Goal: Task Accomplishment & Management: Manage account settings

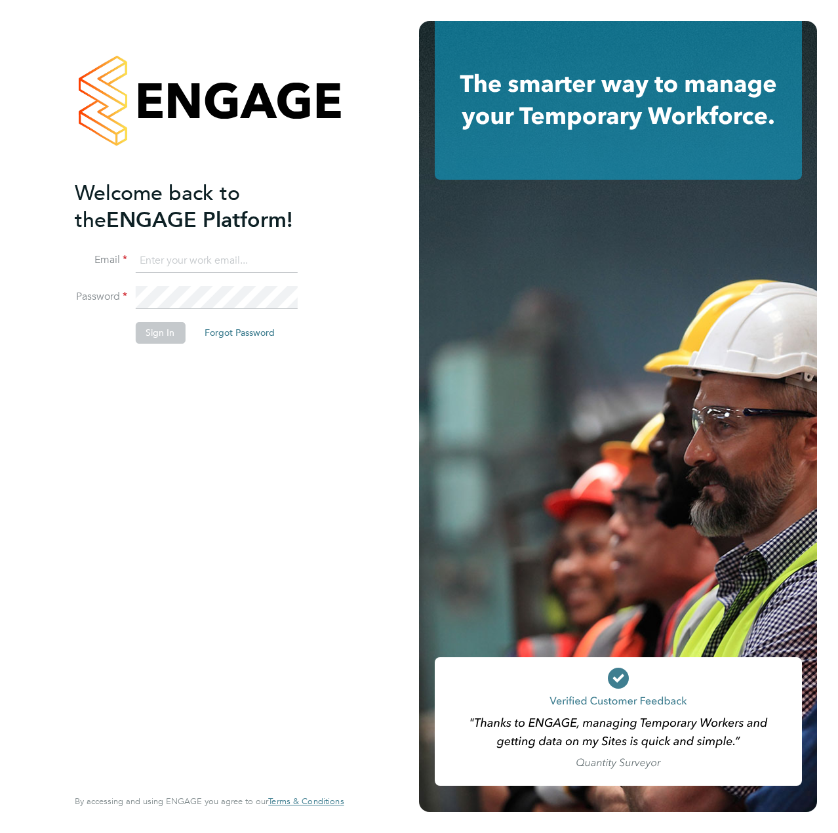
type input "liam.dunienville@vistry.co.uk"
click at [168, 473] on div "Welcome back to the ENGAGE Platform! Email liam.dunienville@vistry.co.uk Passwo…" at bounding box center [203, 482] width 256 height 605
click at [153, 331] on button "Sign In" at bounding box center [160, 332] width 50 height 21
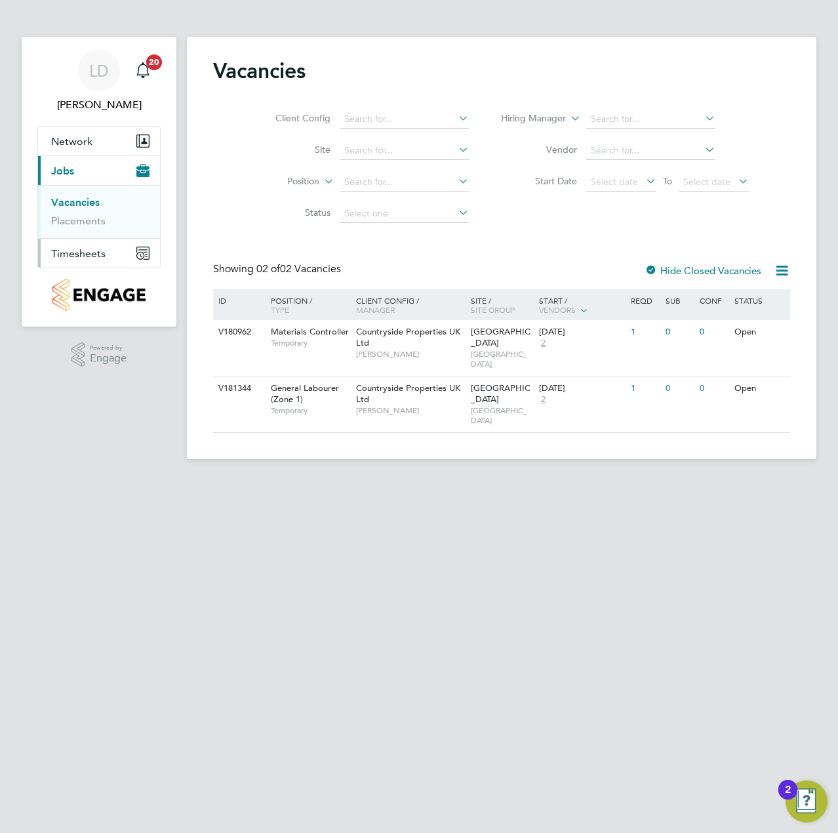
click at [90, 247] on span "Timesheets" at bounding box center [78, 253] width 54 height 12
click at [94, 232] on link "Timesheets" at bounding box center [78, 232] width 54 height 12
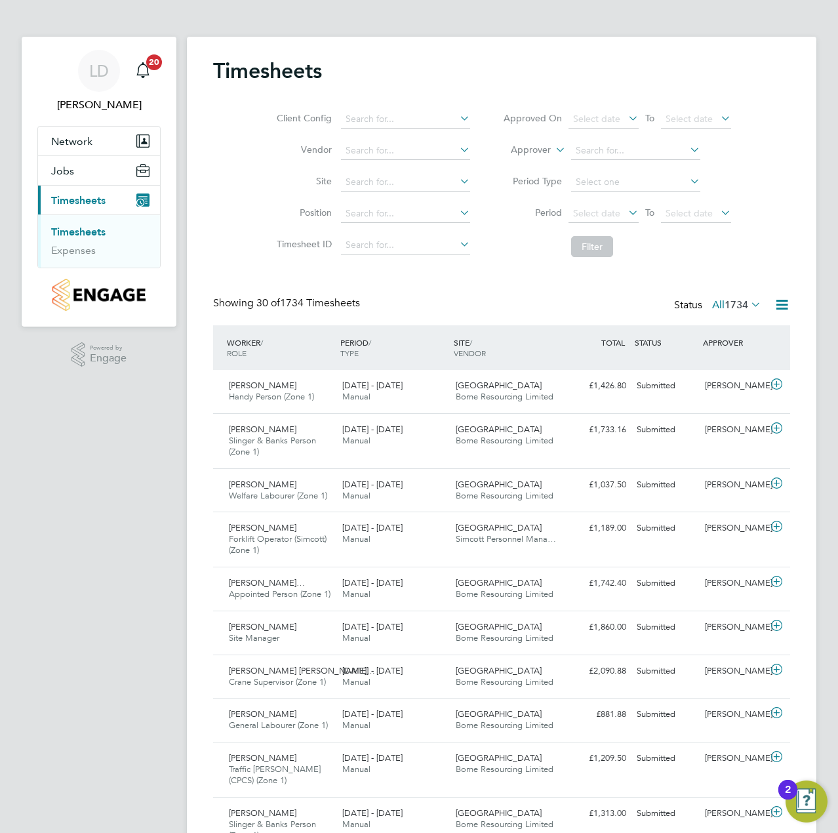
drag, startPoint x: 739, startPoint y: 303, endPoint x: 762, endPoint y: 303, distance: 23.0
click at [740, 303] on span "1734" at bounding box center [737, 304] width 24 height 13
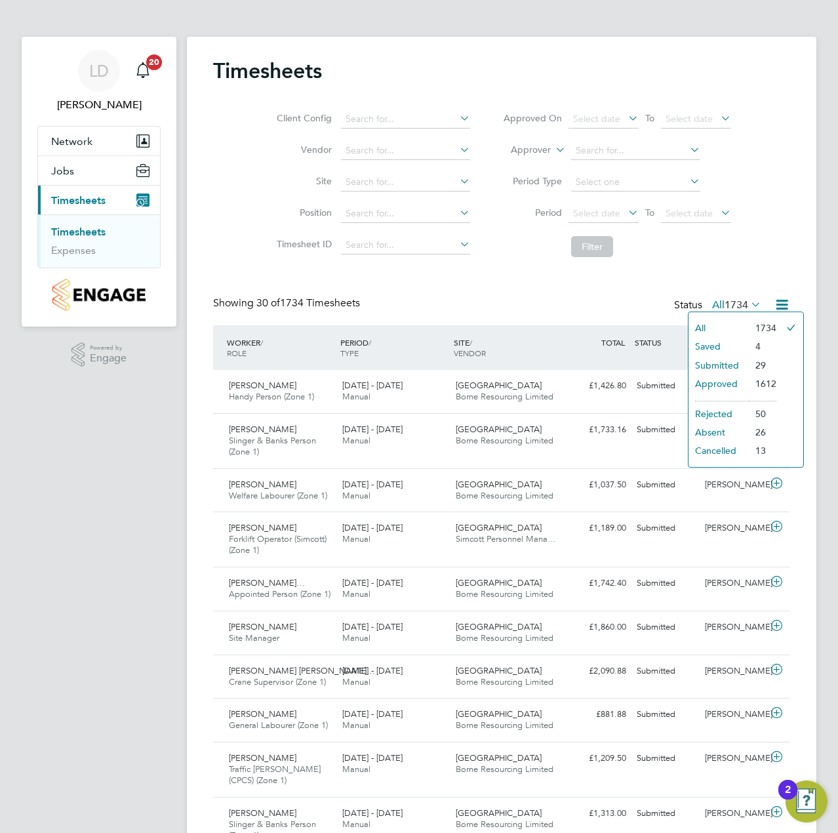
click at [726, 363] on li "Submitted" at bounding box center [719, 365] width 60 height 18
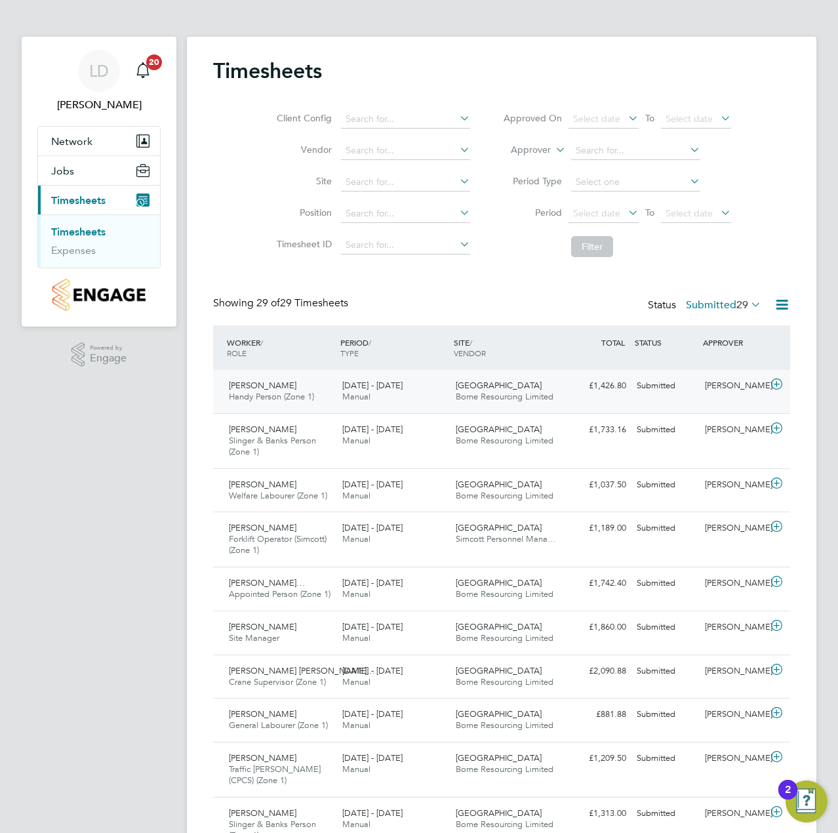
click at [778, 384] on icon at bounding box center [777, 384] width 16 height 10
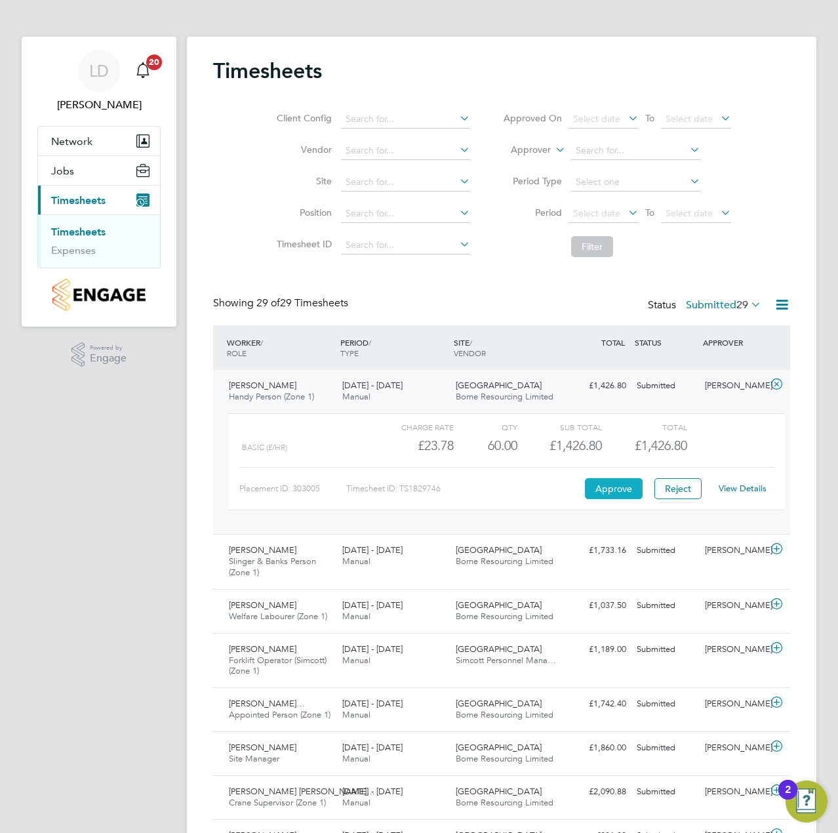
click at [613, 493] on button "Approve" at bounding box center [614, 488] width 58 height 21
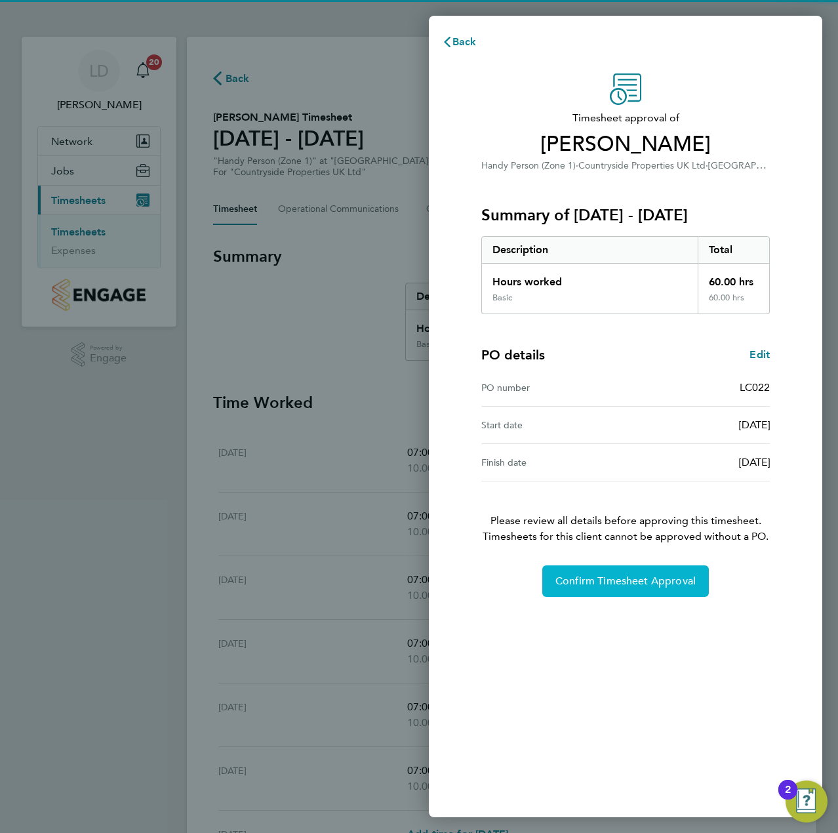
click at [587, 579] on span "Confirm Timesheet Approval" at bounding box center [626, 581] width 140 height 13
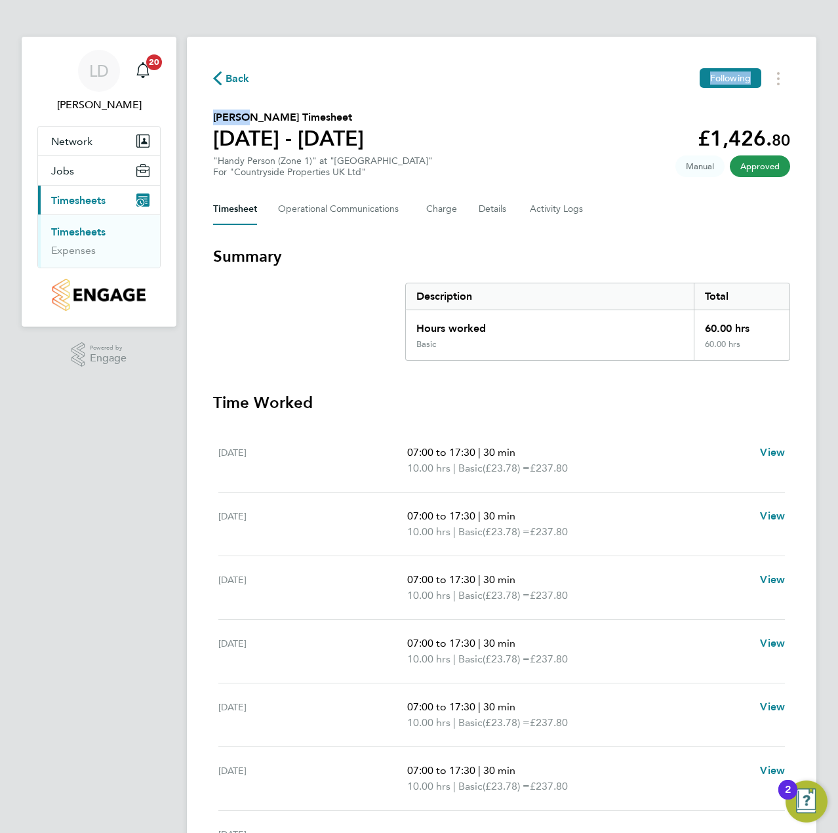
click at [240, 87] on div "Back Following Georgi Georgiev's Timesheet 22 - 28 Sept 2025 £1,426. 80 "Handy …" at bounding box center [502, 463] width 630 height 853
click at [239, 85] on span "Back" at bounding box center [238, 79] width 24 height 16
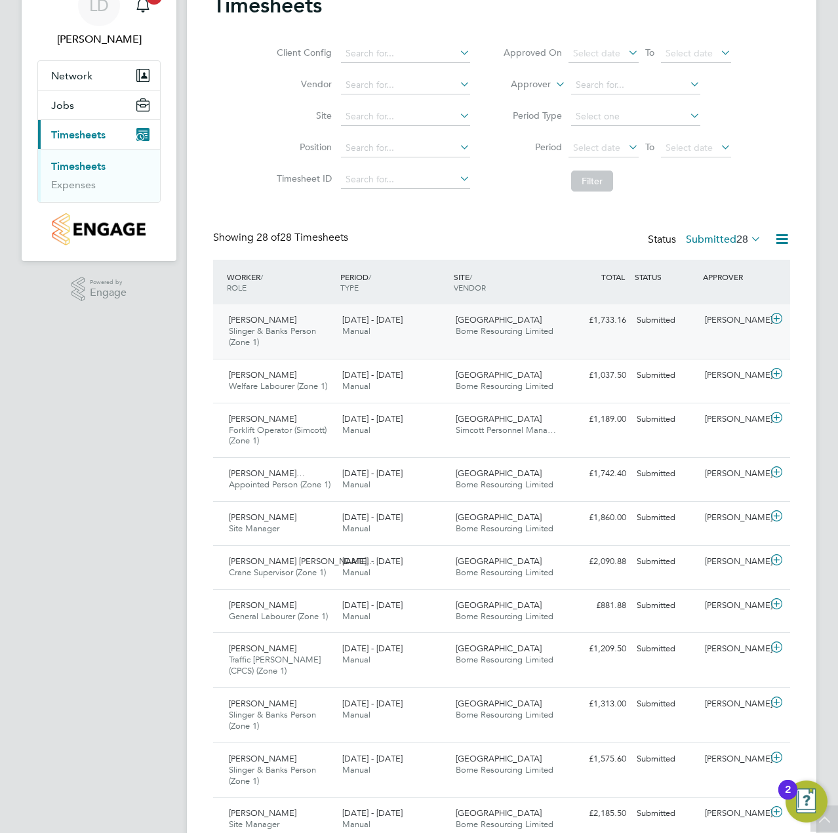
click at [777, 320] on icon at bounding box center [777, 319] width 16 height 10
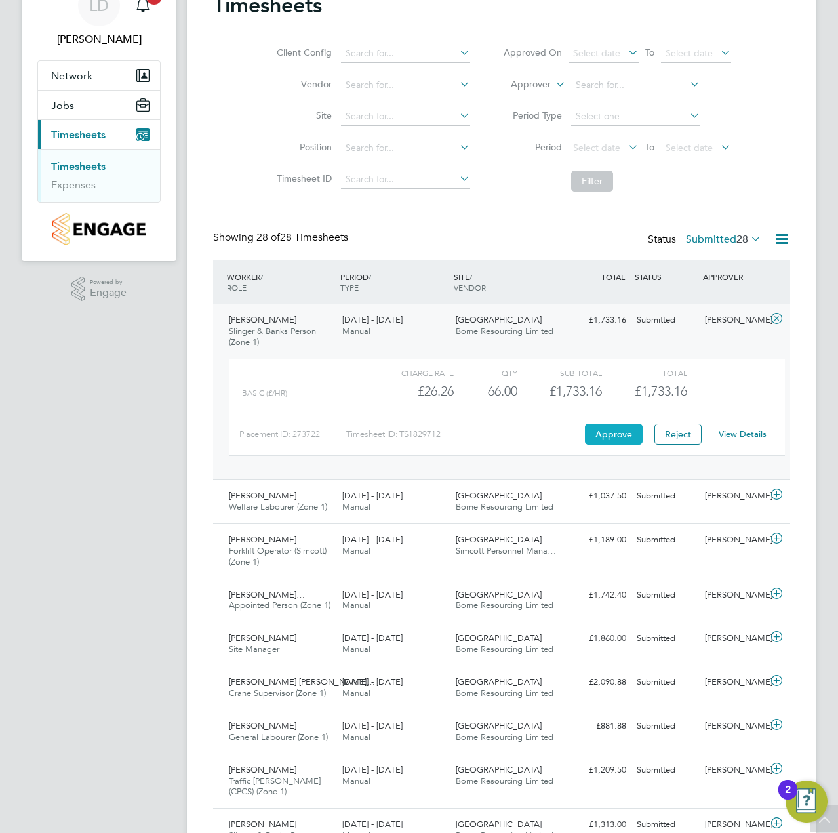
click at [601, 437] on button "Approve" at bounding box center [614, 434] width 58 height 21
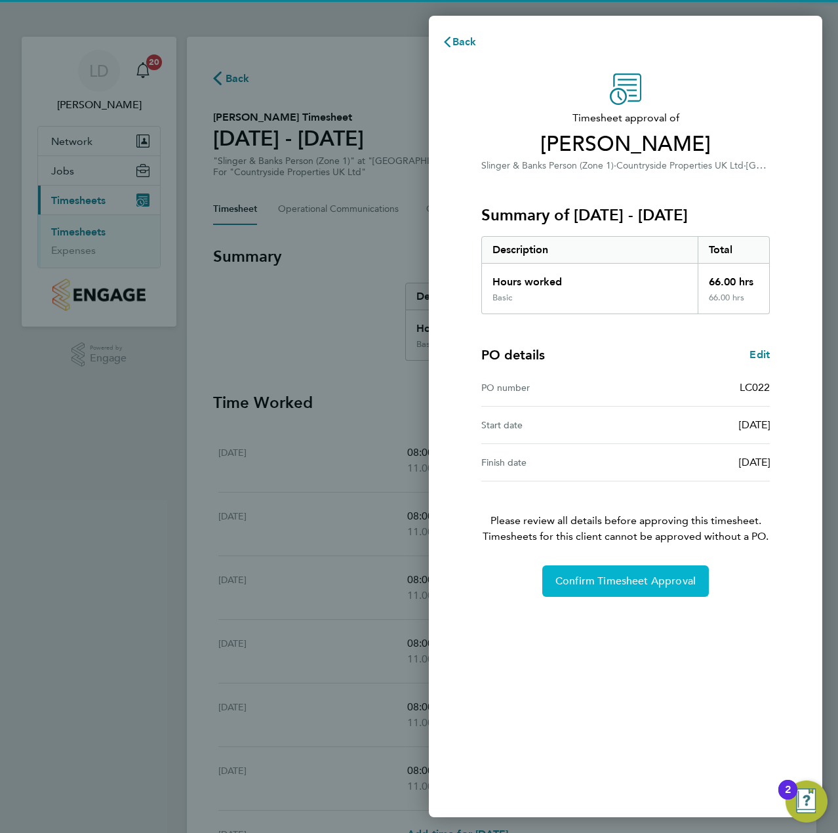
drag, startPoint x: 598, startPoint y: 573, endPoint x: 592, endPoint y: 542, distance: 31.5
click at [600, 573] on button "Confirm Timesheet Approval" at bounding box center [625, 580] width 167 height 31
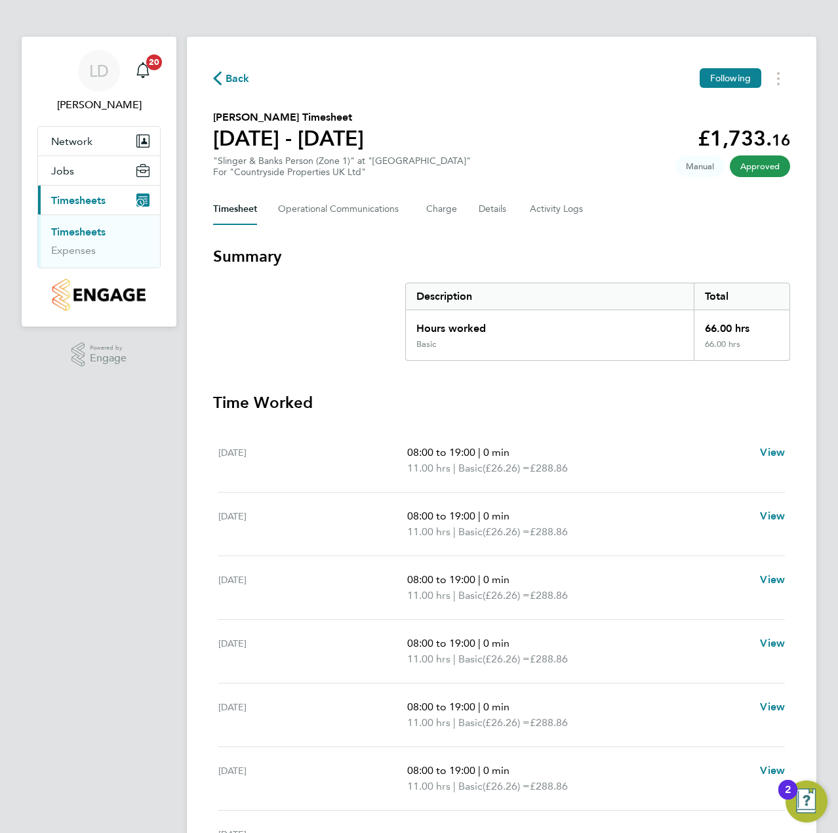
click at [232, 71] on span "Back" at bounding box center [238, 79] width 24 height 16
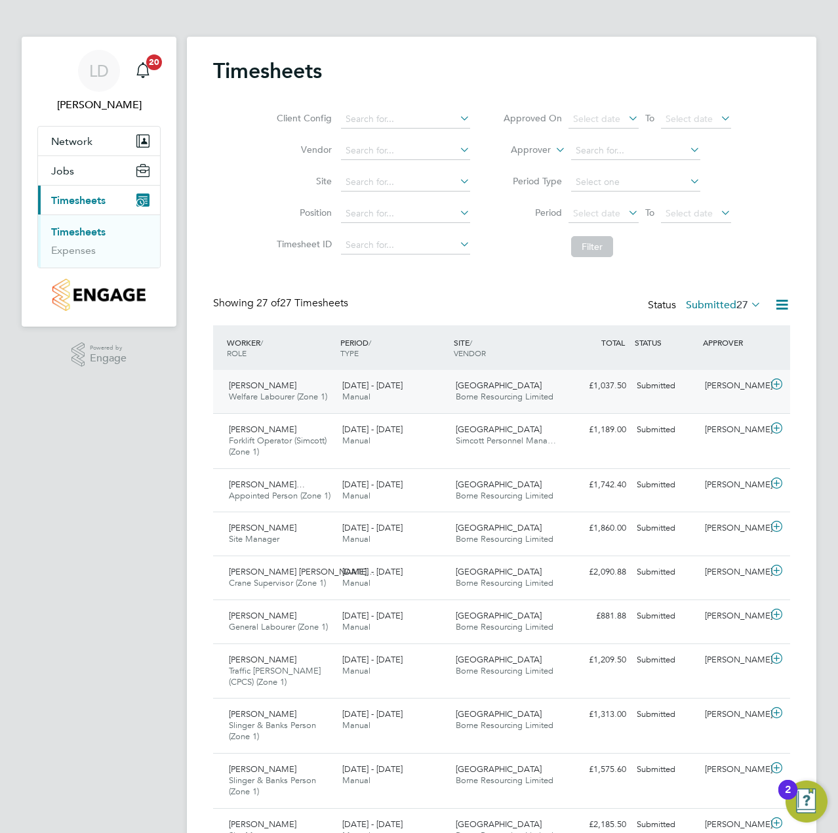
click at [777, 382] on icon at bounding box center [777, 384] width 16 height 10
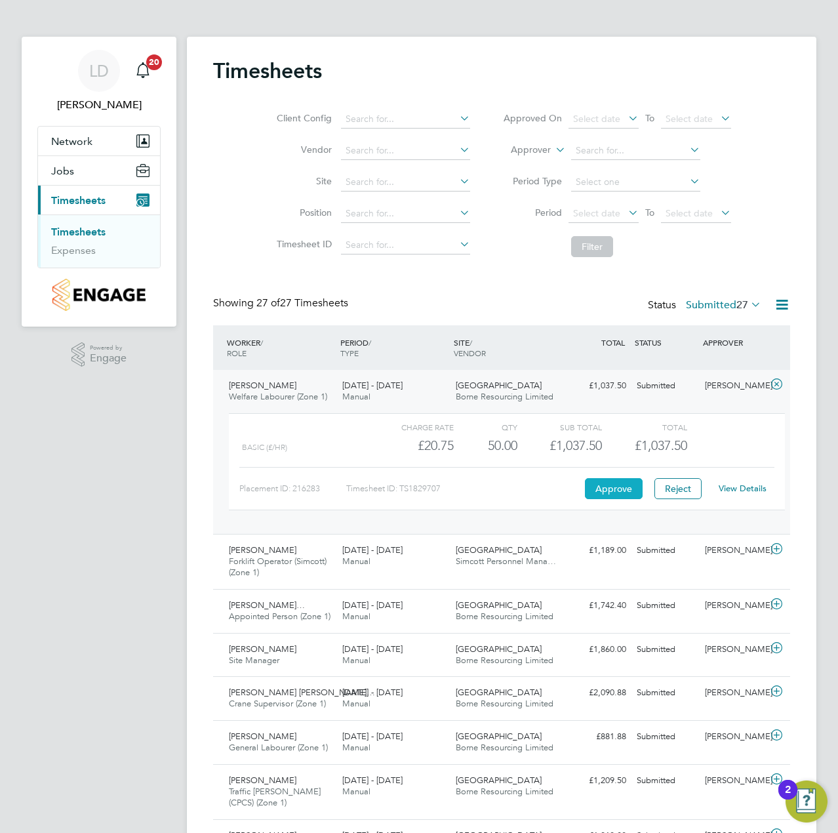
click at [601, 493] on button "Approve" at bounding box center [614, 488] width 58 height 21
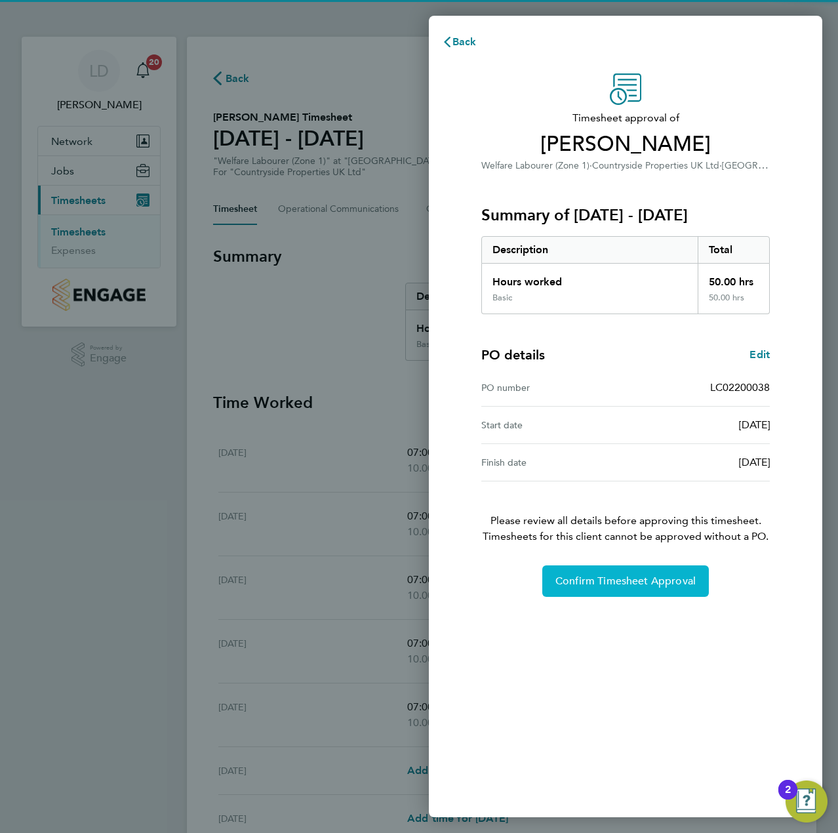
click at [595, 588] on button "Confirm Timesheet Approval" at bounding box center [625, 580] width 167 height 31
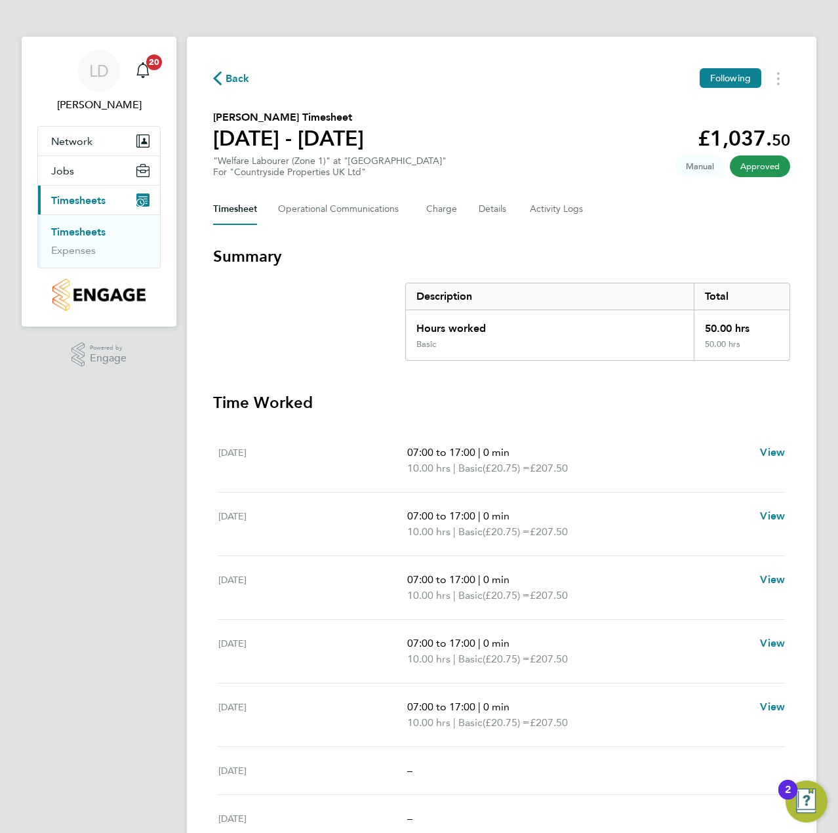
click at [237, 77] on span "Back" at bounding box center [238, 79] width 24 height 16
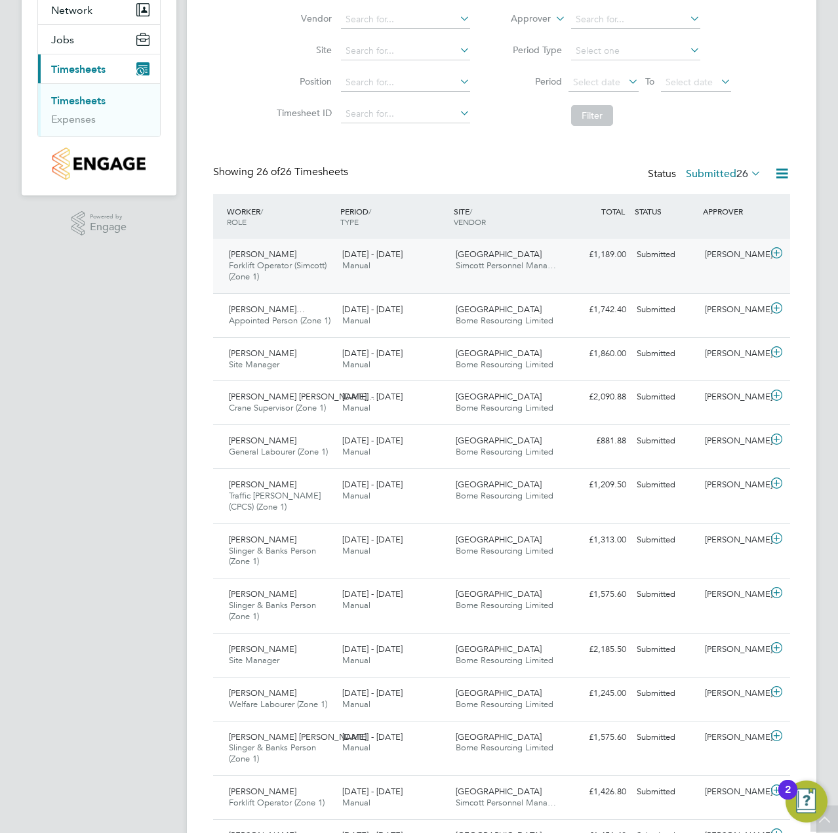
click at [771, 256] on icon at bounding box center [777, 253] width 16 height 10
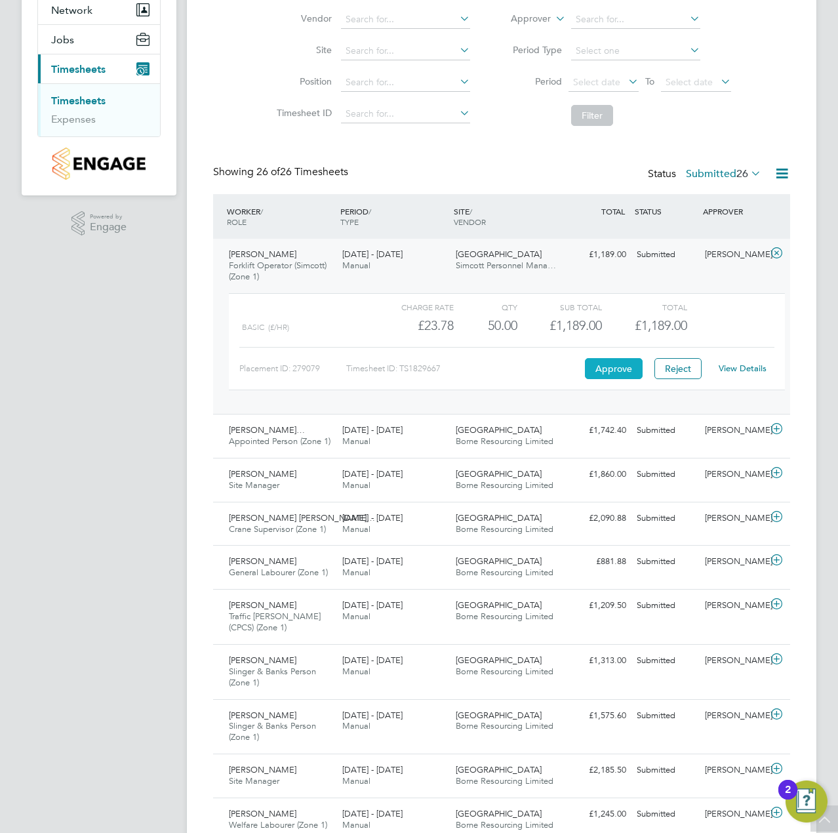
click at [610, 367] on button "Approve" at bounding box center [614, 368] width 58 height 21
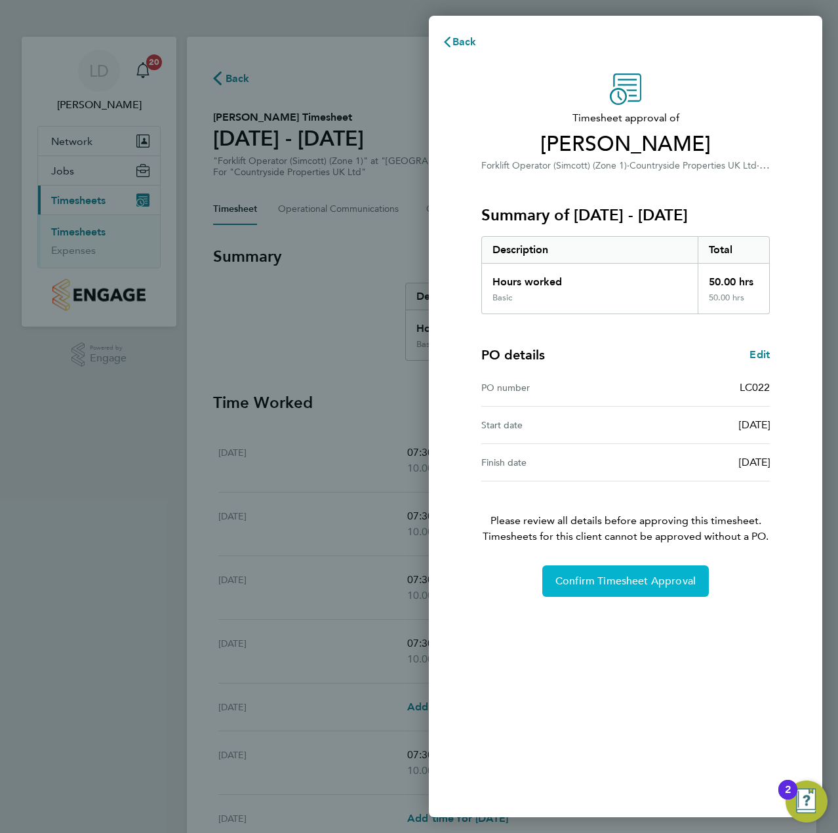
click at [568, 586] on span "Confirm Timesheet Approval" at bounding box center [626, 581] width 140 height 13
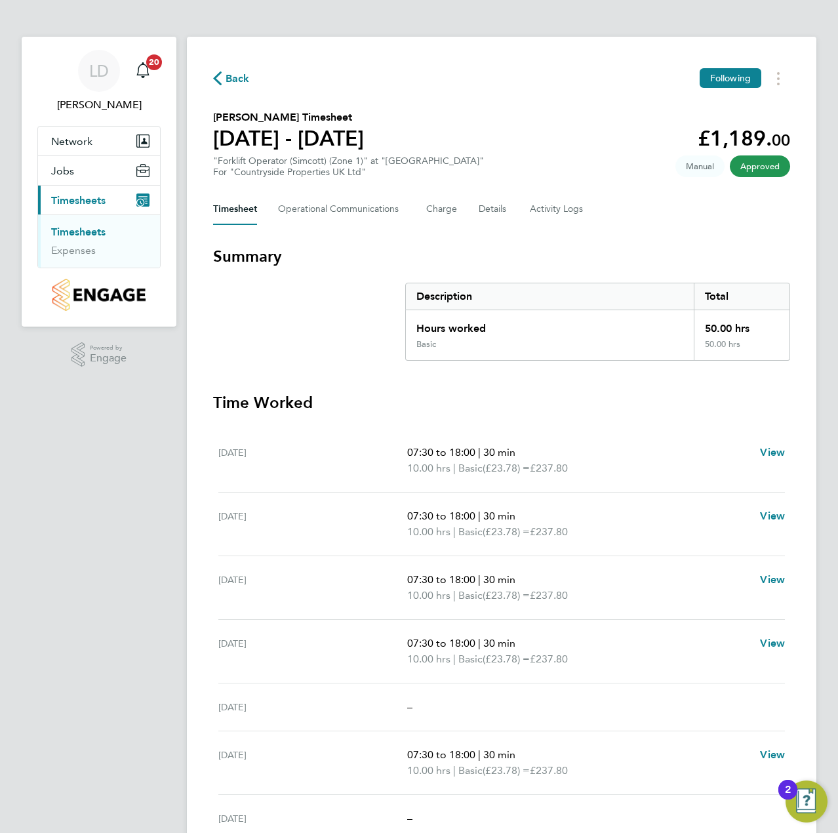
click at [232, 82] on span "Back" at bounding box center [238, 79] width 24 height 16
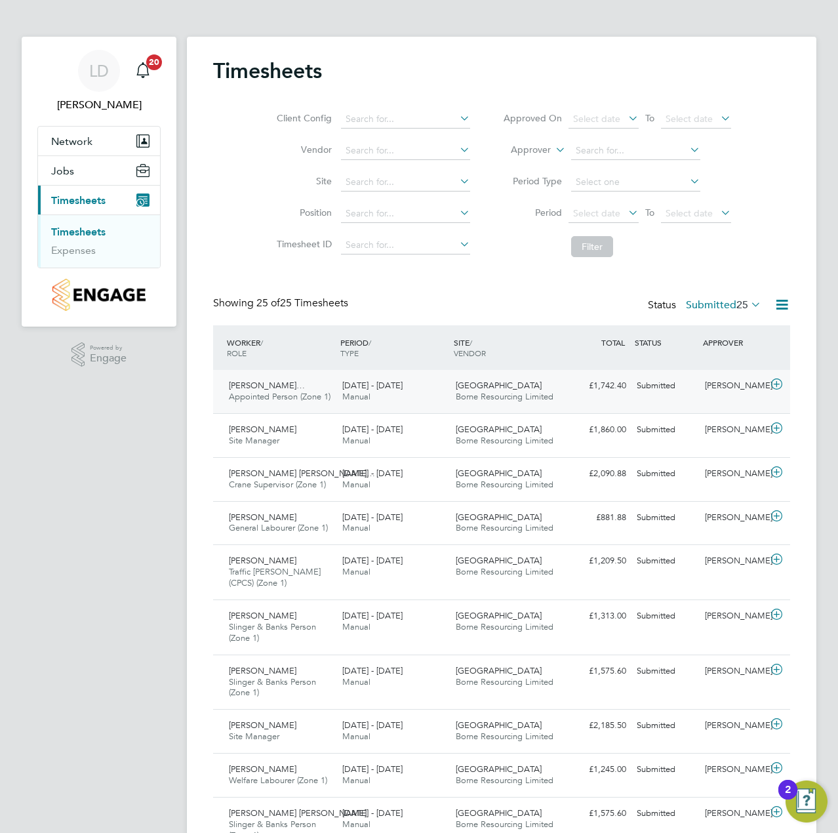
click at [782, 386] on icon at bounding box center [777, 384] width 16 height 10
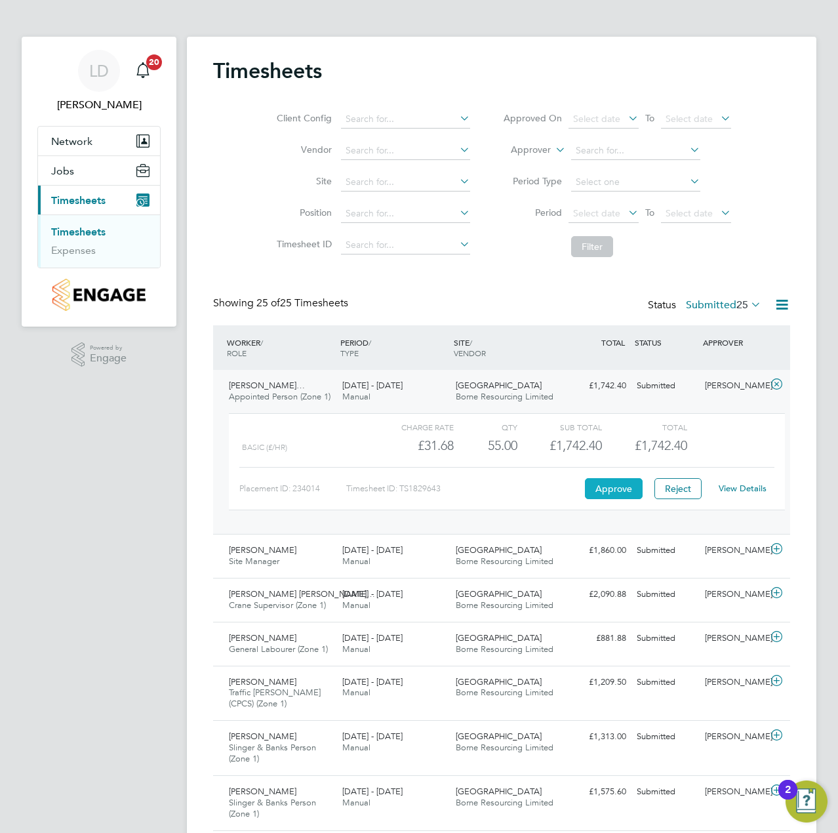
click at [620, 491] on button "Approve" at bounding box center [614, 488] width 58 height 21
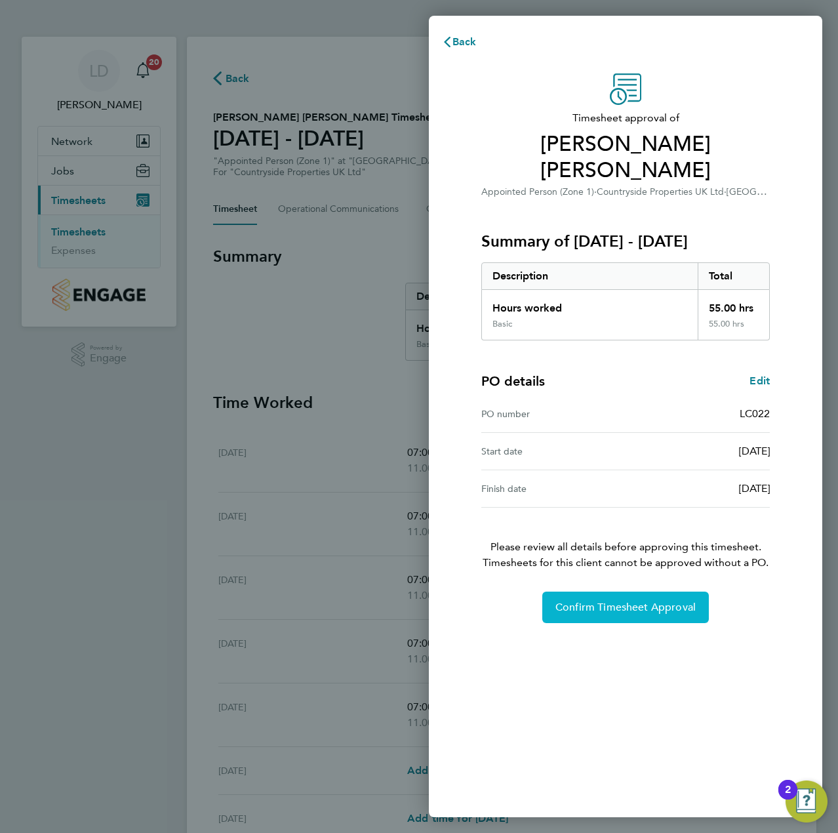
click at [636, 617] on button "Confirm Timesheet Approval" at bounding box center [625, 607] width 167 height 31
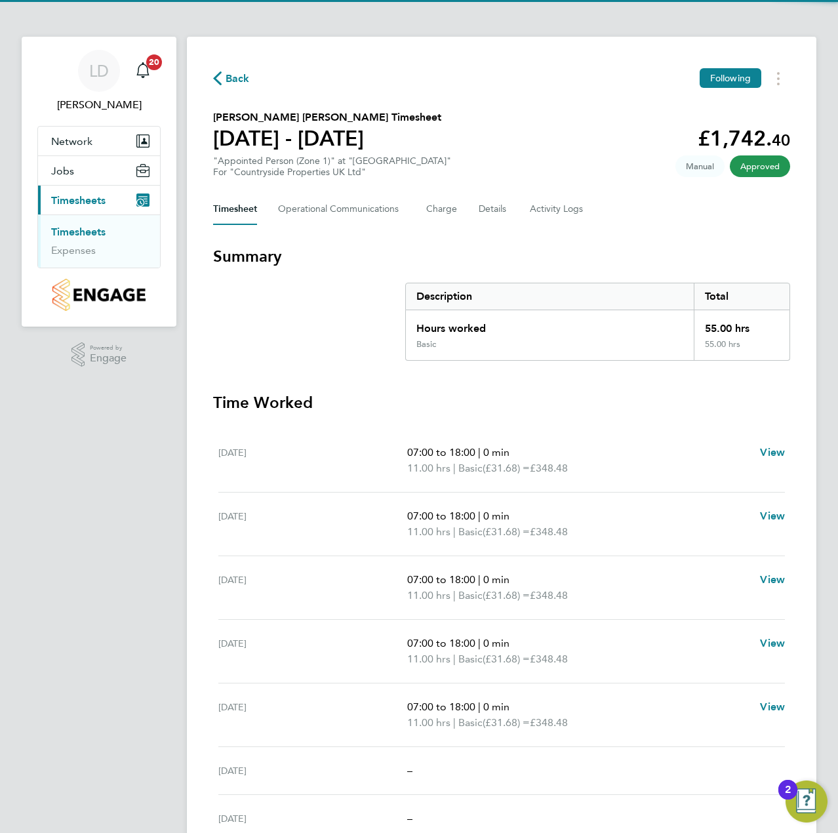
click at [238, 83] on span "Back" at bounding box center [238, 79] width 24 height 16
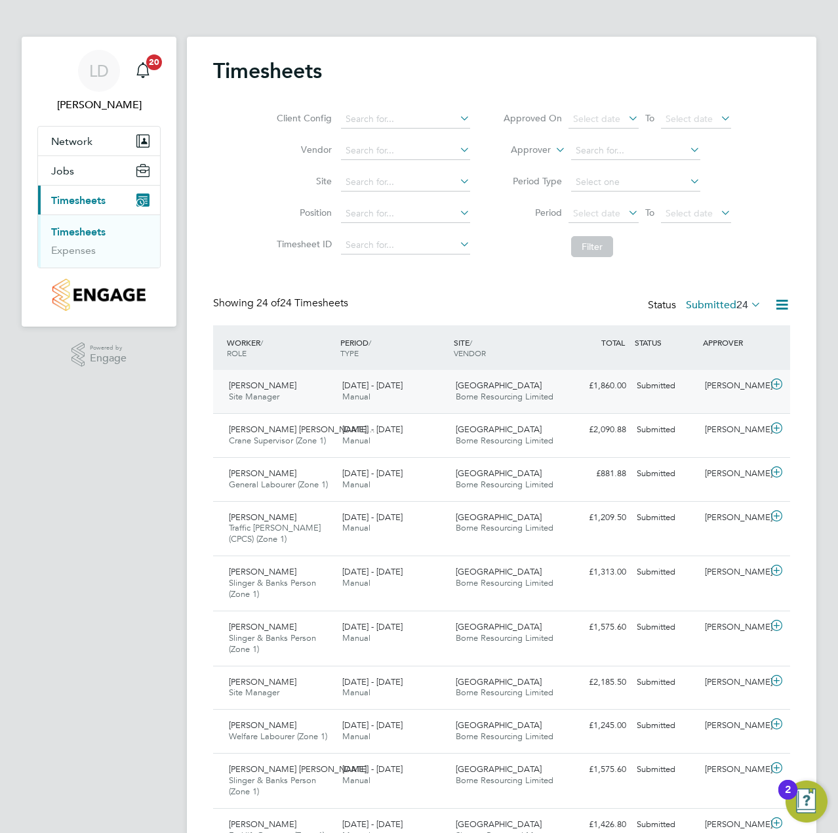
click at [780, 386] on icon at bounding box center [777, 384] width 16 height 10
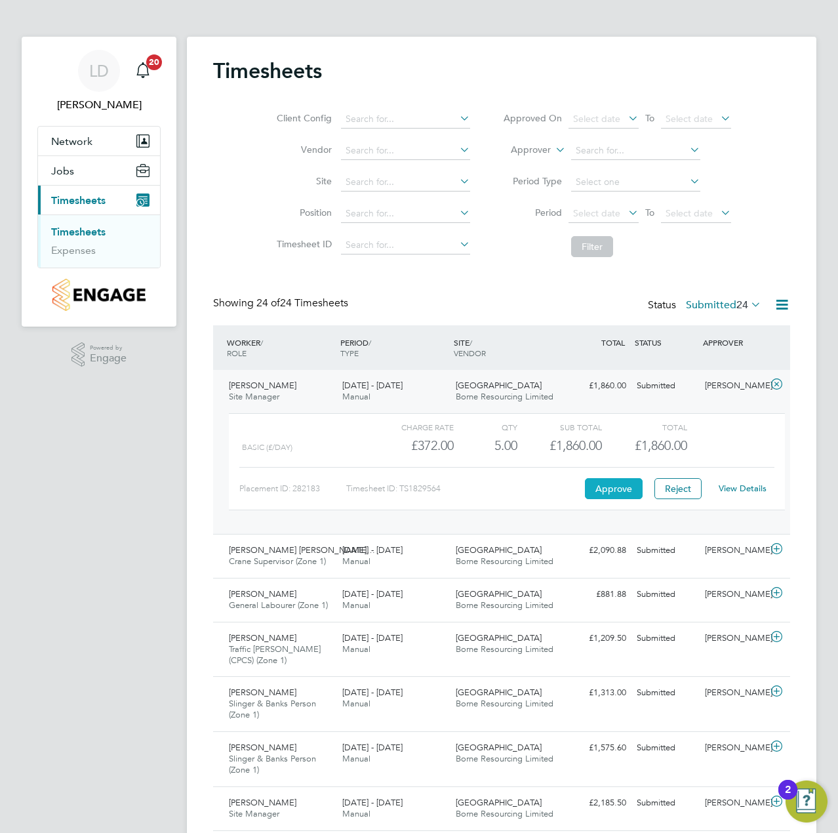
click at [610, 490] on button "Approve" at bounding box center [614, 488] width 58 height 21
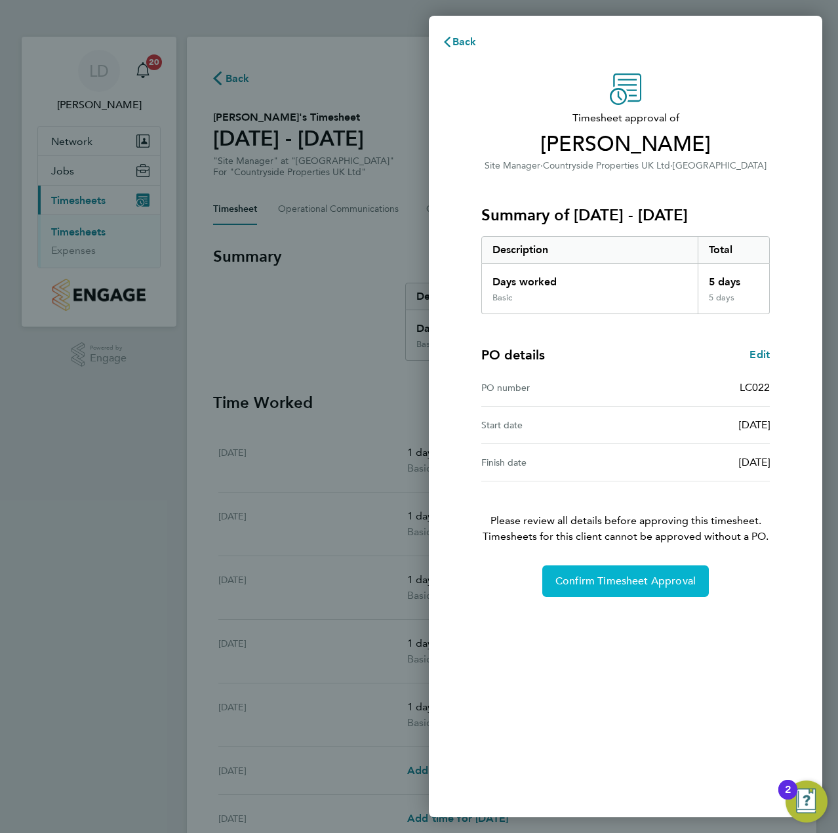
click at [600, 579] on span "Confirm Timesheet Approval" at bounding box center [626, 581] width 140 height 13
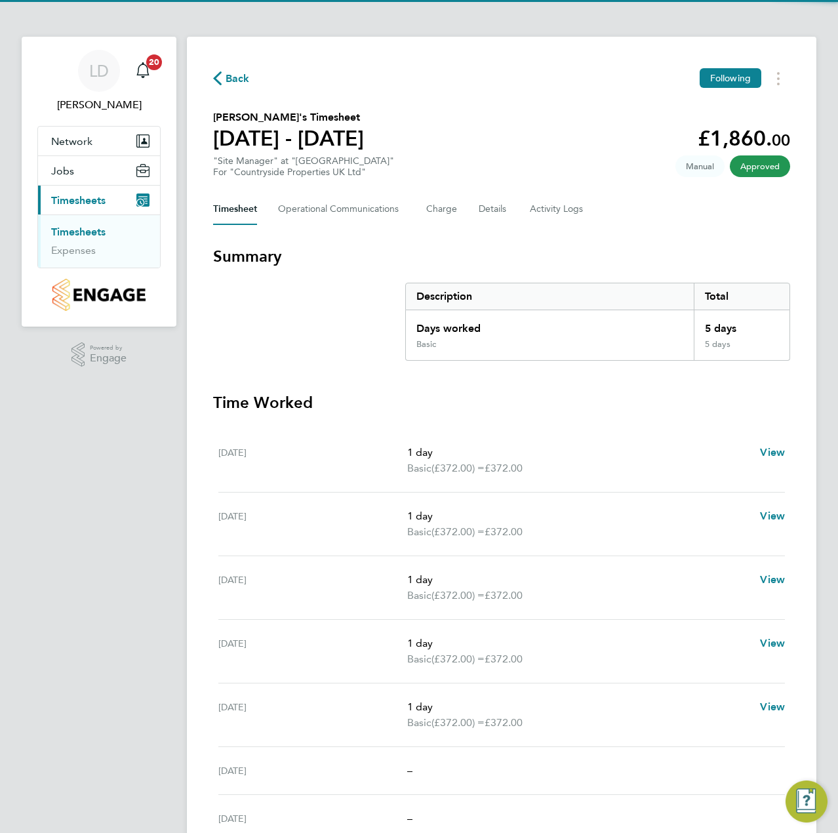
click at [236, 82] on span "Back" at bounding box center [238, 79] width 24 height 16
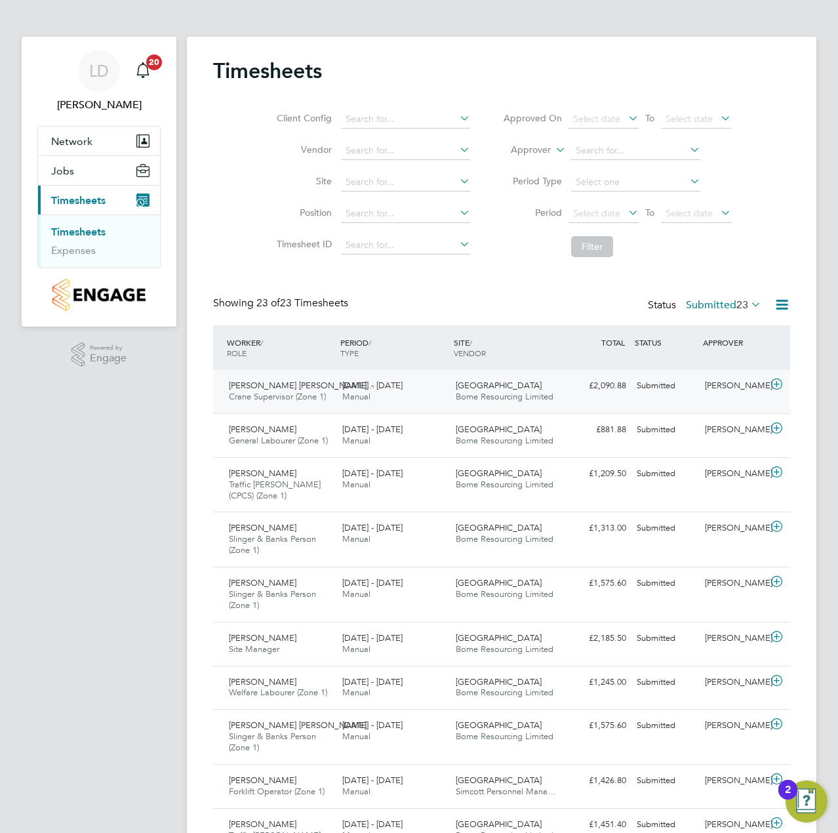
click at [777, 382] on icon at bounding box center [777, 384] width 16 height 10
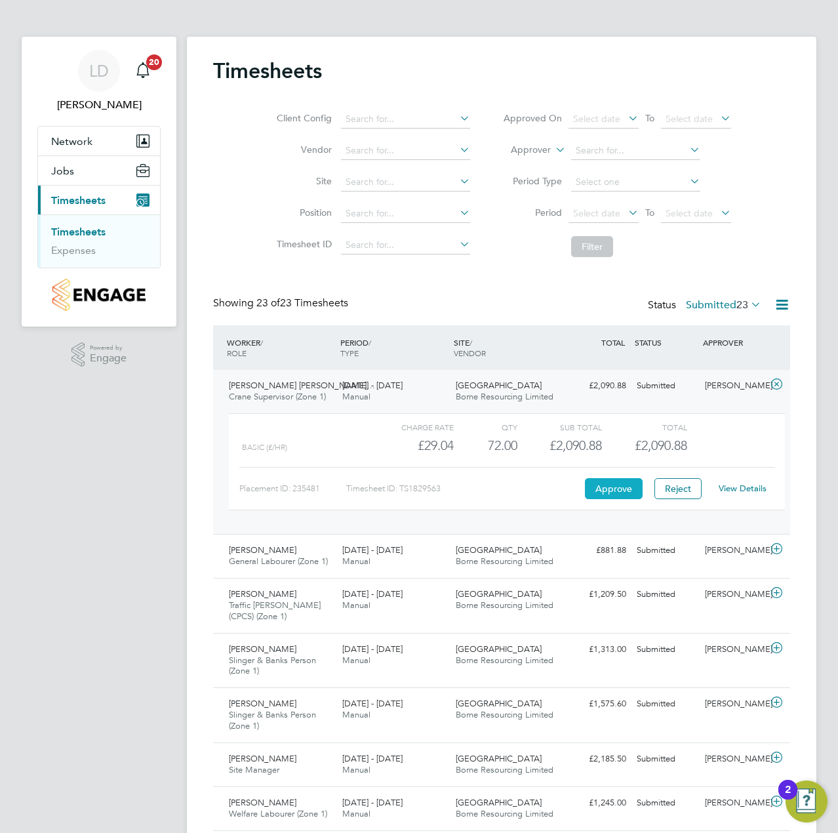
click at [607, 492] on button "Approve" at bounding box center [614, 488] width 58 height 21
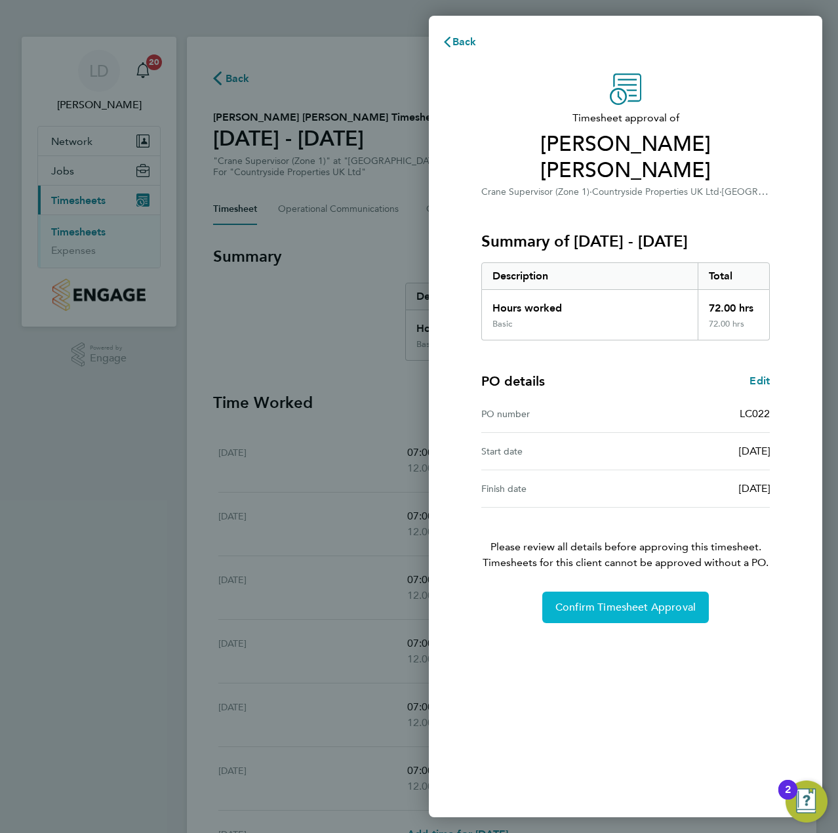
click at [626, 601] on span "Confirm Timesheet Approval" at bounding box center [626, 607] width 140 height 13
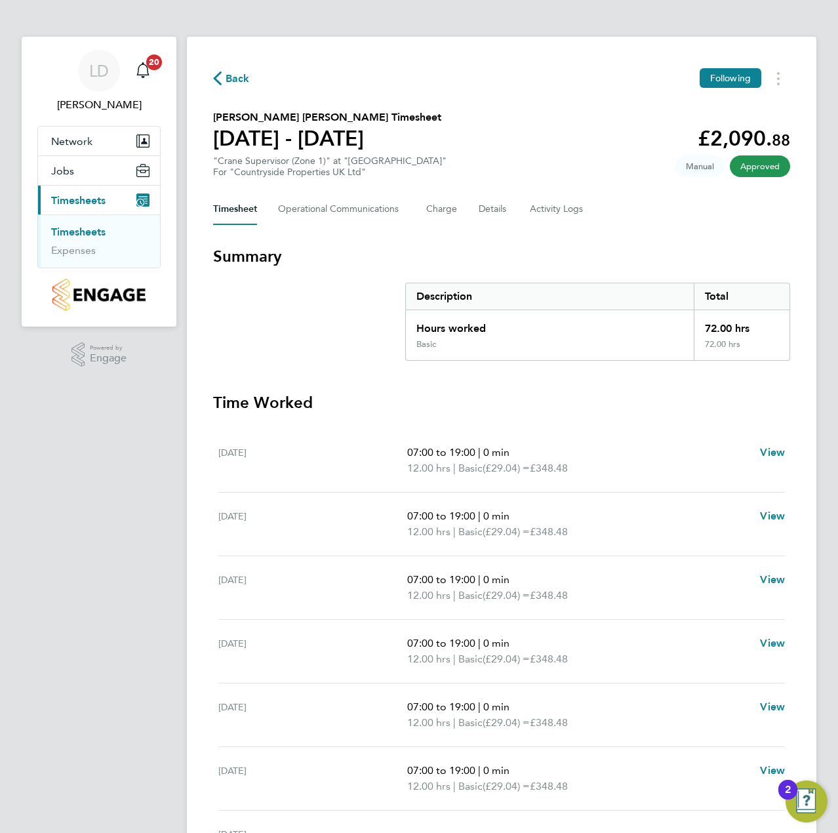
click at [239, 75] on span "Back" at bounding box center [238, 79] width 24 height 16
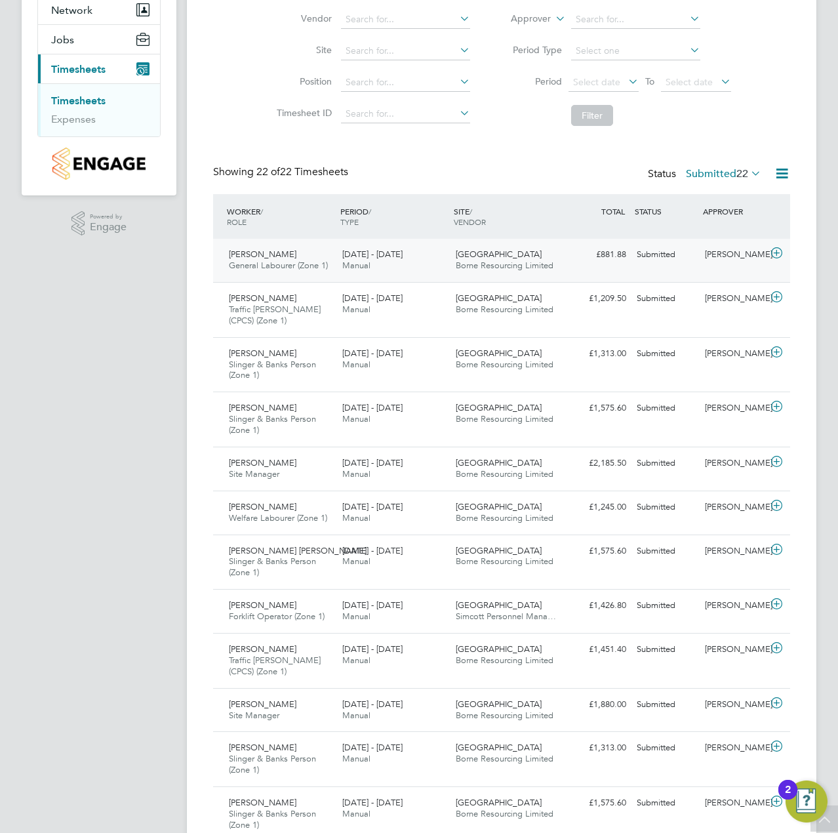
click at [777, 254] on icon at bounding box center [777, 253] width 16 height 10
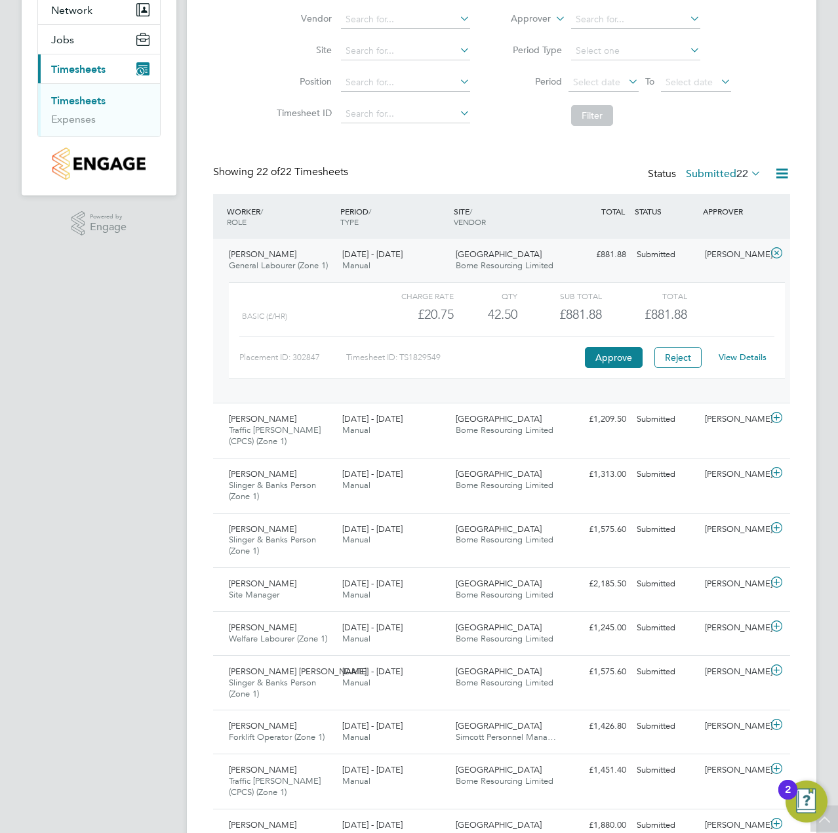
click at [758, 357] on link "View Details" at bounding box center [743, 357] width 48 height 11
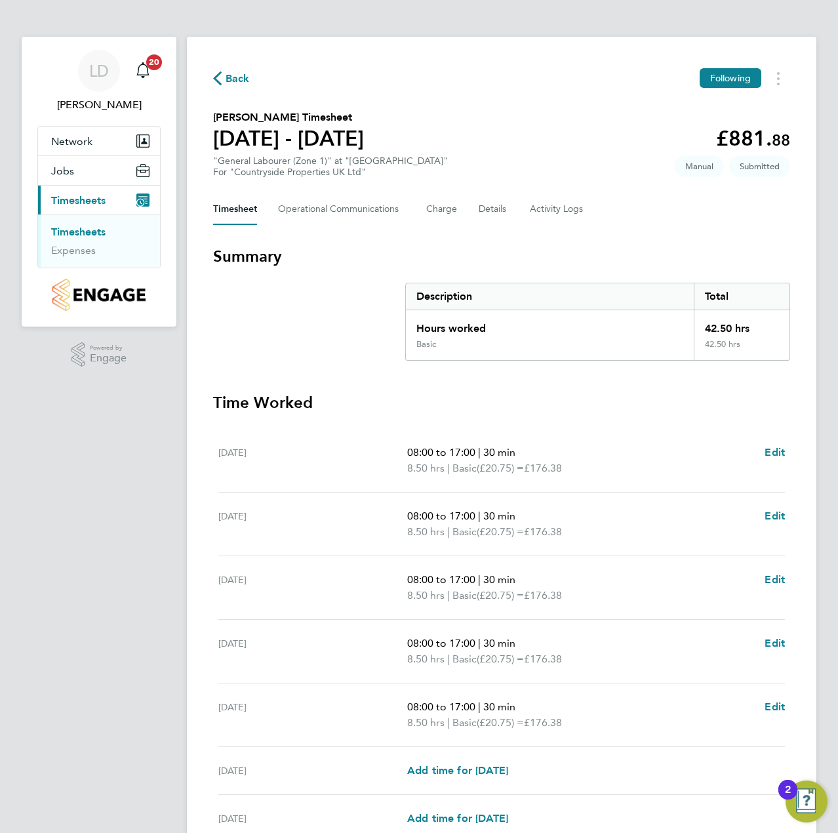
click at [237, 74] on span "Back" at bounding box center [238, 79] width 24 height 16
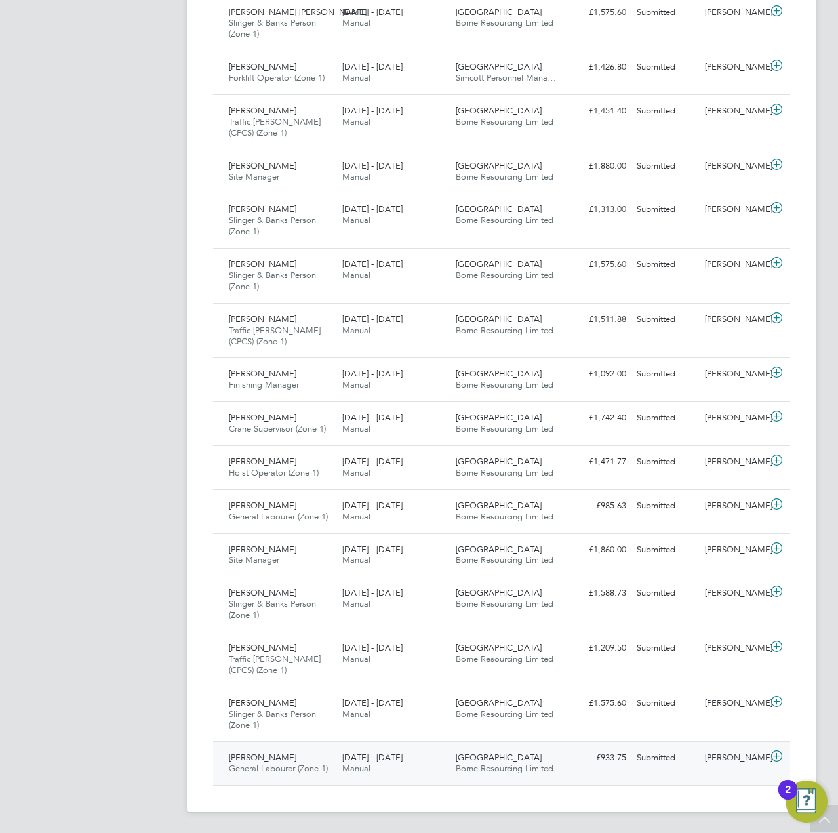
click at [778, 757] on icon at bounding box center [777, 756] width 16 height 10
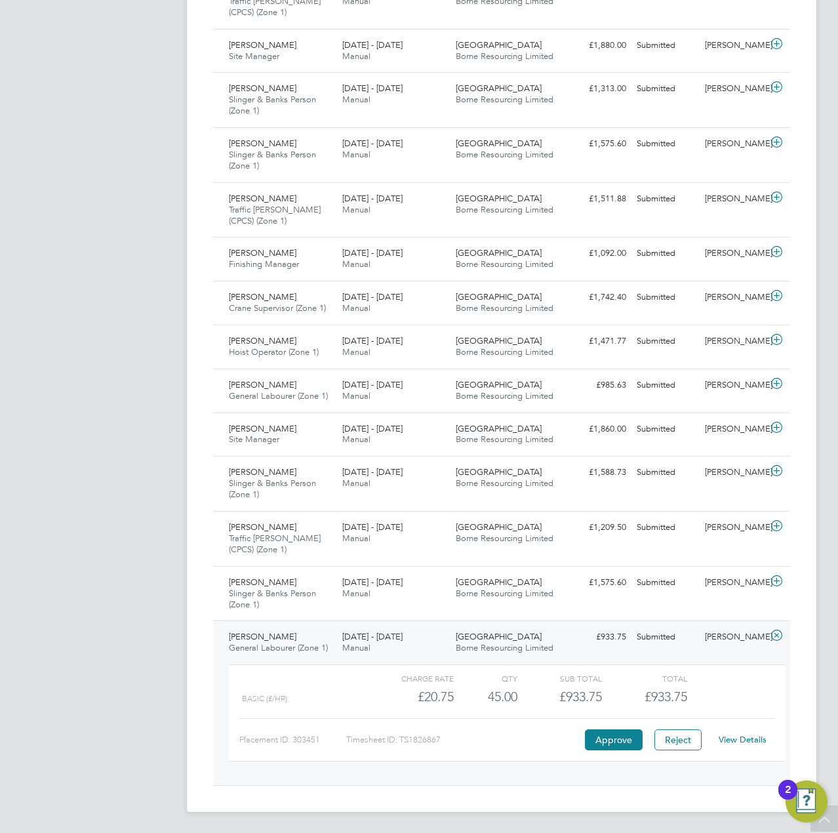
click at [776, 636] on icon at bounding box center [777, 635] width 16 height 10
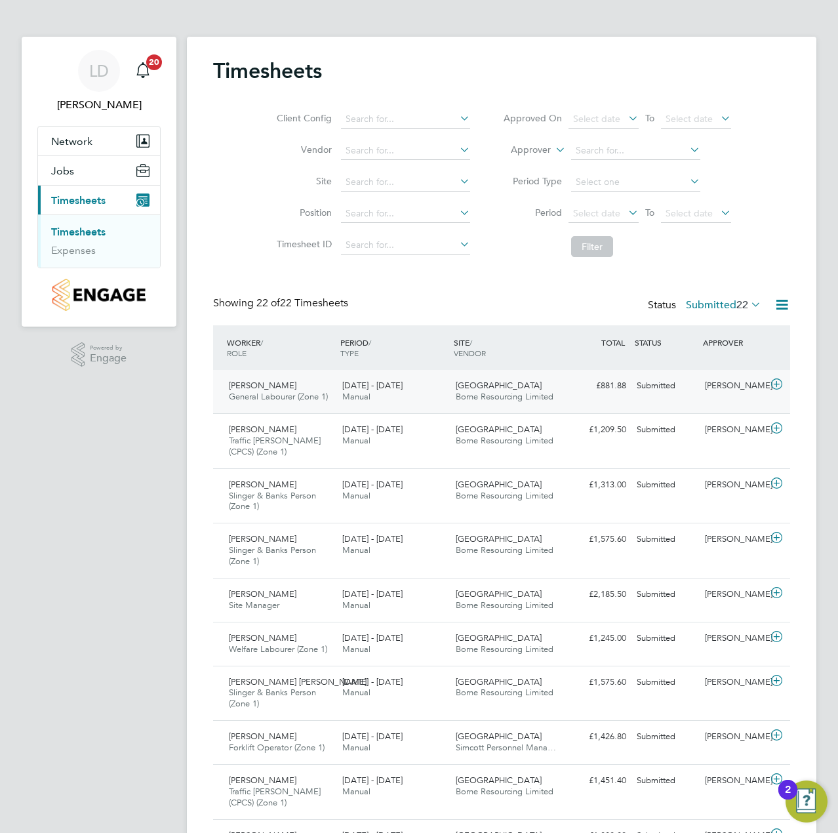
click at [778, 380] on icon at bounding box center [777, 384] width 16 height 10
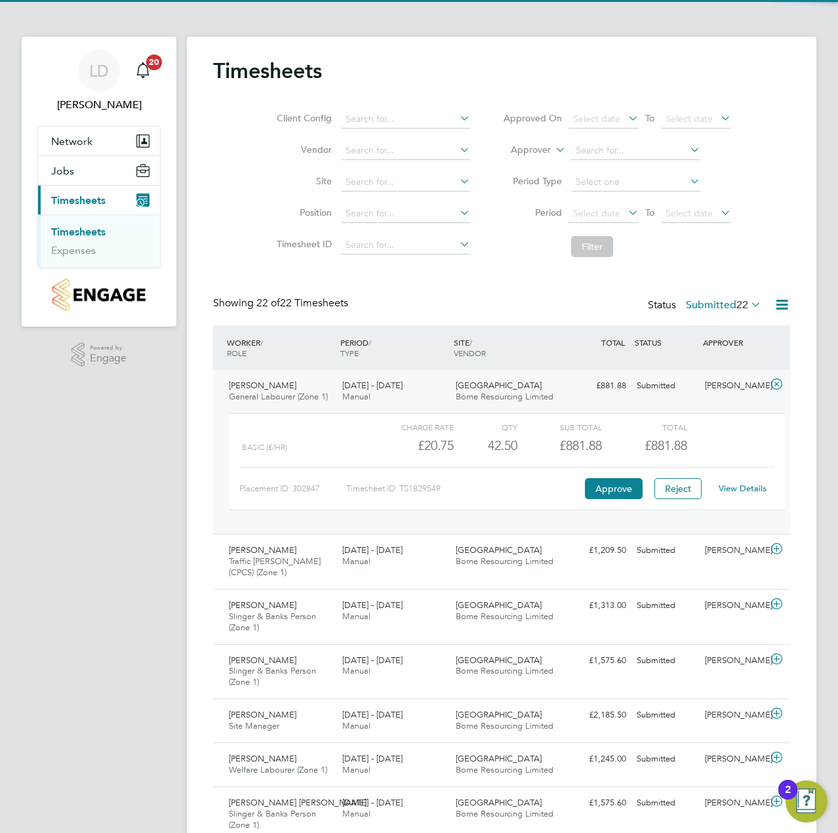
click at [746, 489] on link "View Details" at bounding box center [743, 488] width 48 height 11
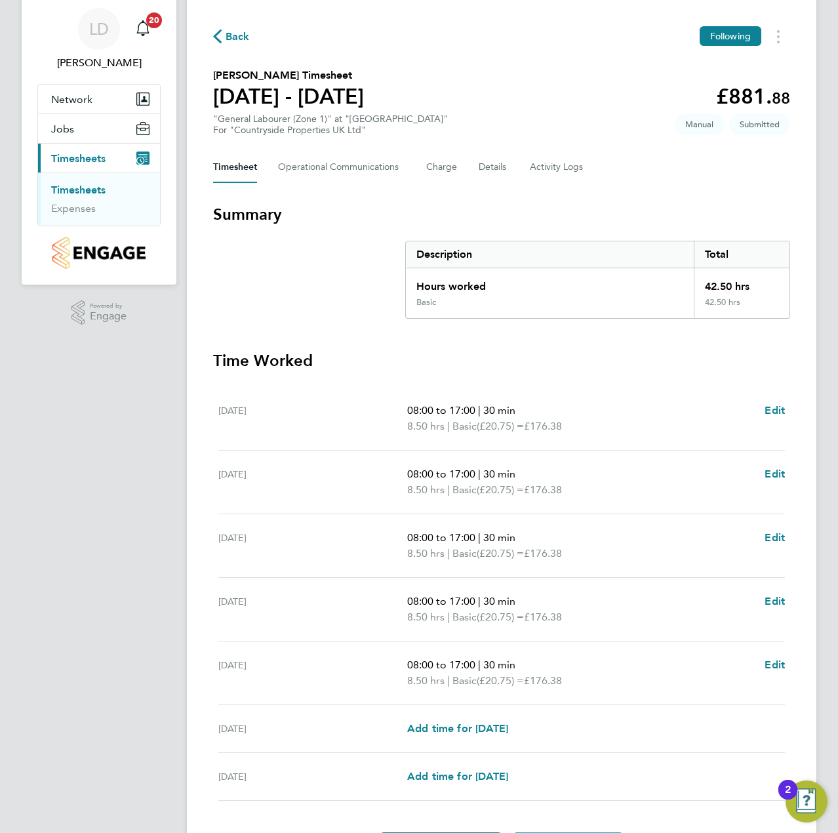
scroll to position [125, 0]
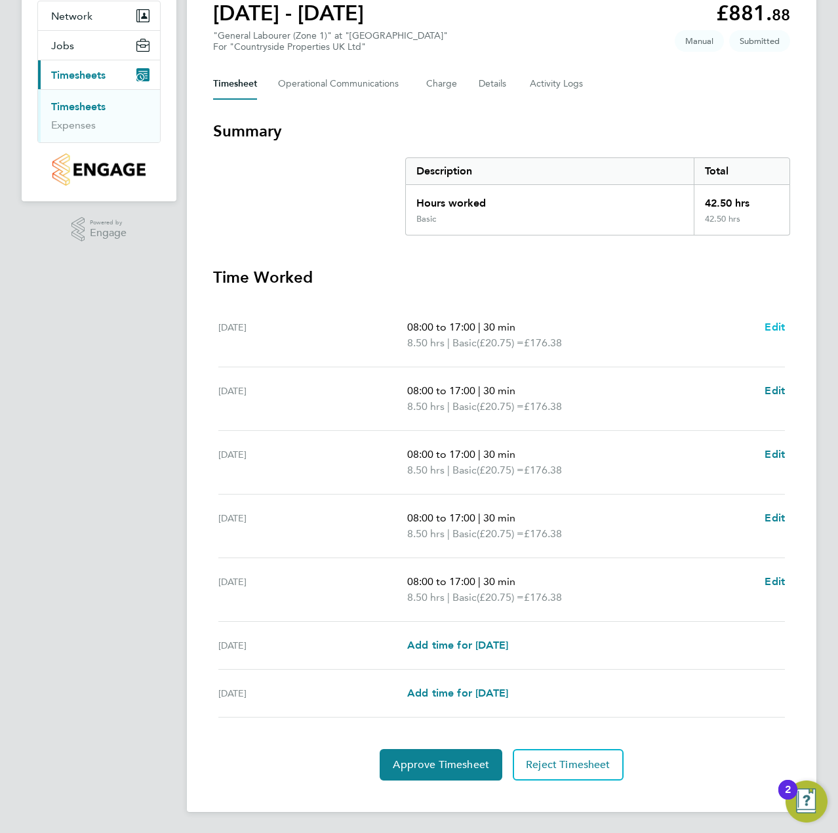
click at [775, 329] on span "Edit" at bounding box center [775, 327] width 20 height 12
select select "30"
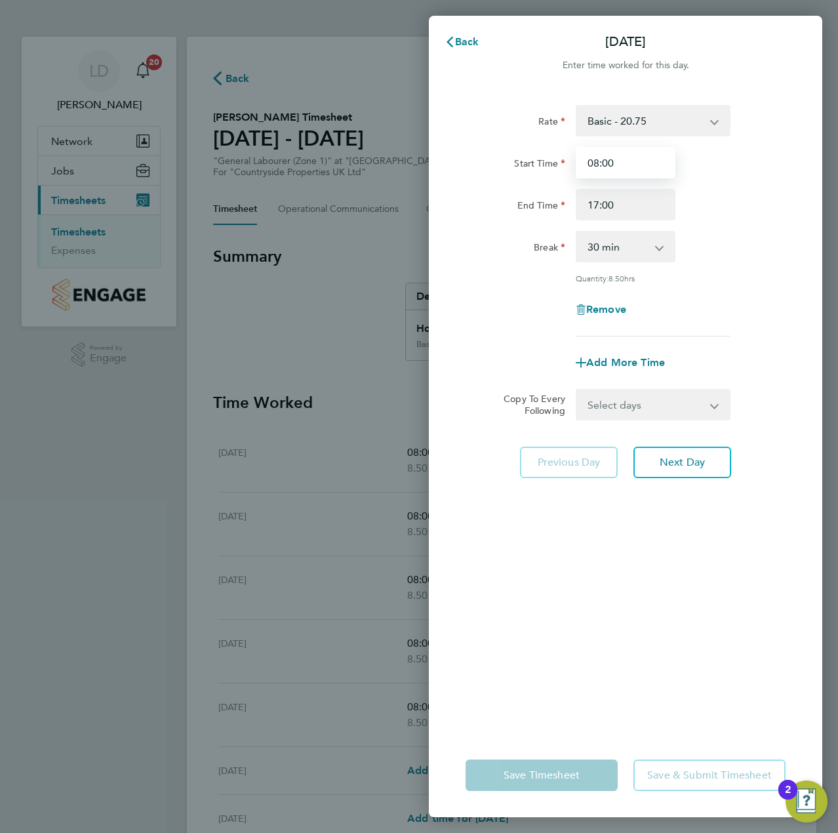
click at [622, 161] on input "08:00" at bounding box center [626, 162] width 100 height 31
drag, startPoint x: 622, startPoint y: 161, endPoint x: 571, endPoint y: 165, distance: 51.3
click at [571, 165] on div "08:00" at bounding box center [626, 162] width 110 height 31
type input "07:30"
click at [720, 195] on div "End Time 17:00" at bounding box center [625, 204] width 331 height 31
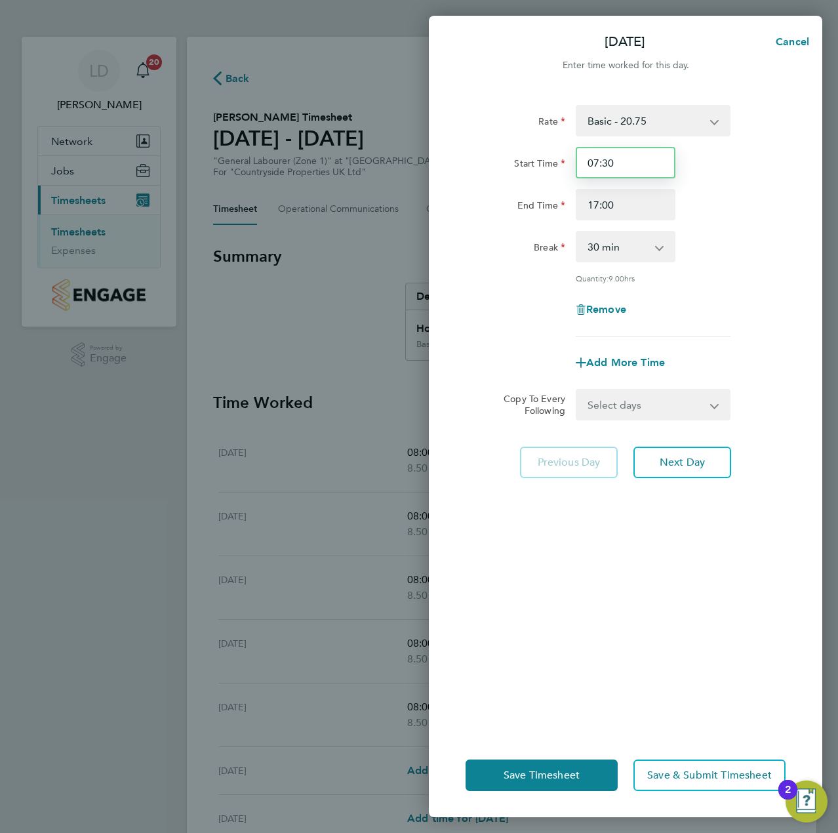
drag, startPoint x: 632, startPoint y: 153, endPoint x: 544, endPoint y: 163, distance: 88.4
click at [544, 163] on div "Start Time 07:30" at bounding box center [625, 162] width 331 height 31
click at [681, 463] on span "Next Day" at bounding box center [682, 462] width 45 height 13
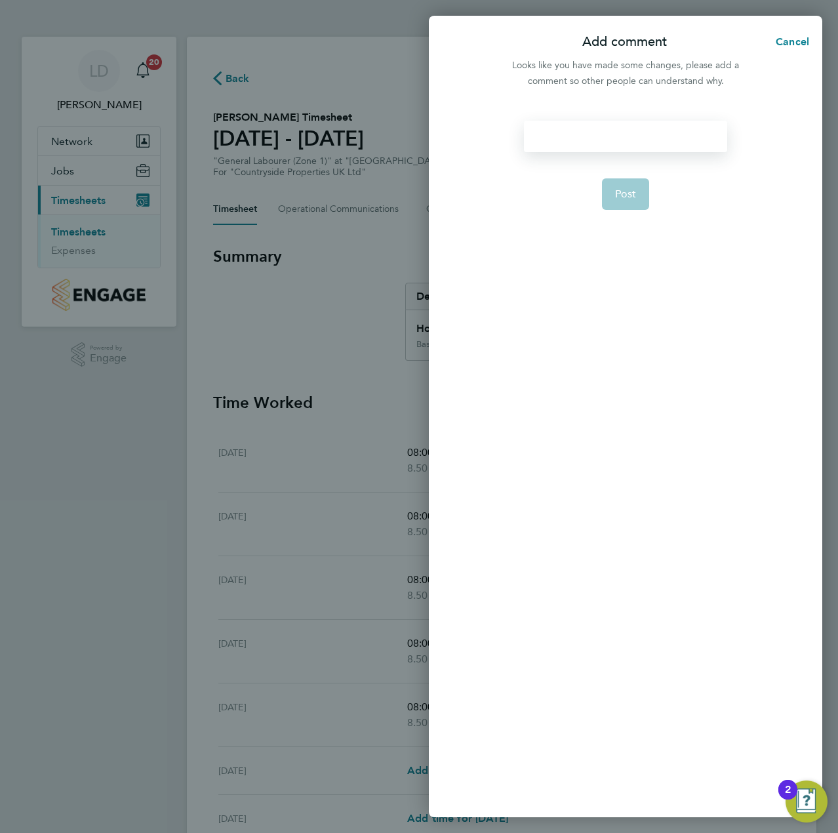
click at [605, 143] on div at bounding box center [625, 136] width 203 height 31
click at [609, 136] on div at bounding box center [625, 136] width 203 height 31
click at [613, 188] on button "Post" at bounding box center [626, 193] width 48 height 31
select select "30"
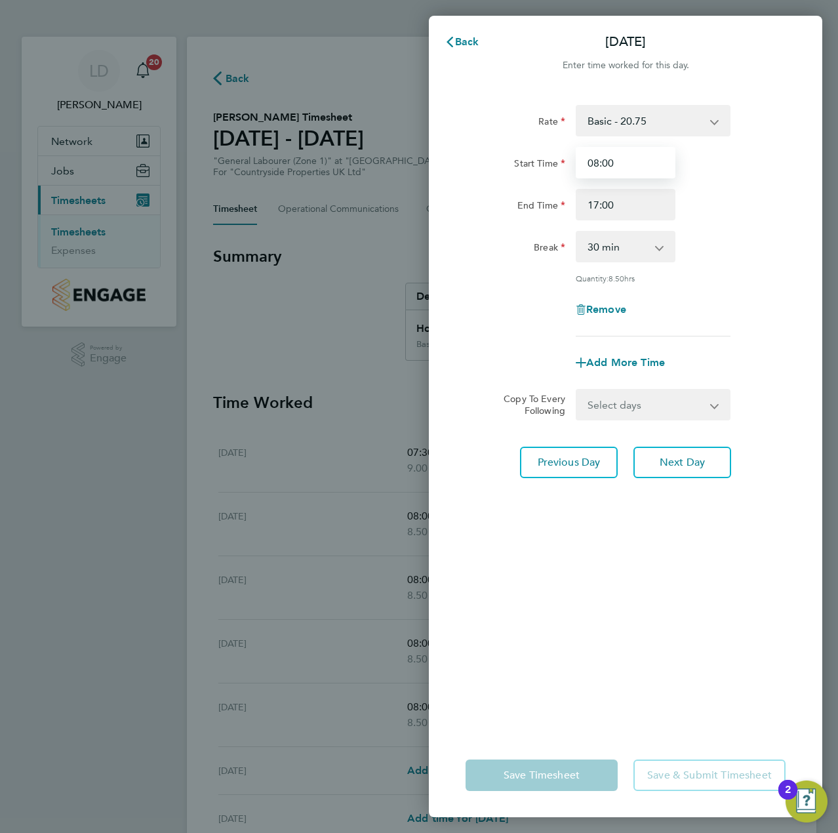
drag, startPoint x: 625, startPoint y: 167, endPoint x: 587, endPoint y: 172, distance: 38.3
click at [587, 172] on input "08:00" at bounding box center [626, 162] width 100 height 31
paste input "7:3"
type input "07:30"
click at [683, 453] on button "Next Day" at bounding box center [683, 462] width 98 height 31
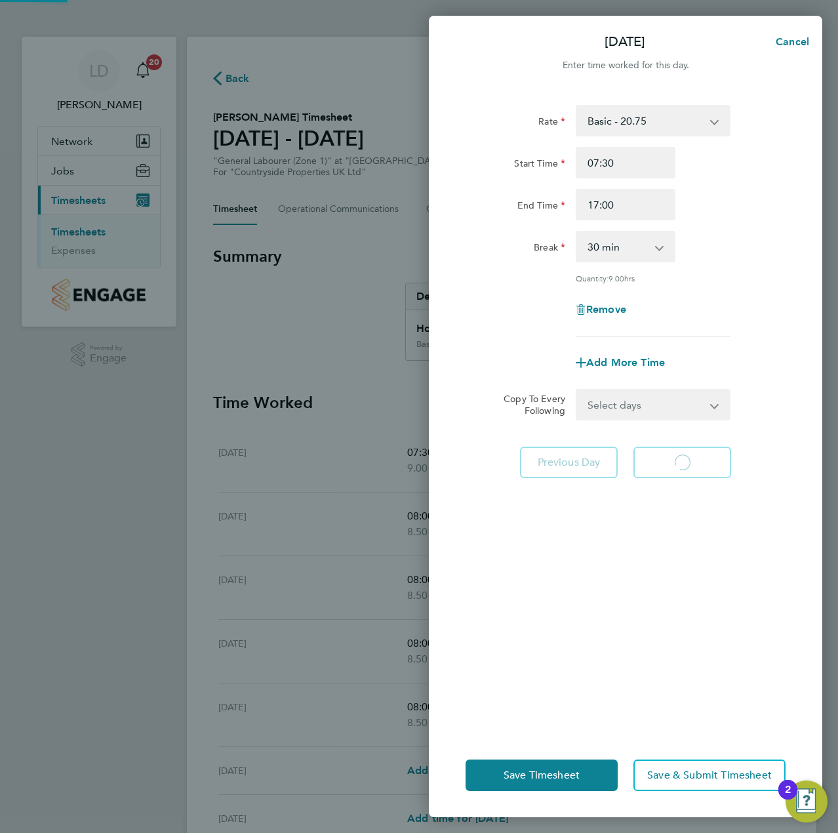
select select "30"
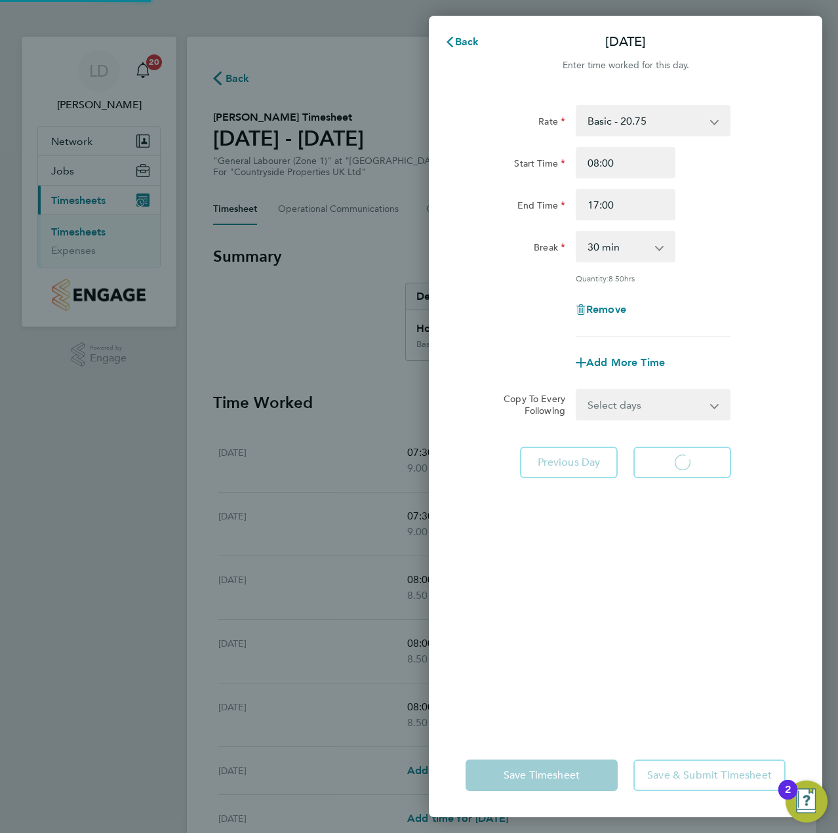
select select "30"
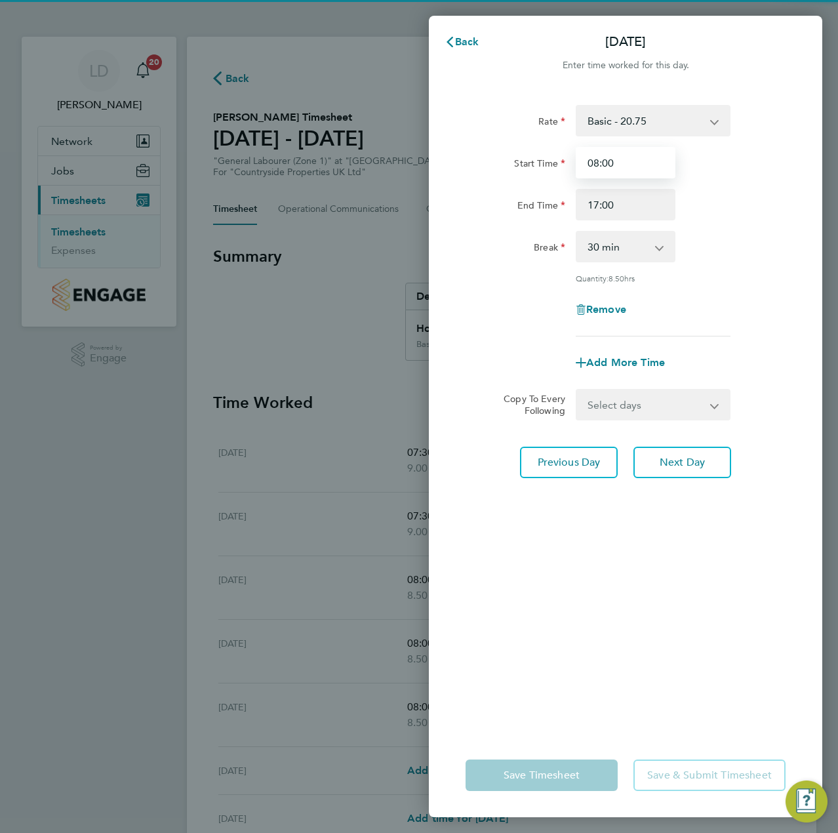
drag, startPoint x: 628, startPoint y: 162, endPoint x: 574, endPoint y: 164, distance: 53.8
click at [574, 164] on div "08:00" at bounding box center [626, 162] width 110 height 31
paste input "7:3"
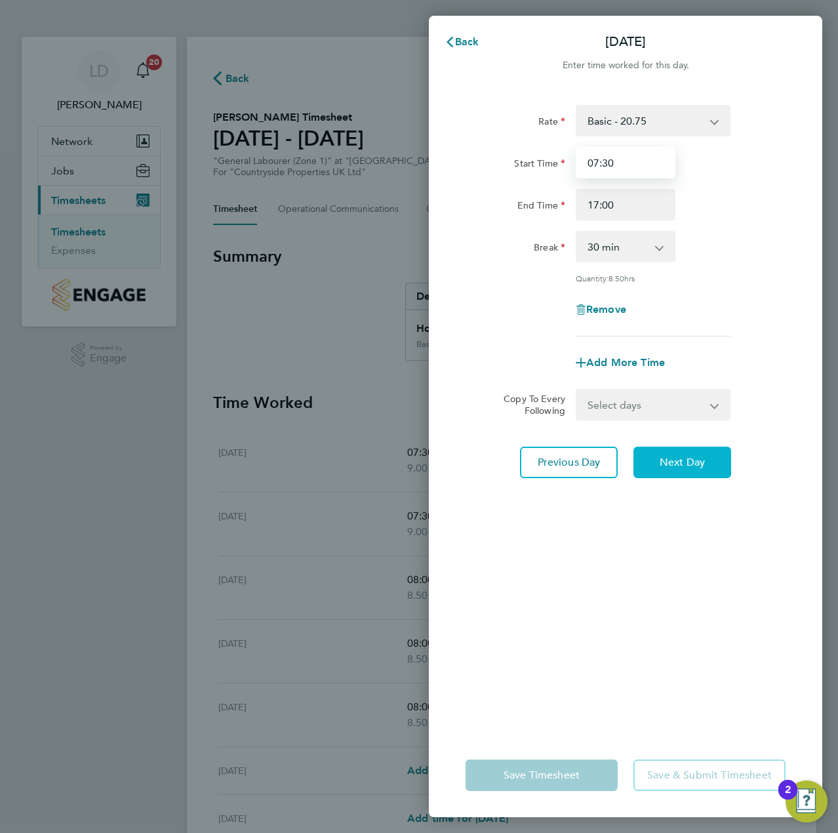
type input "07:30"
click at [665, 456] on span "Next Day" at bounding box center [682, 462] width 45 height 13
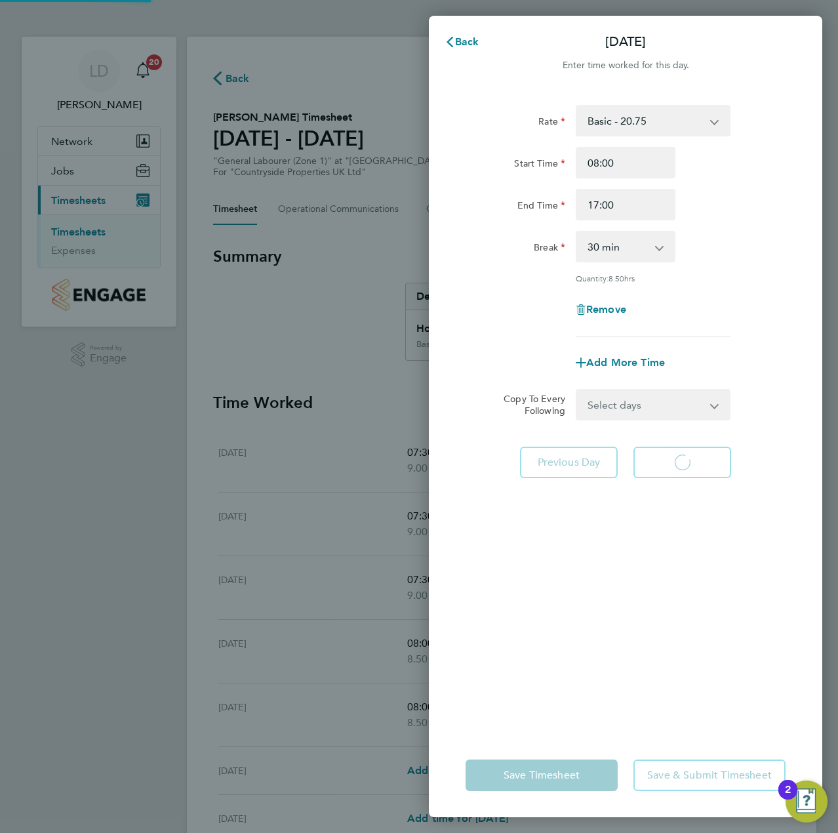
select select "30"
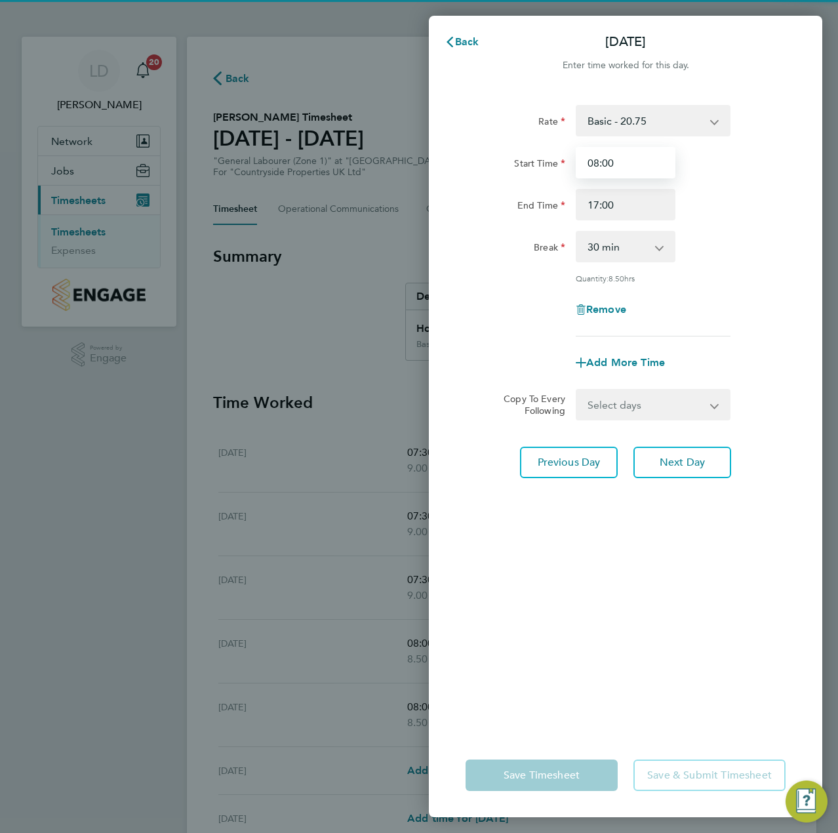
drag, startPoint x: 617, startPoint y: 163, endPoint x: 561, endPoint y: 164, distance: 55.1
click at [561, 164] on div "Start Time 08:00" at bounding box center [625, 162] width 331 height 31
paste input "7:3"
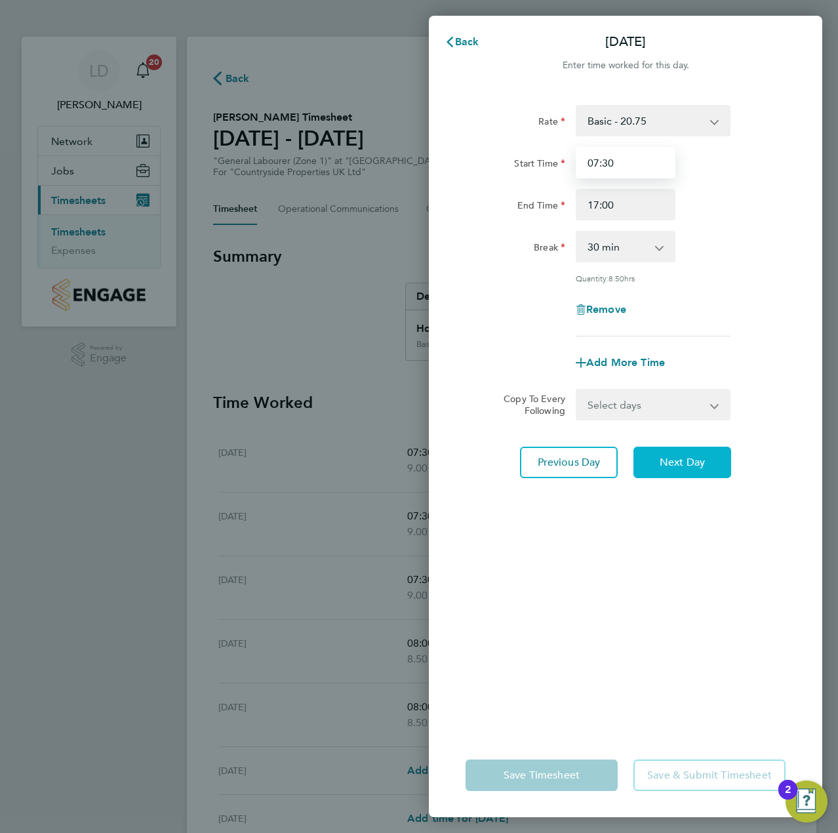
type input "07:30"
click at [678, 461] on span "Next Day" at bounding box center [682, 462] width 45 height 13
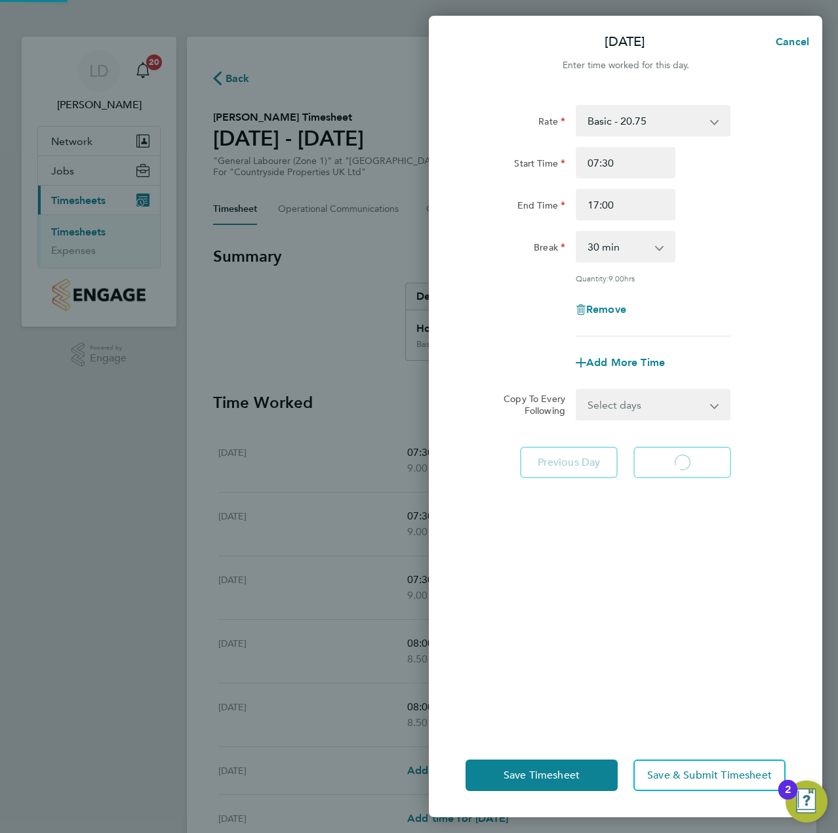
select select "30"
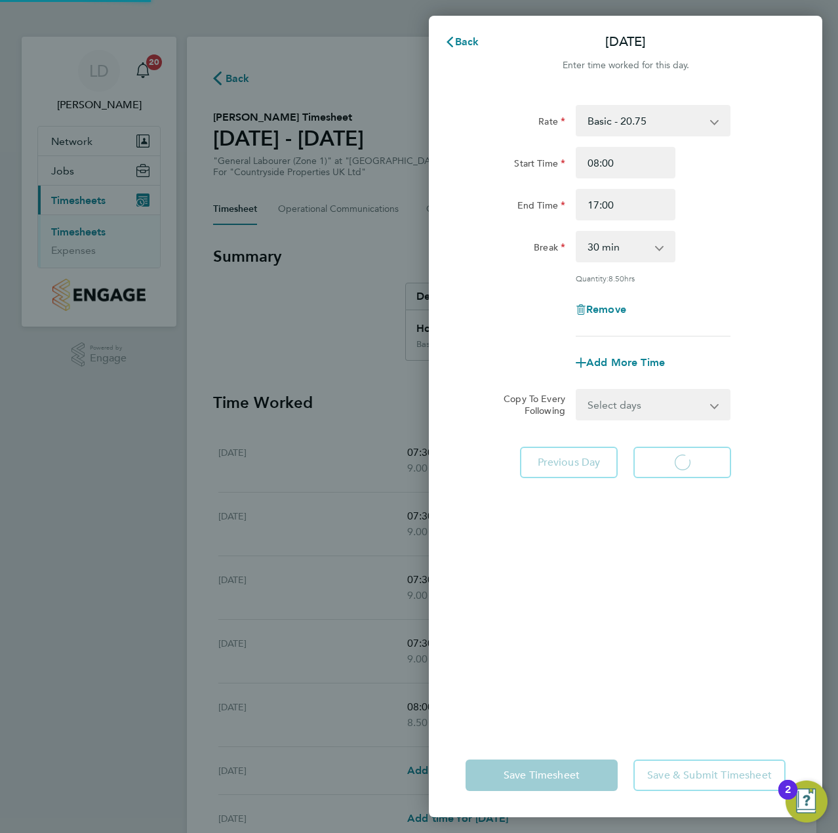
select select "30"
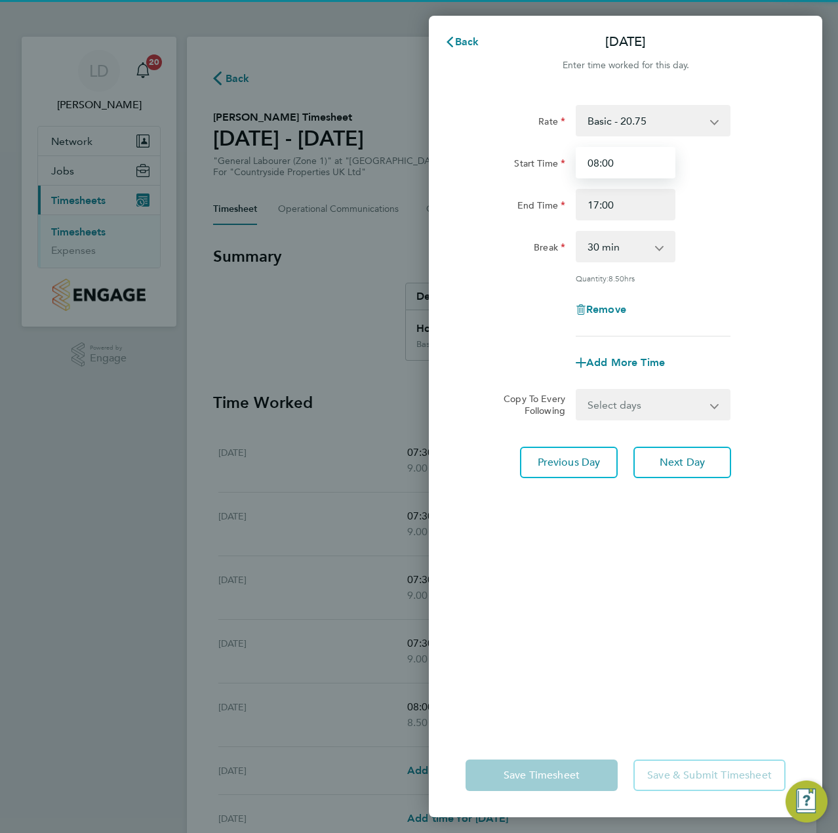
drag, startPoint x: 621, startPoint y: 163, endPoint x: 556, endPoint y: 165, distance: 65.6
click at [556, 165] on div "Start Time 08:00" at bounding box center [625, 162] width 331 height 31
paste input "7:3"
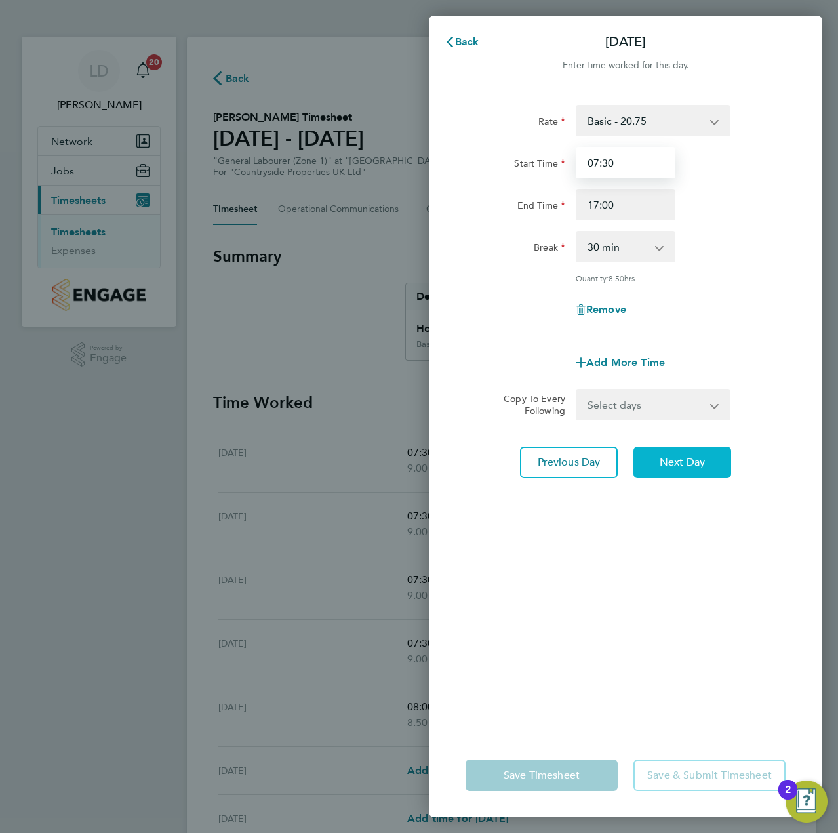
type input "07:30"
click at [674, 459] on span "Next Day" at bounding box center [682, 462] width 45 height 13
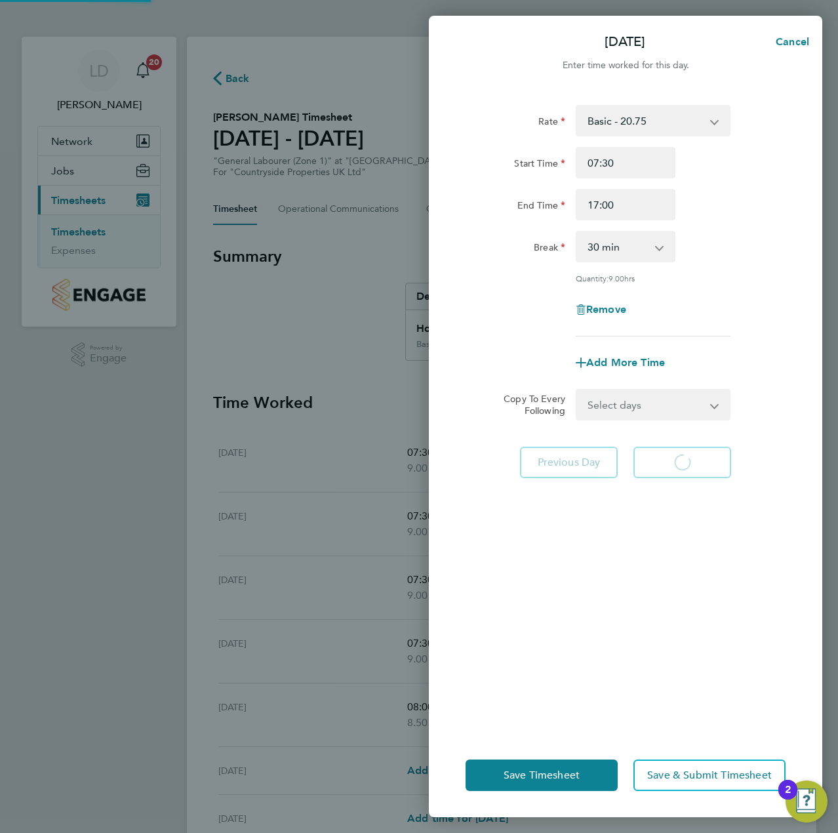
select select "30"
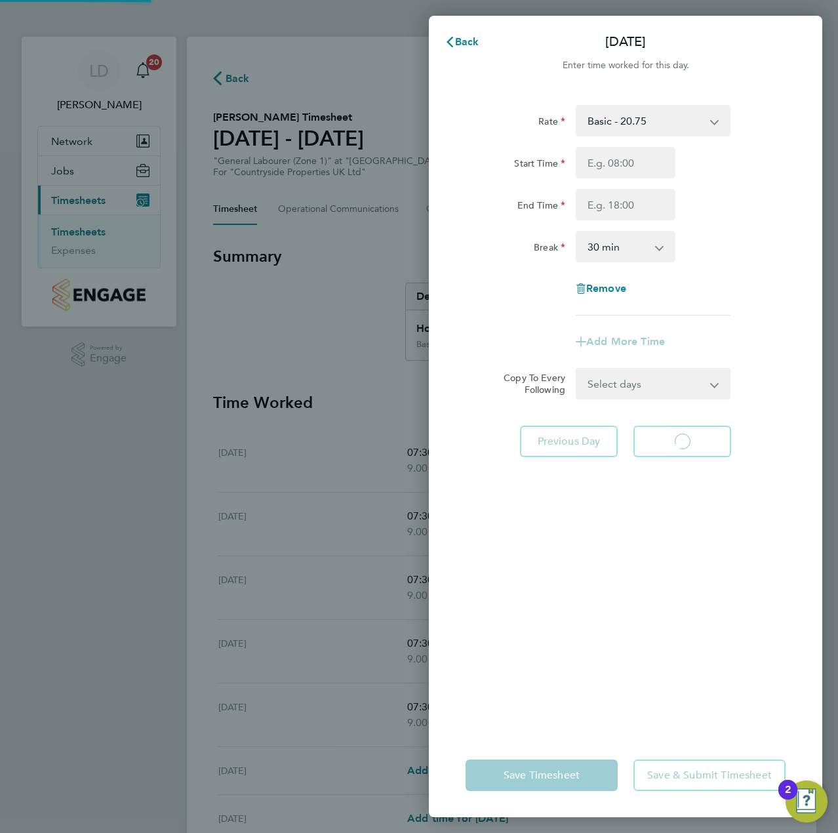
select select "30"
click at [475, 35] on span "Back" at bounding box center [467, 41] width 24 height 12
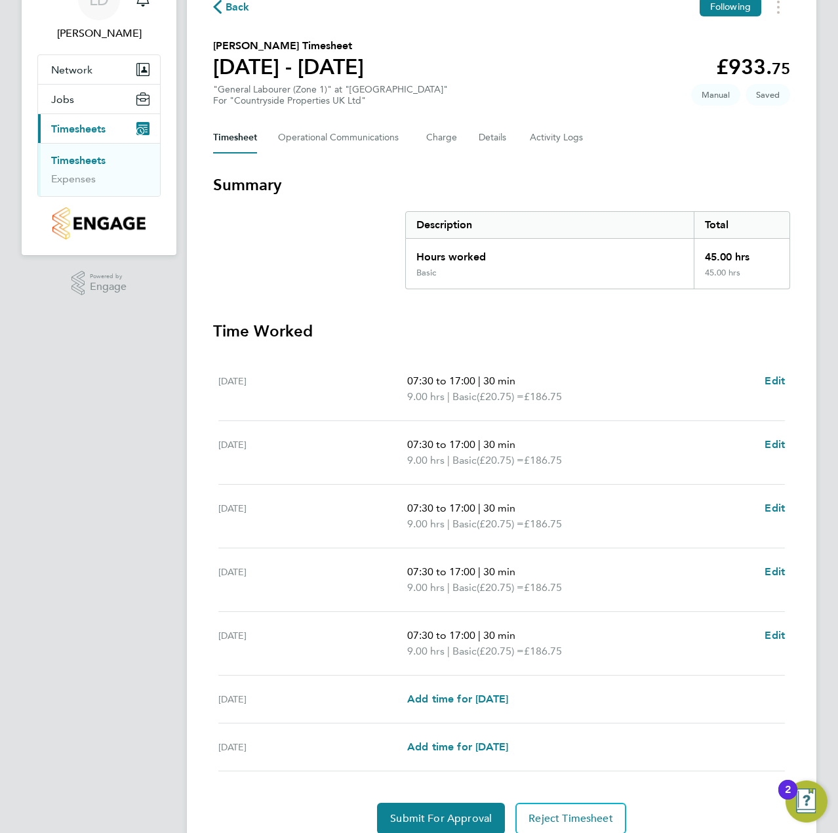
scroll to position [125, 0]
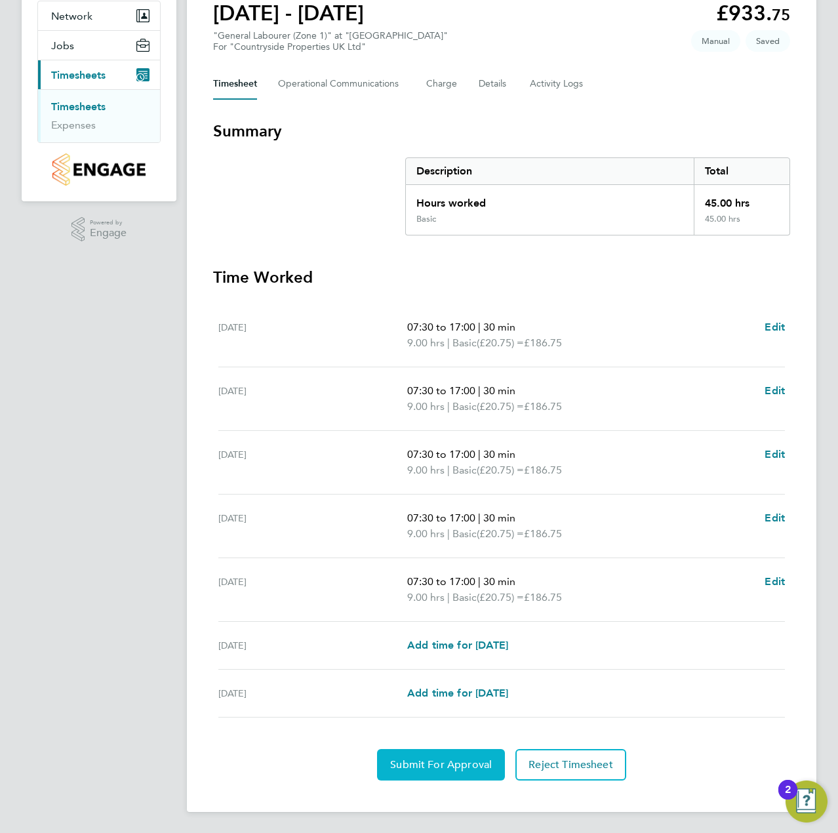
click at [440, 765] on span "Submit For Approval" at bounding box center [441, 764] width 102 height 13
click at [440, 765] on span "Approve Timesheet" at bounding box center [441, 764] width 96 height 13
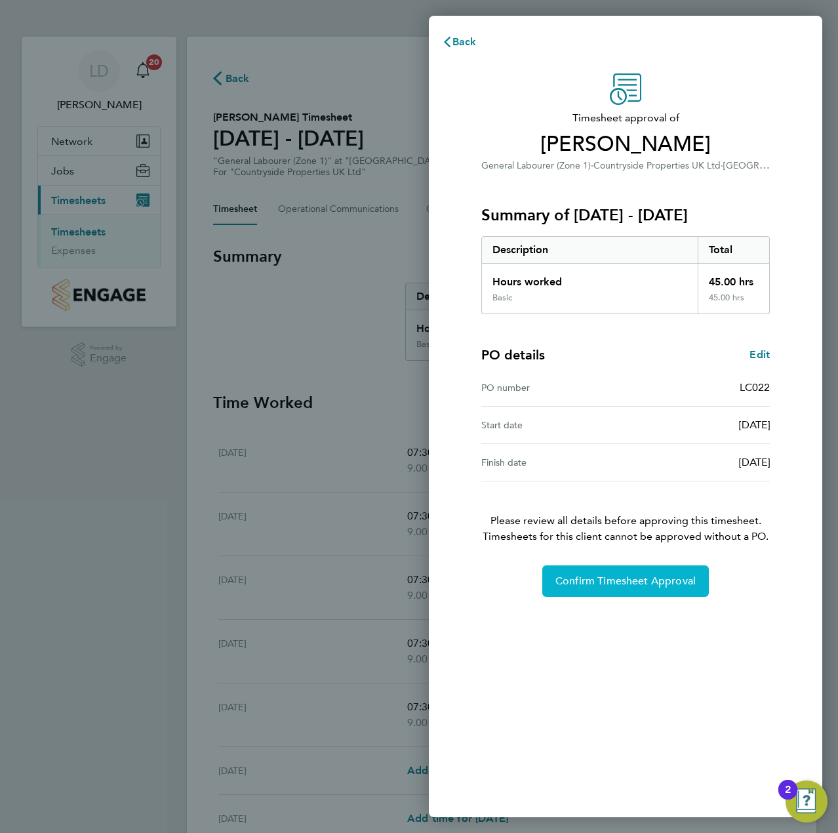
click at [622, 581] on span "Confirm Timesheet Approval" at bounding box center [626, 581] width 140 height 13
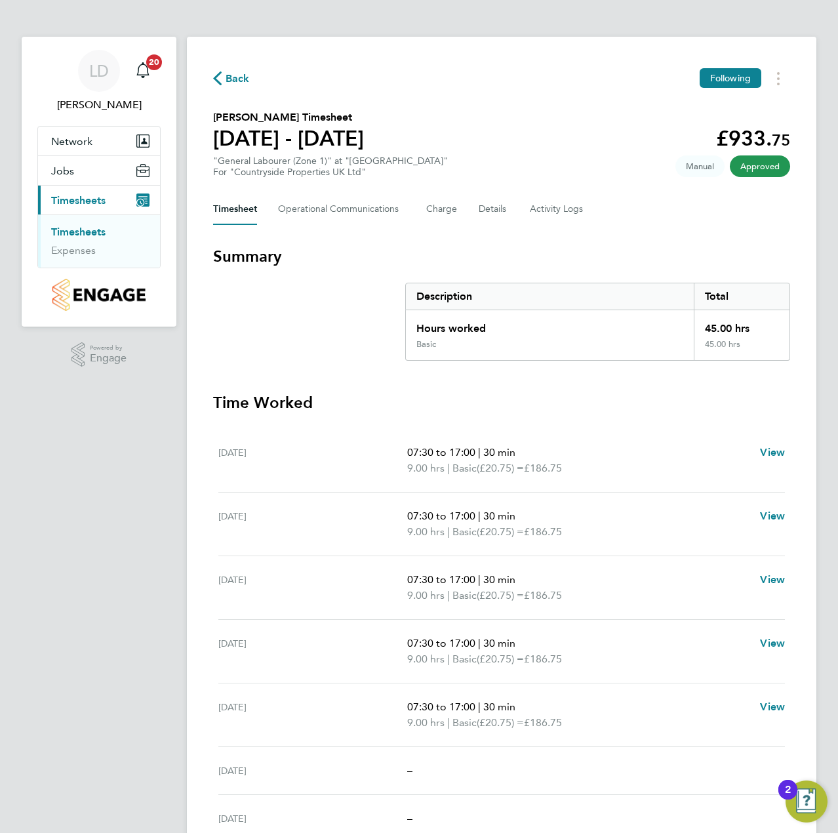
click at [237, 79] on span "Back" at bounding box center [238, 79] width 24 height 16
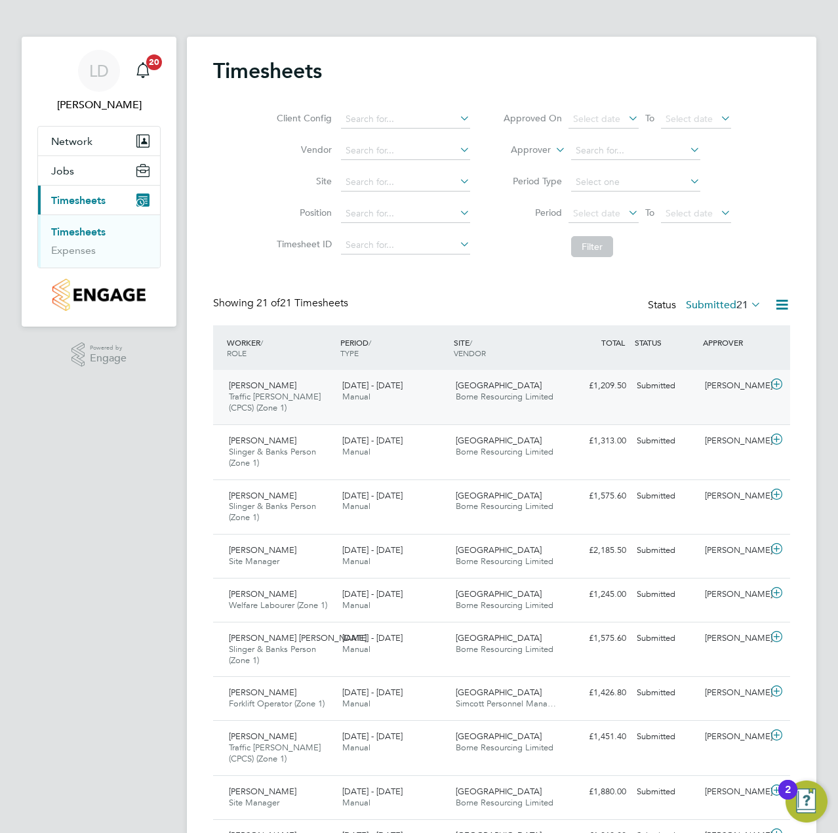
click at [779, 383] on icon at bounding box center [777, 384] width 16 height 10
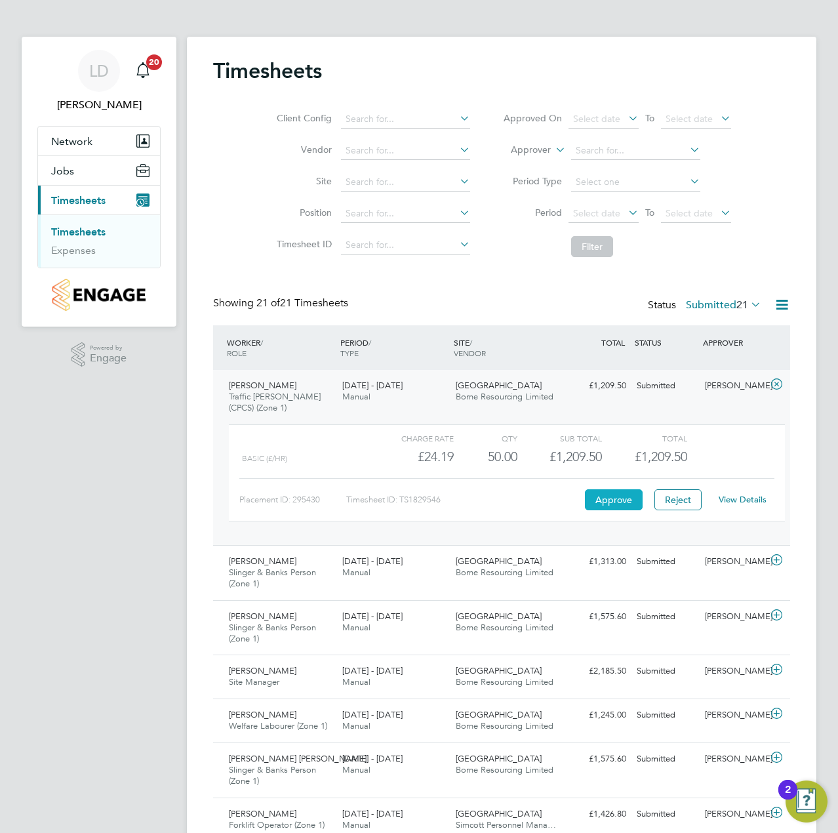
click at [599, 497] on button "Approve" at bounding box center [614, 499] width 58 height 21
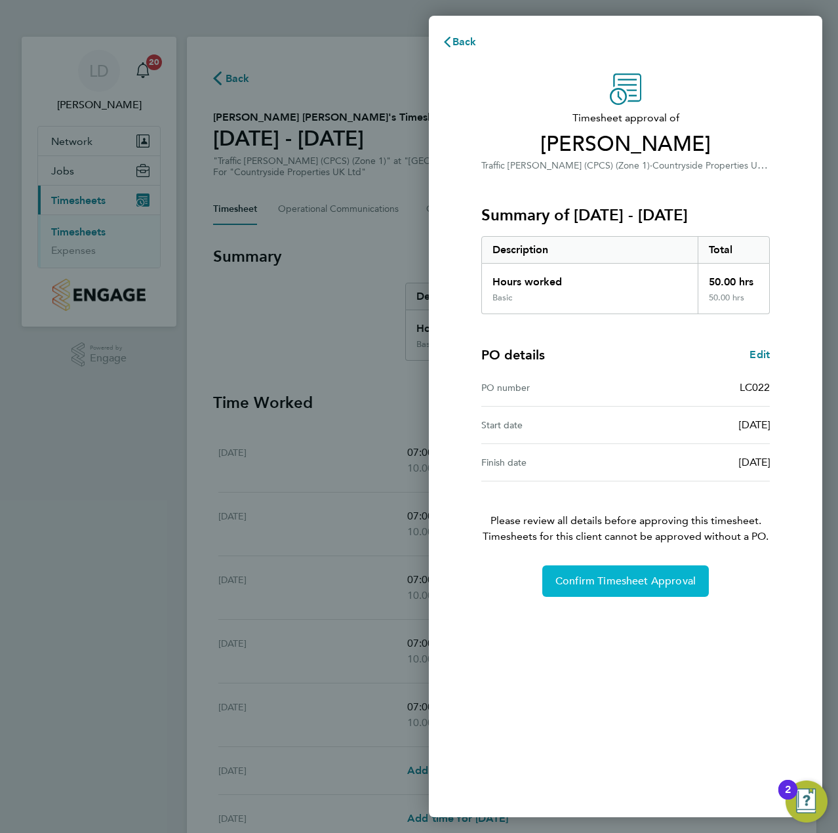
click at [610, 582] on span "Confirm Timesheet Approval" at bounding box center [626, 581] width 140 height 13
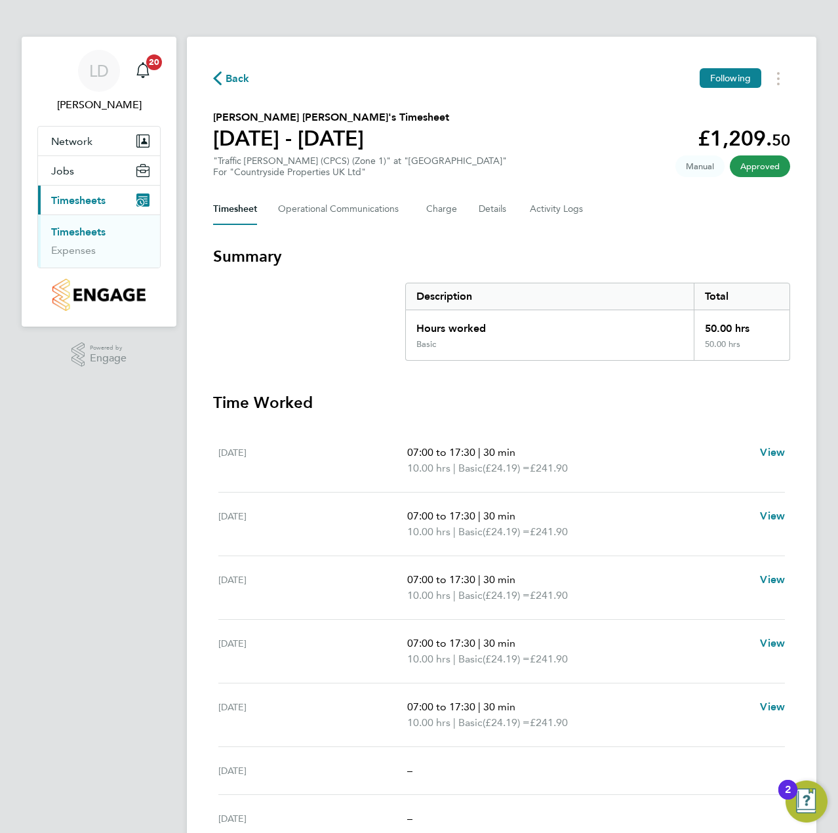
click at [243, 84] on span "Back" at bounding box center [238, 79] width 24 height 16
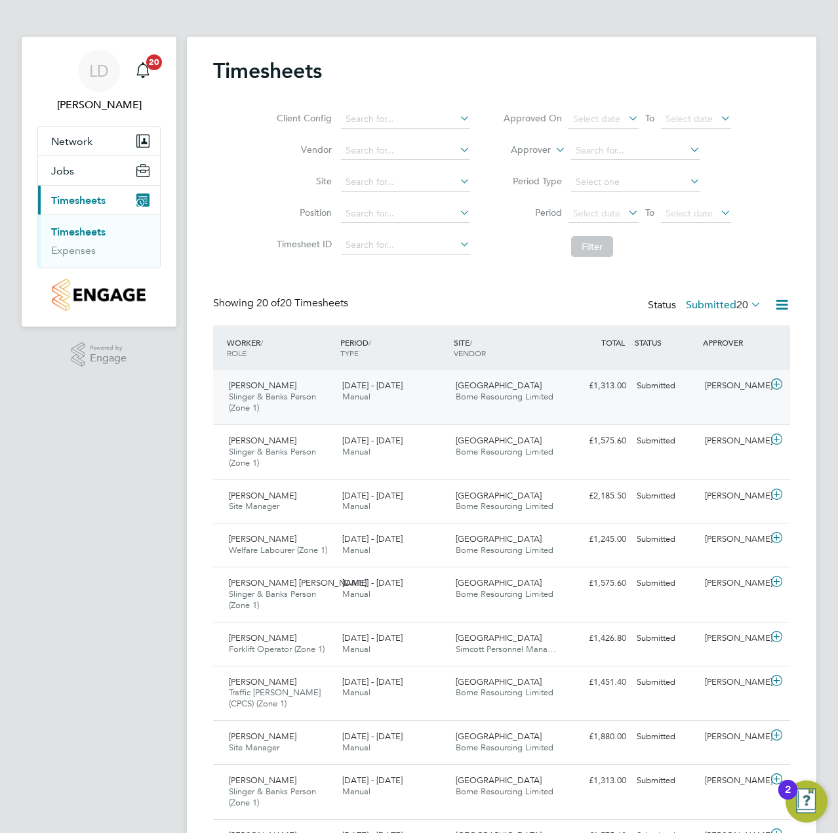
click at [776, 382] on icon at bounding box center [777, 384] width 16 height 10
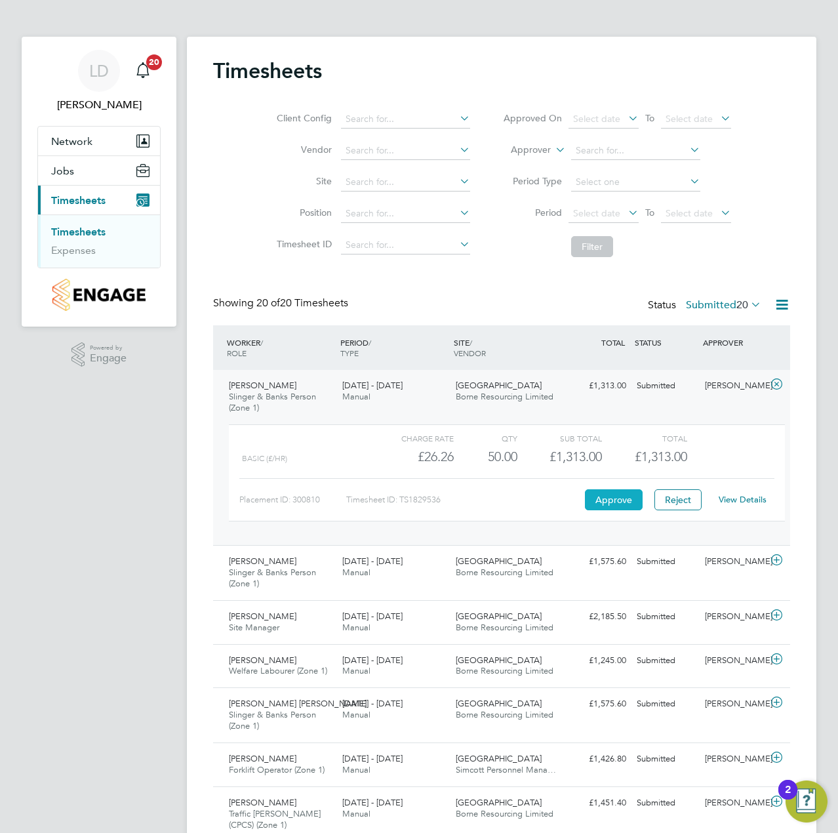
click at [617, 506] on button "Approve" at bounding box center [614, 499] width 58 height 21
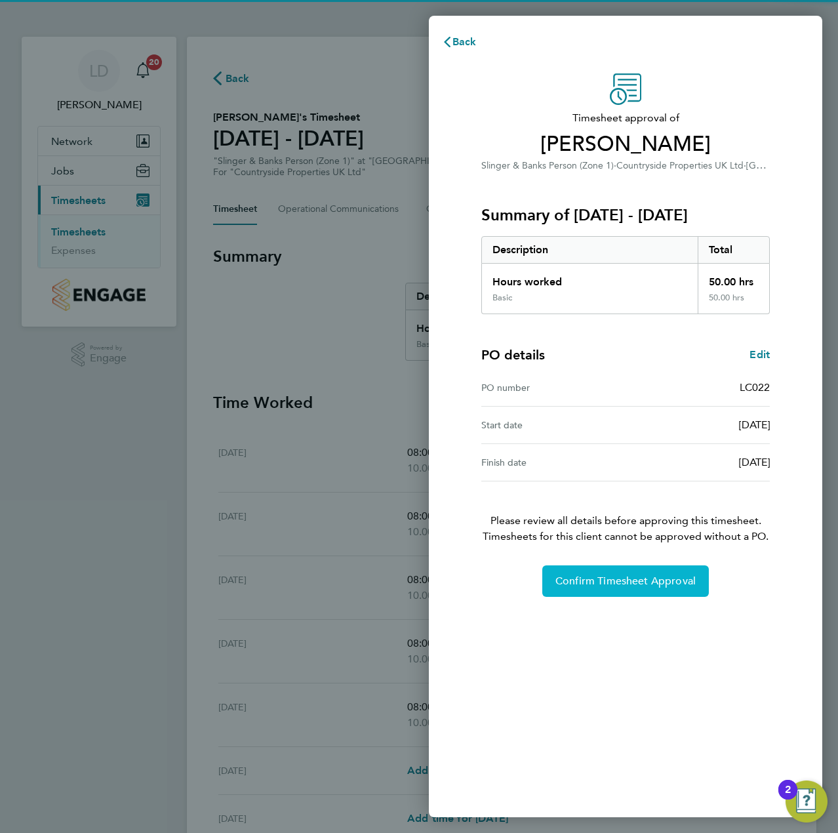
drag, startPoint x: 561, startPoint y: 603, endPoint x: 578, endPoint y: 588, distance: 22.8
click at [561, 603] on div "Timesheet approval of Musa Hubahimfura Slinger & Banks Person (Zone 1) · Countr…" at bounding box center [626, 438] width 394 height 760
click at [579, 586] on span "Confirm Timesheet Approval" at bounding box center [626, 581] width 140 height 13
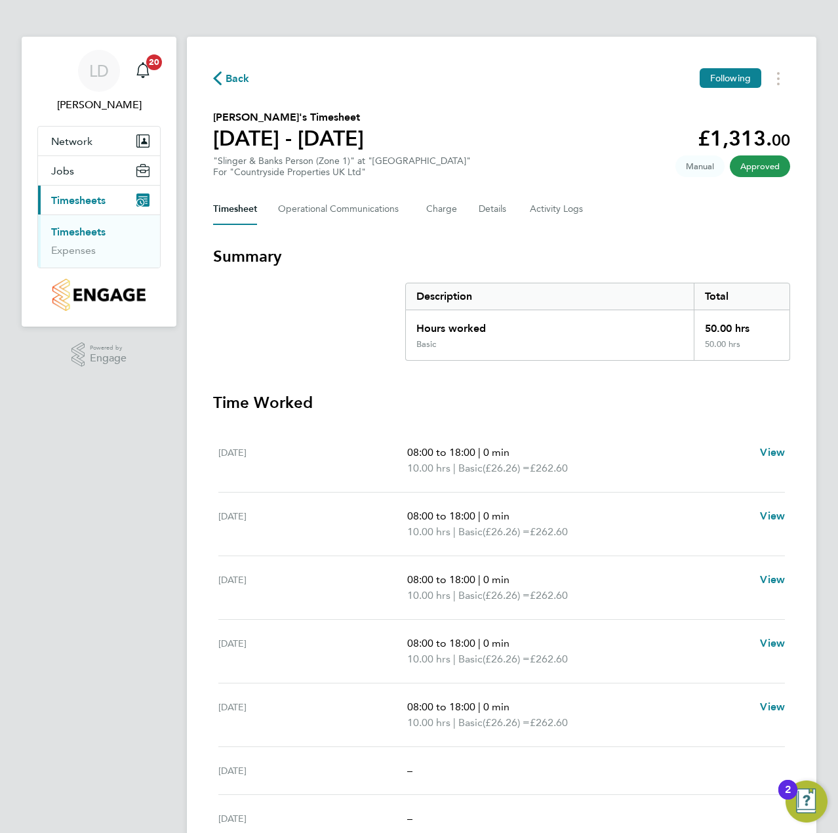
click at [238, 79] on span "Back" at bounding box center [238, 79] width 24 height 16
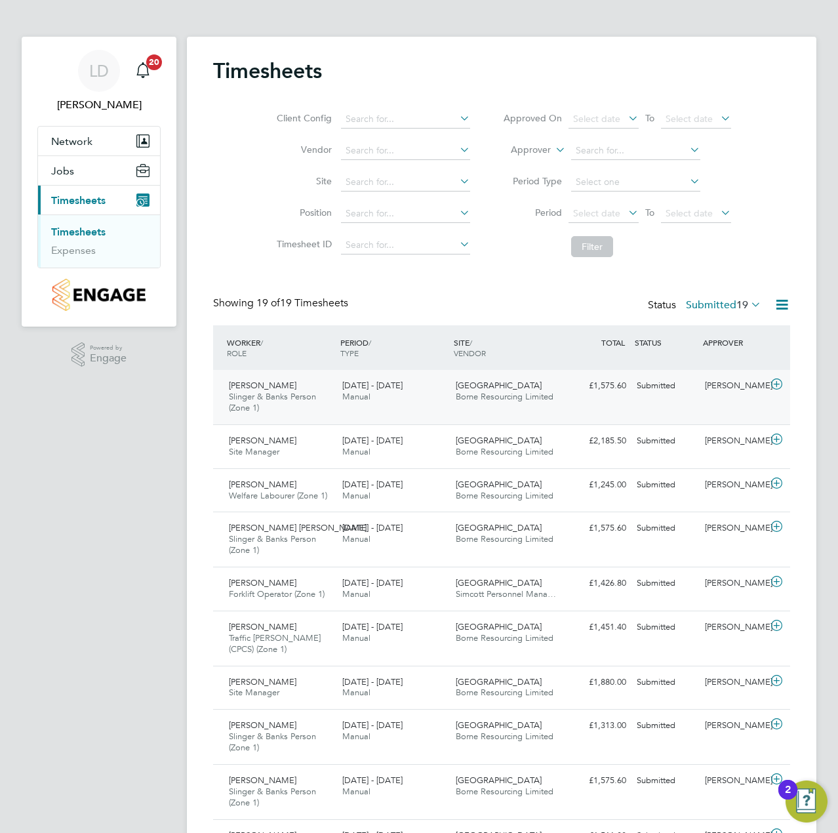
click at [779, 386] on icon at bounding box center [777, 384] width 16 height 10
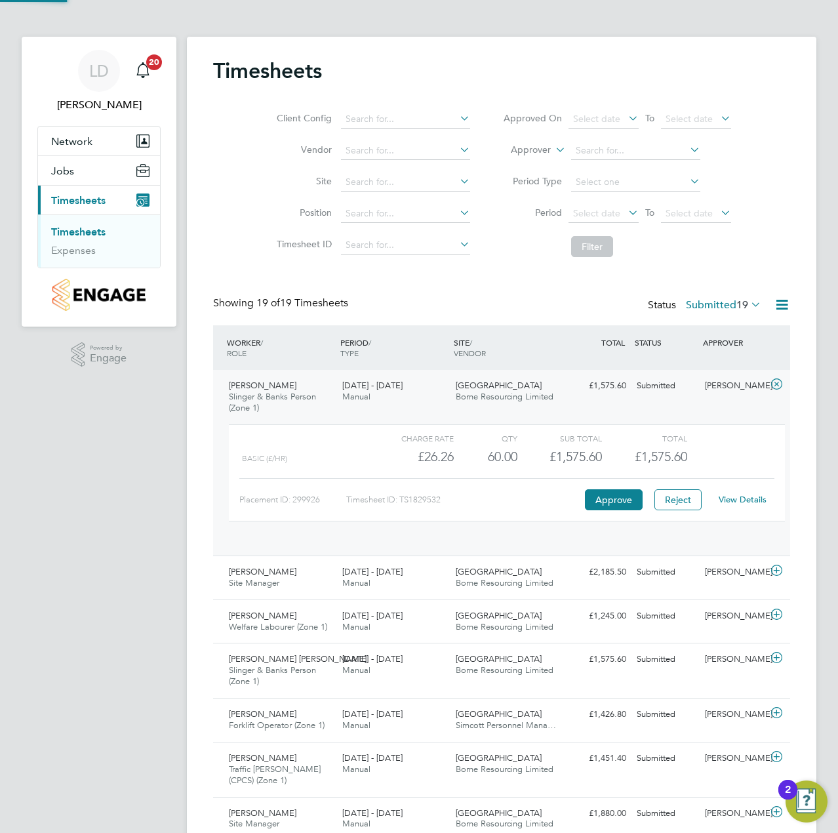
scroll to position [22, 128]
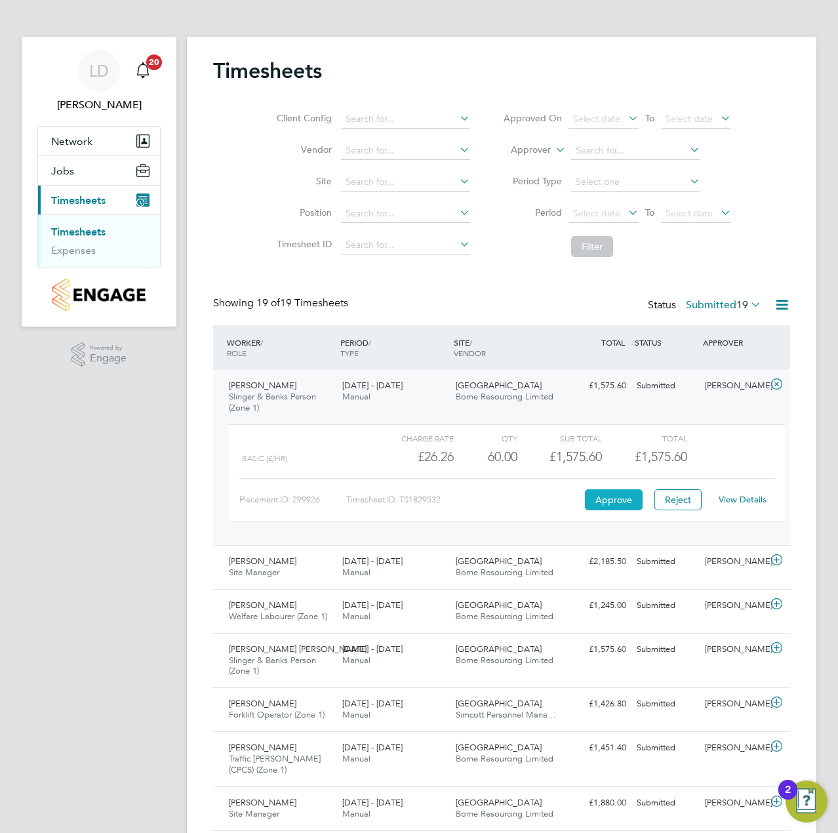
click at [605, 502] on button "Approve" at bounding box center [614, 499] width 58 height 21
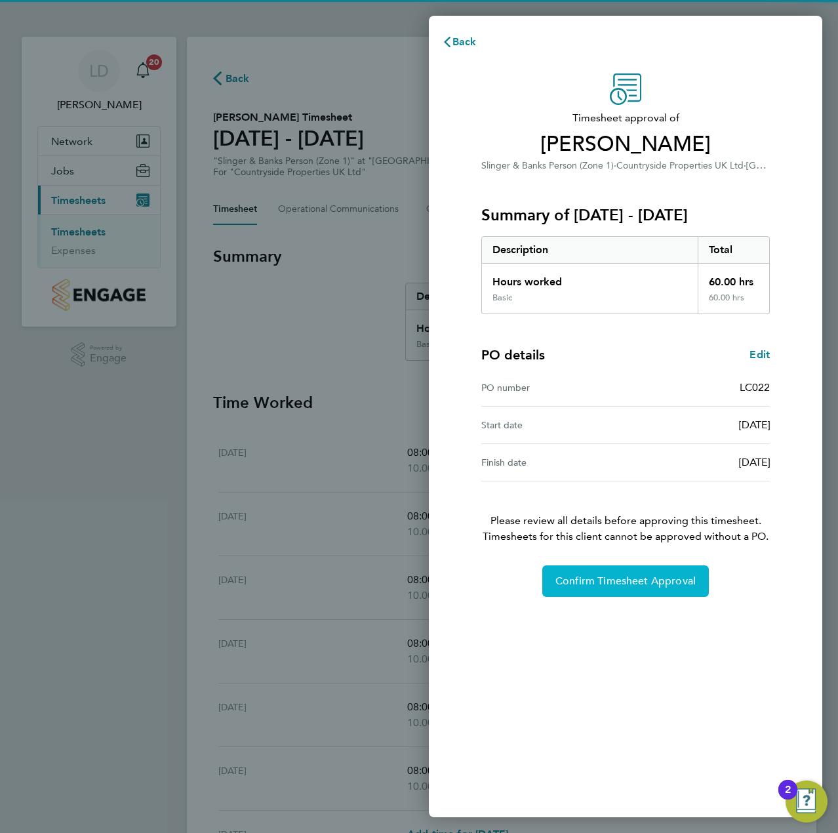
click at [596, 586] on span "Confirm Timesheet Approval" at bounding box center [626, 581] width 140 height 13
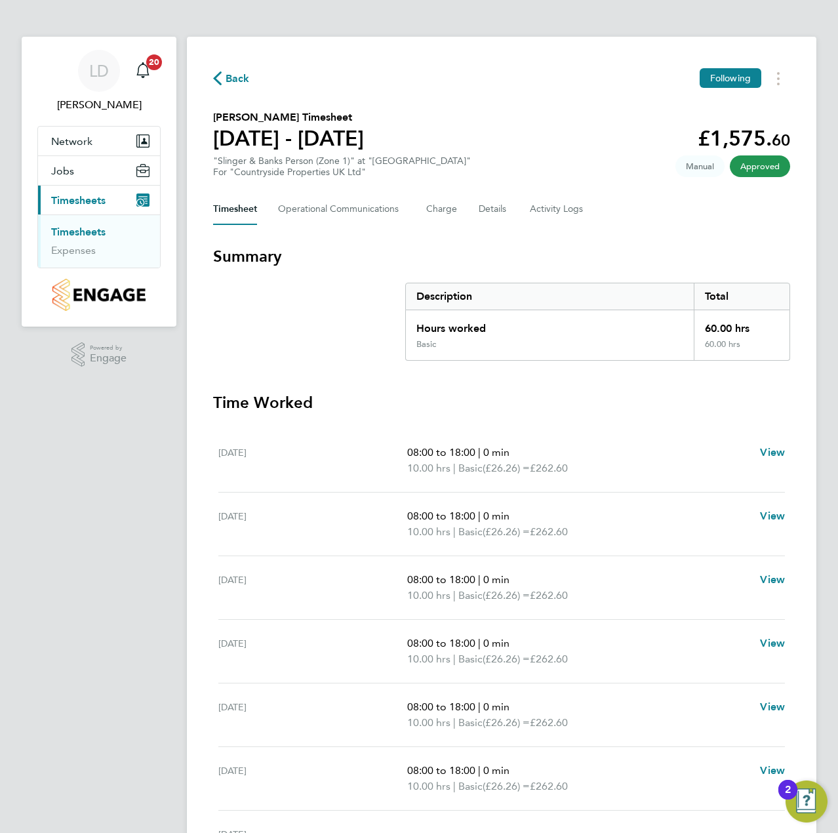
click at [241, 75] on span "Back" at bounding box center [238, 79] width 24 height 16
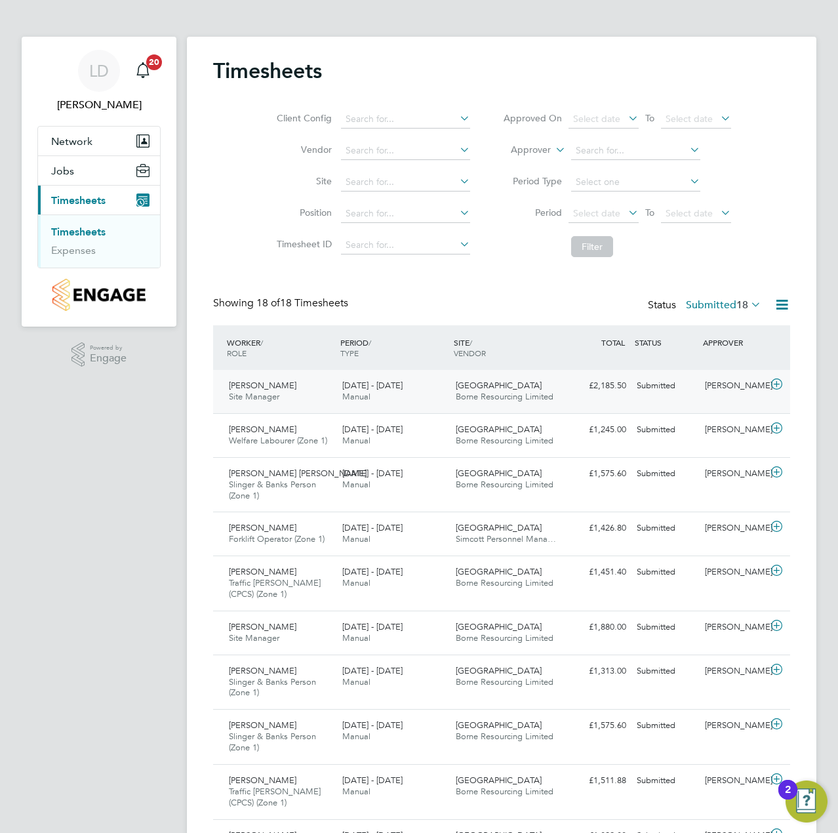
click at [779, 383] on icon at bounding box center [777, 384] width 16 height 10
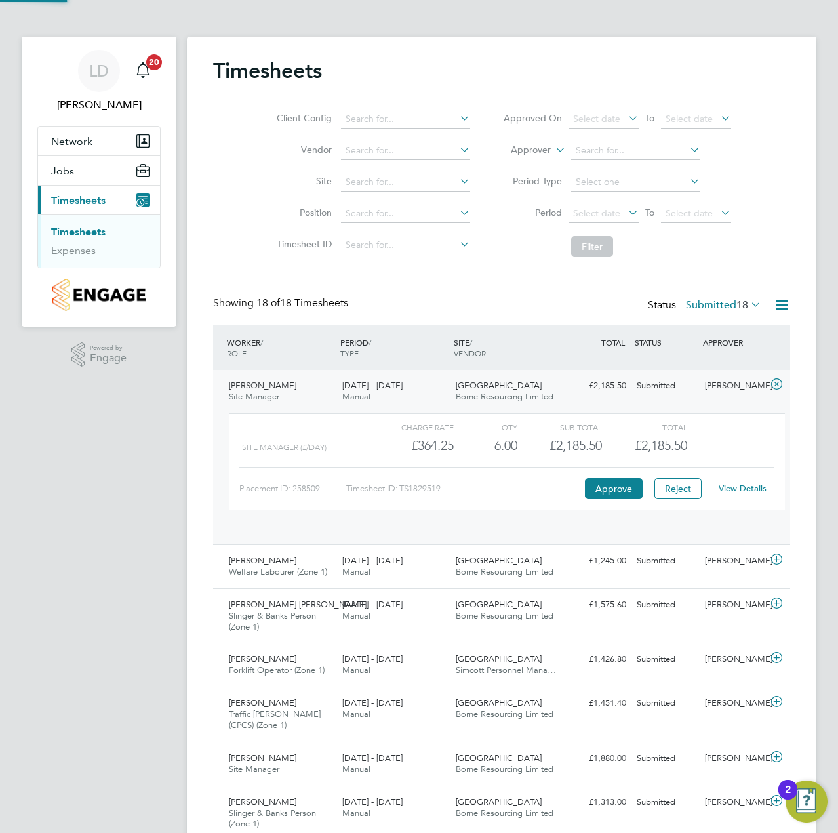
scroll to position [22, 128]
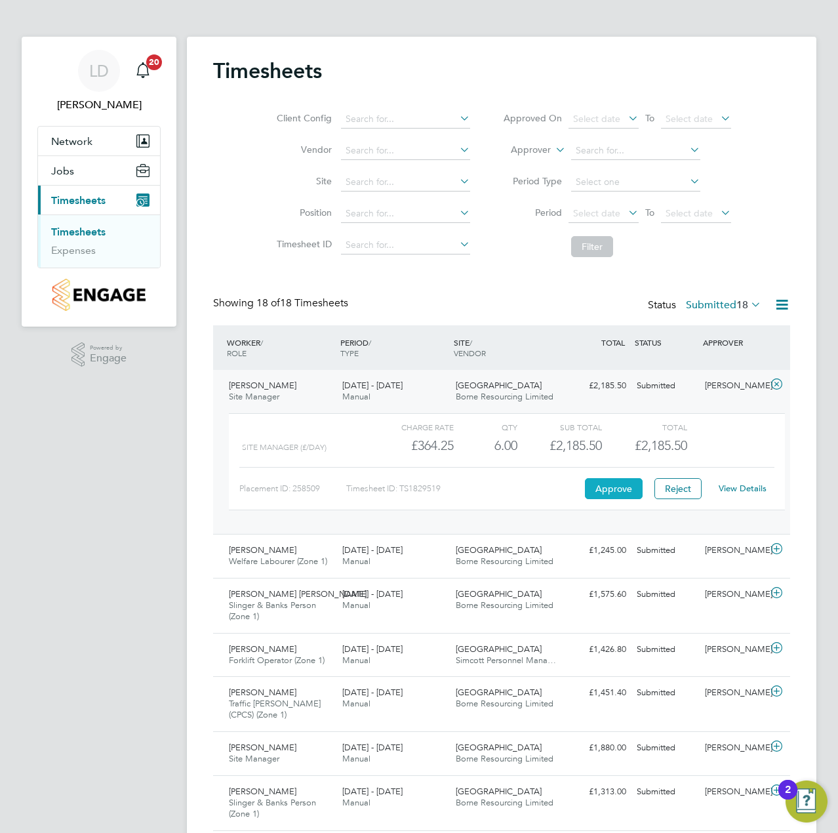
click at [594, 487] on button "Approve" at bounding box center [614, 488] width 58 height 21
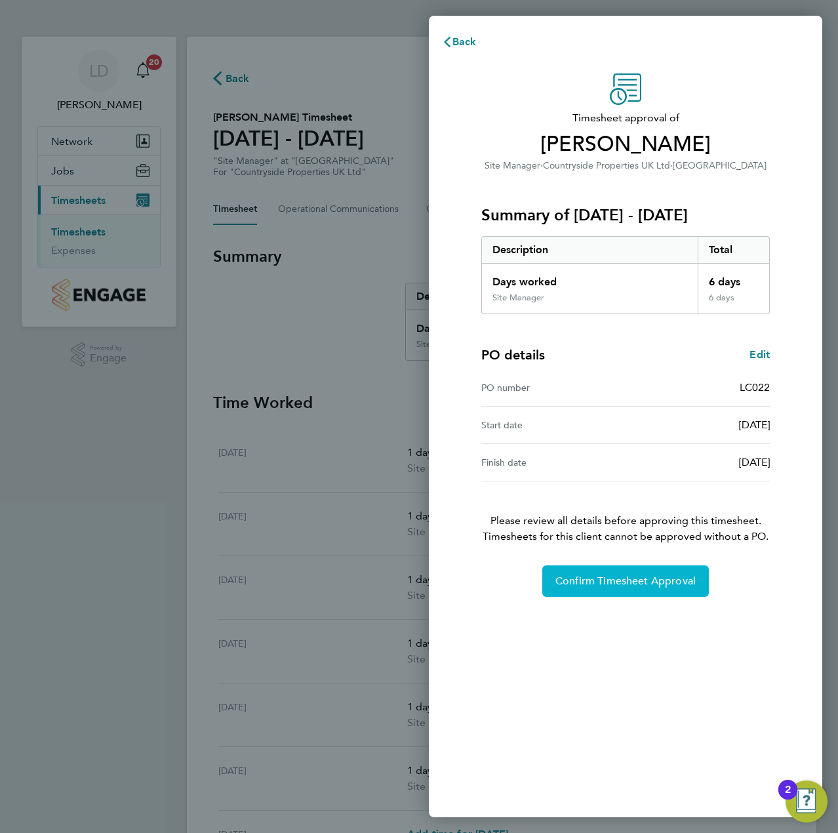
click at [588, 577] on span "Confirm Timesheet Approval" at bounding box center [626, 581] width 140 height 13
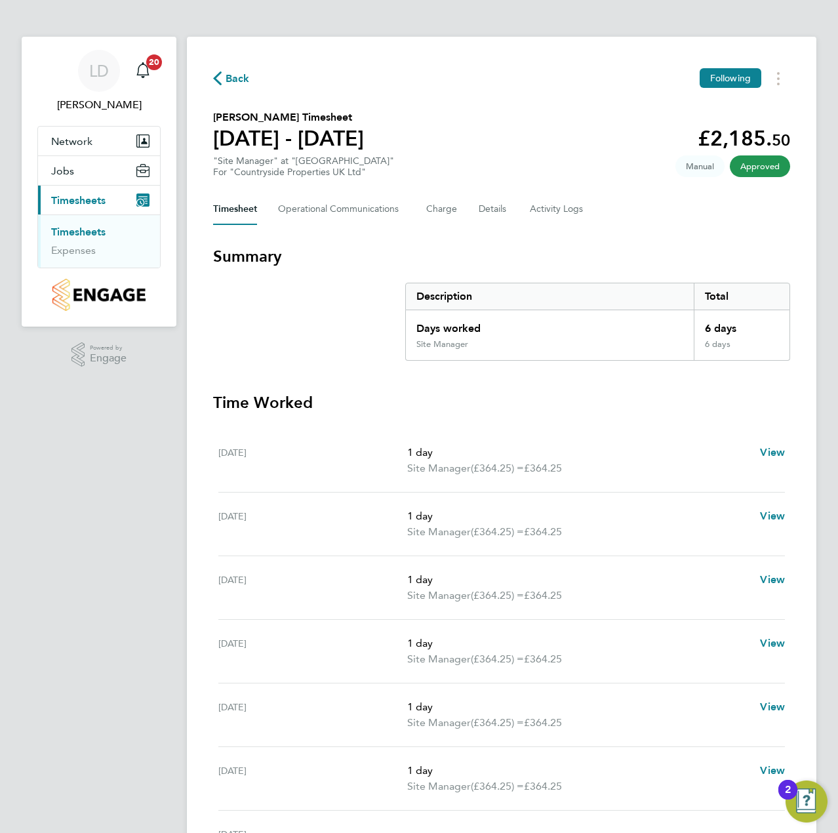
click at [236, 82] on span "Back" at bounding box center [238, 79] width 24 height 16
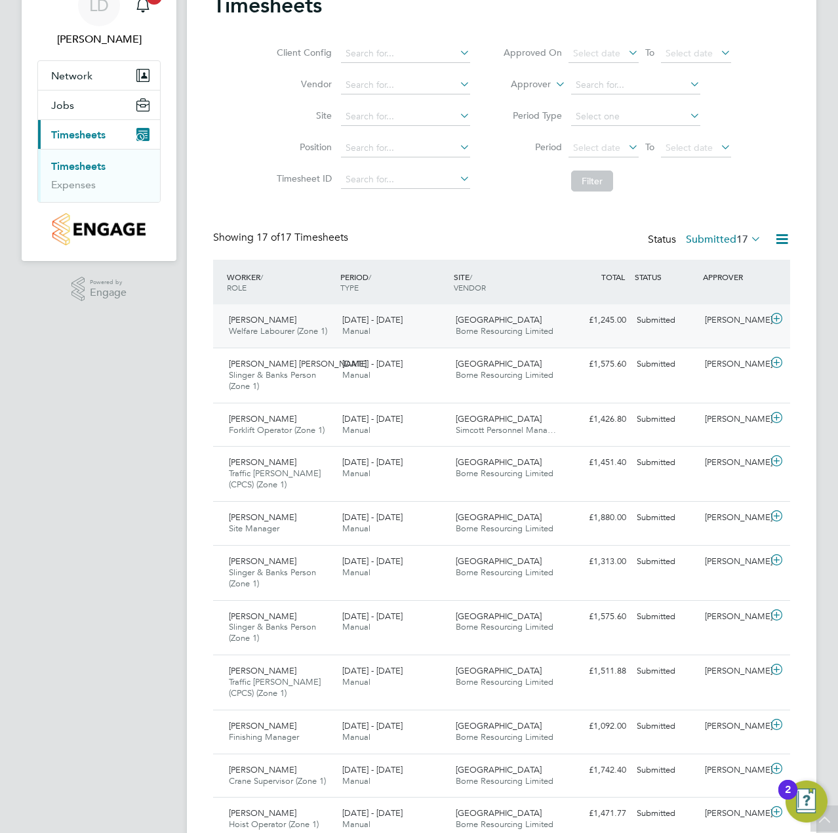
click at [780, 319] on icon at bounding box center [777, 319] width 16 height 10
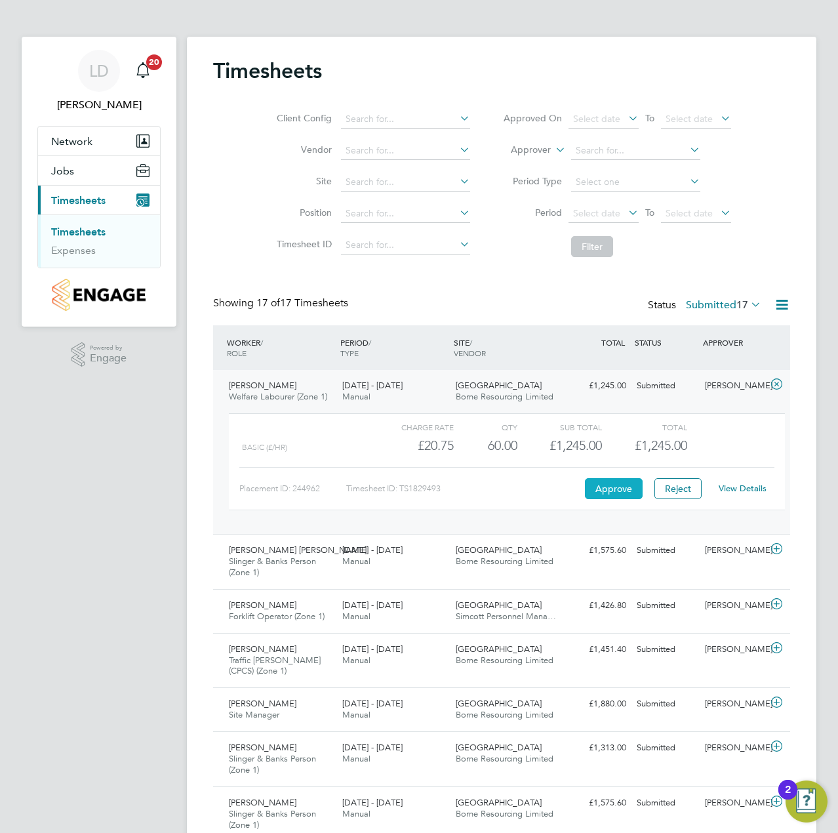
click at [598, 494] on button "Approve" at bounding box center [614, 488] width 58 height 21
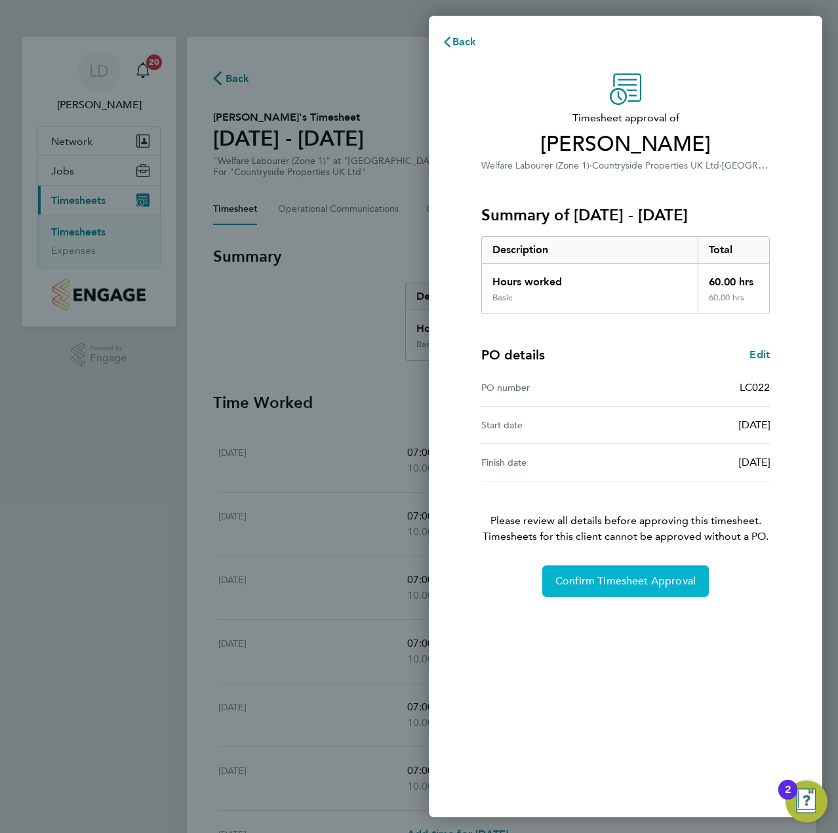
click at [582, 584] on span "Confirm Timesheet Approval" at bounding box center [626, 581] width 140 height 13
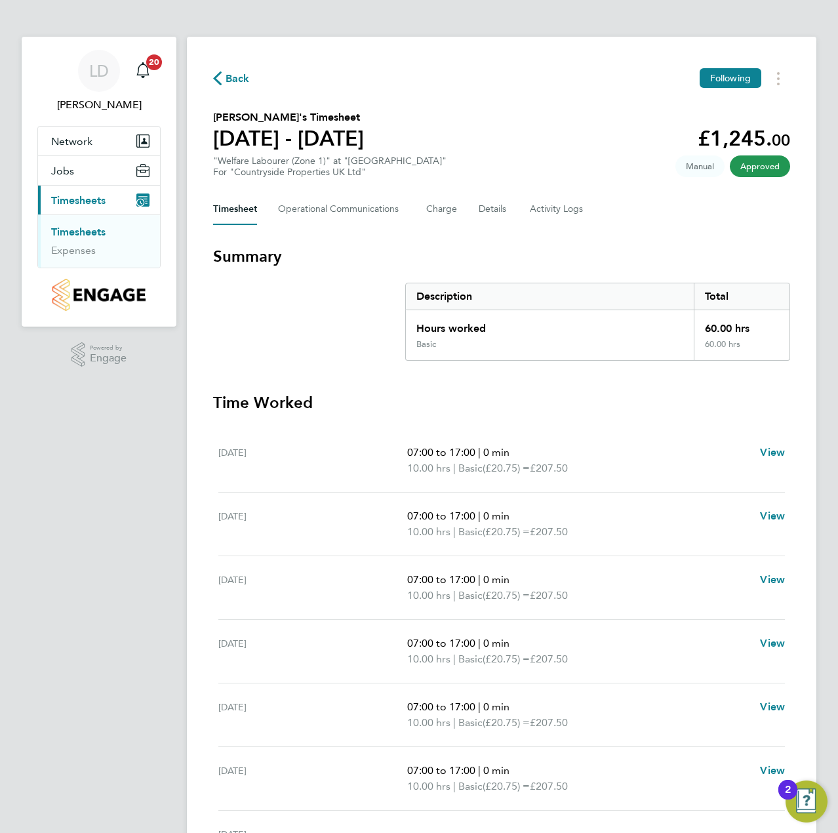
click at [239, 69] on div "Back Following" at bounding box center [501, 78] width 577 height 20
click at [230, 76] on span "Back" at bounding box center [238, 79] width 24 height 16
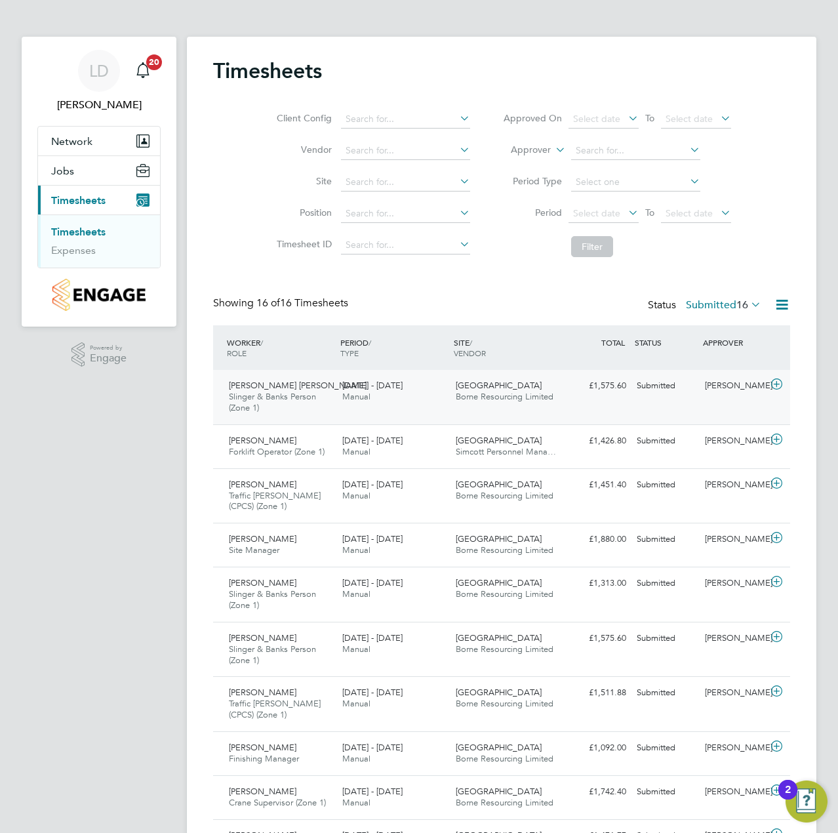
click at [778, 381] on icon at bounding box center [777, 384] width 16 height 10
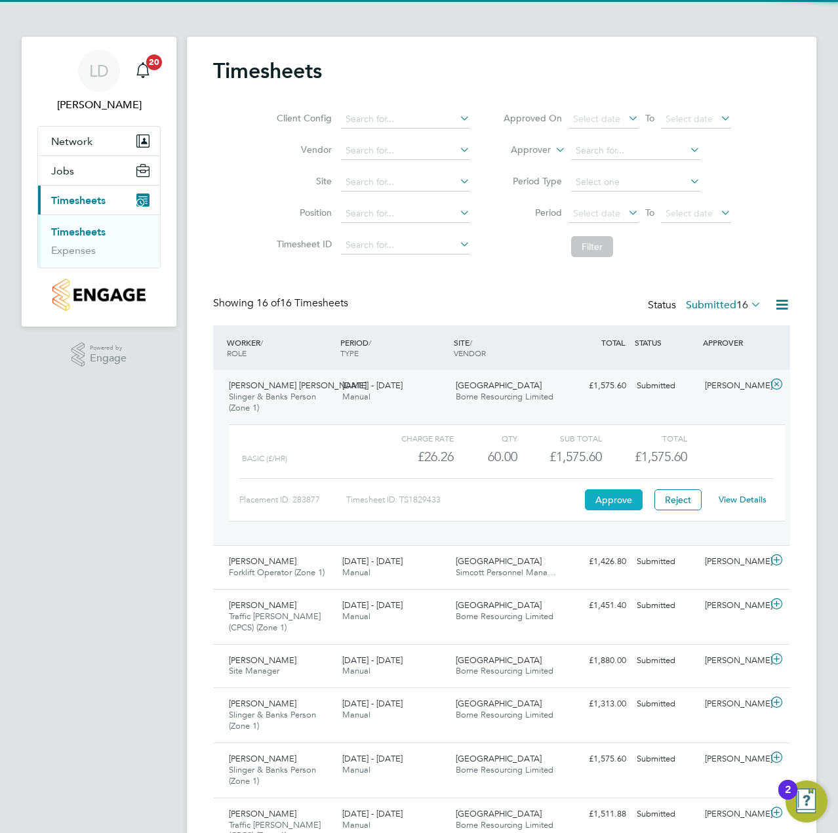
click at [596, 502] on button "Approve" at bounding box center [614, 499] width 58 height 21
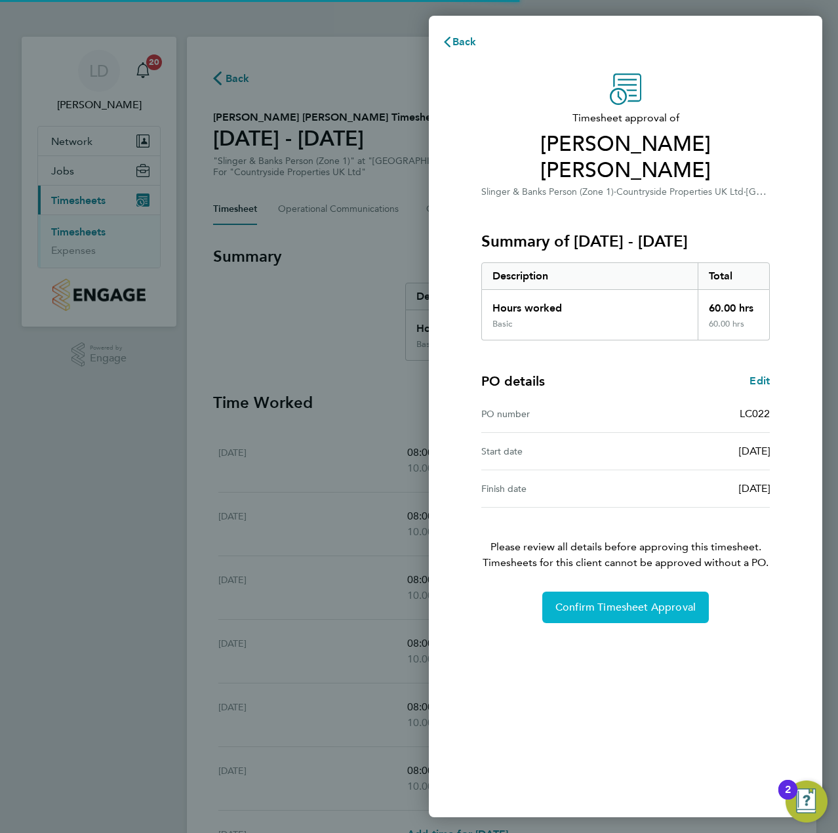
click at [619, 601] on span "Confirm Timesheet Approval" at bounding box center [626, 607] width 140 height 13
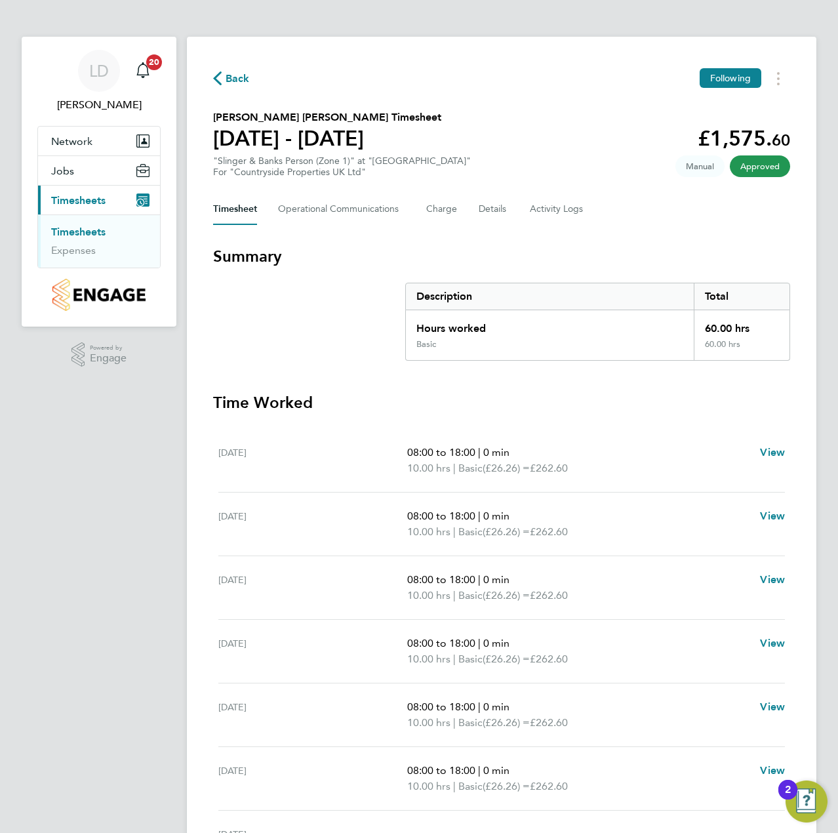
click at [241, 81] on span "Back" at bounding box center [238, 79] width 24 height 16
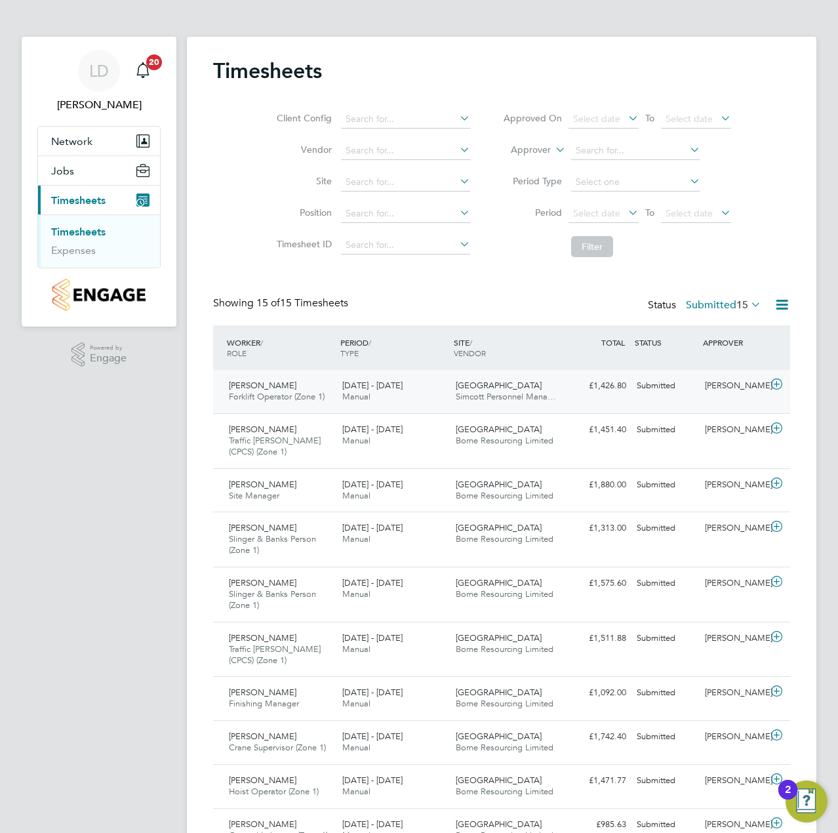
click at [780, 384] on icon at bounding box center [777, 384] width 16 height 10
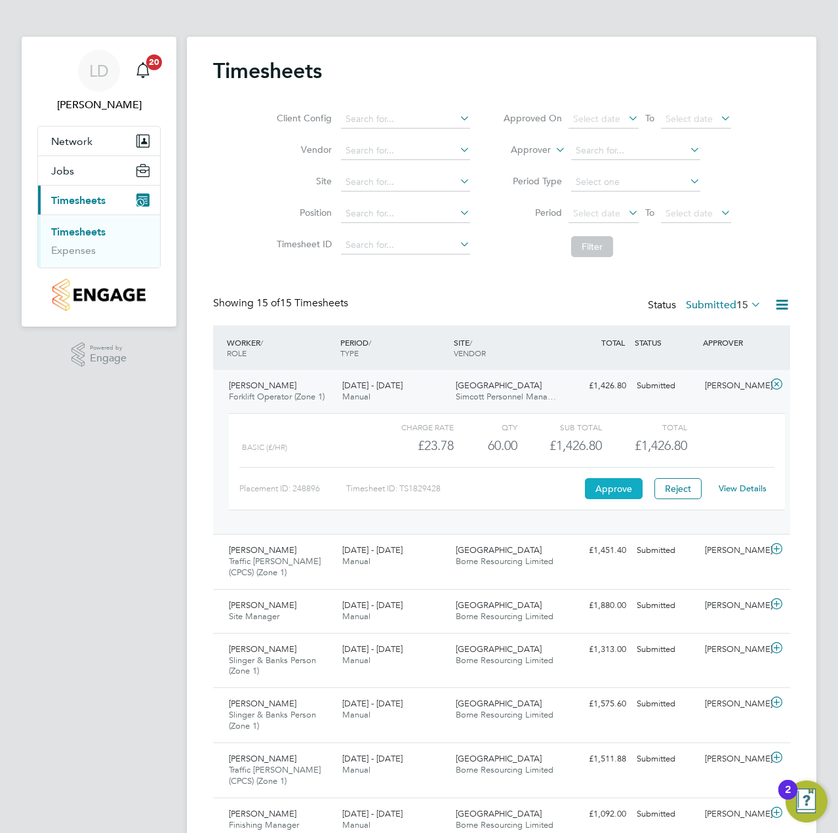
click at [638, 483] on button "Approve" at bounding box center [614, 488] width 58 height 21
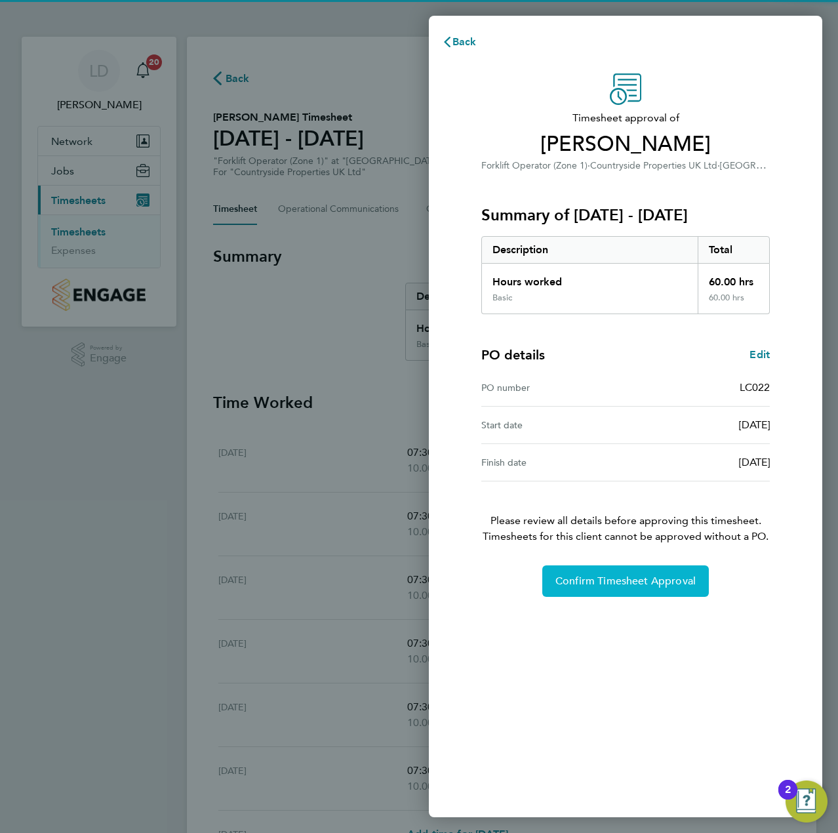
click at [585, 586] on span "Confirm Timesheet Approval" at bounding box center [626, 581] width 140 height 13
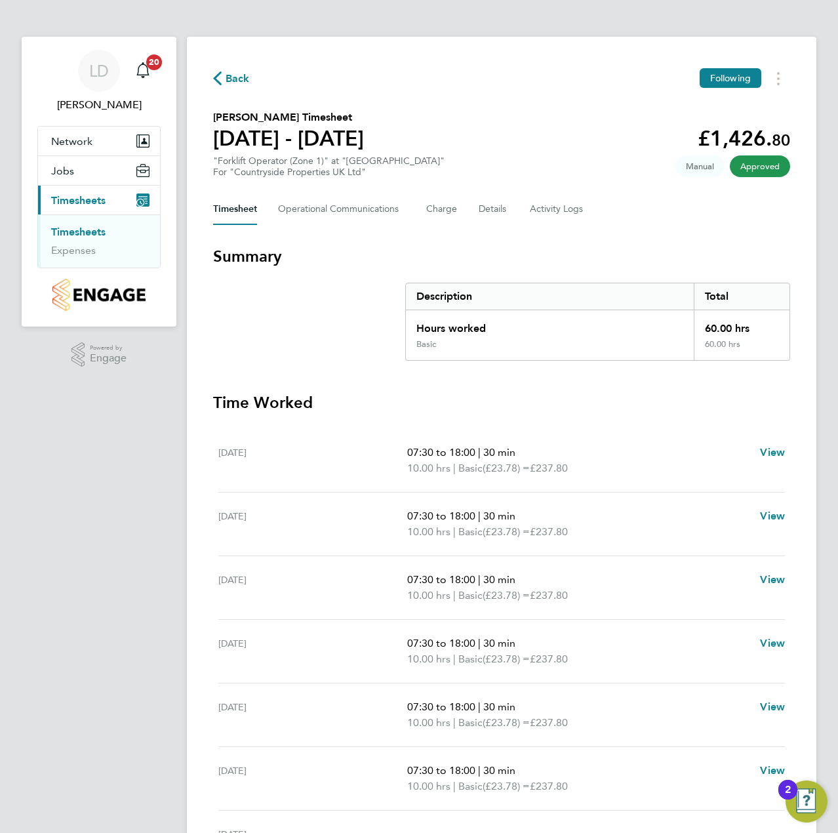
click at [246, 83] on span "Back" at bounding box center [238, 79] width 24 height 16
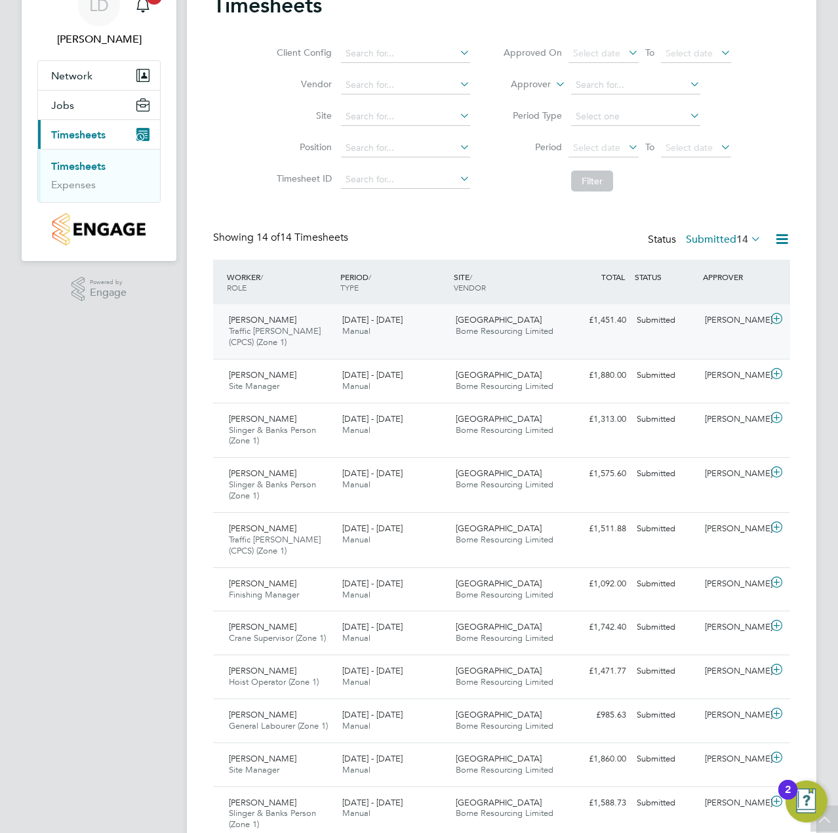
click at [775, 320] on icon at bounding box center [777, 319] width 16 height 10
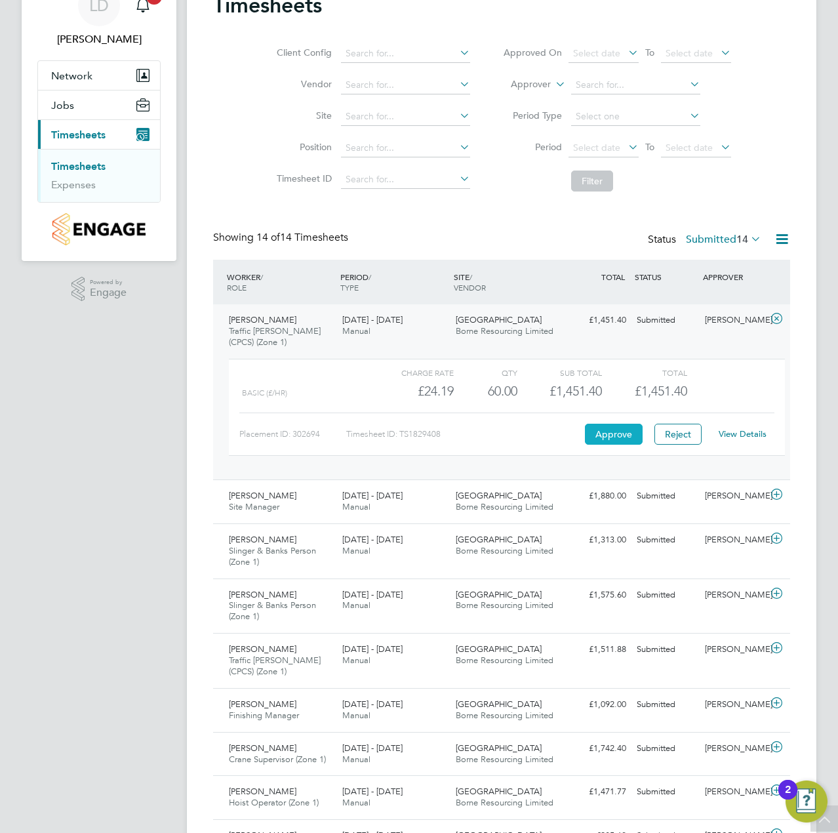
click at [620, 432] on button "Approve" at bounding box center [614, 434] width 58 height 21
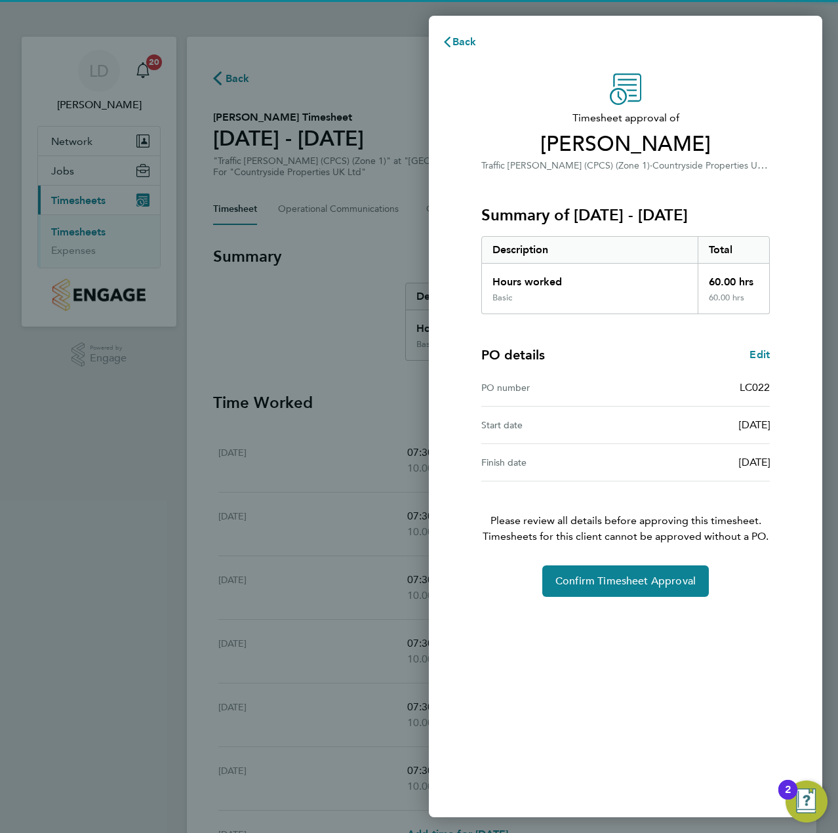
click at [596, 601] on div "Timesheet approval of [PERSON_NAME] Traffic [PERSON_NAME] (CPCS) (Zone 1) · Cou…" at bounding box center [626, 438] width 394 height 760
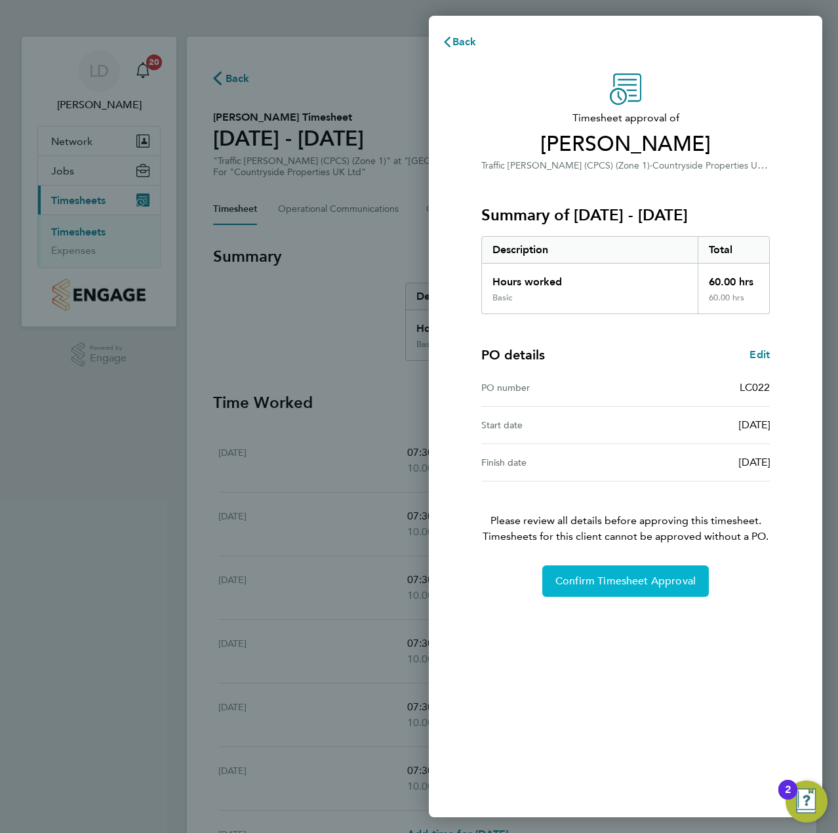
click at [603, 582] on span "Confirm Timesheet Approval" at bounding box center [626, 581] width 140 height 13
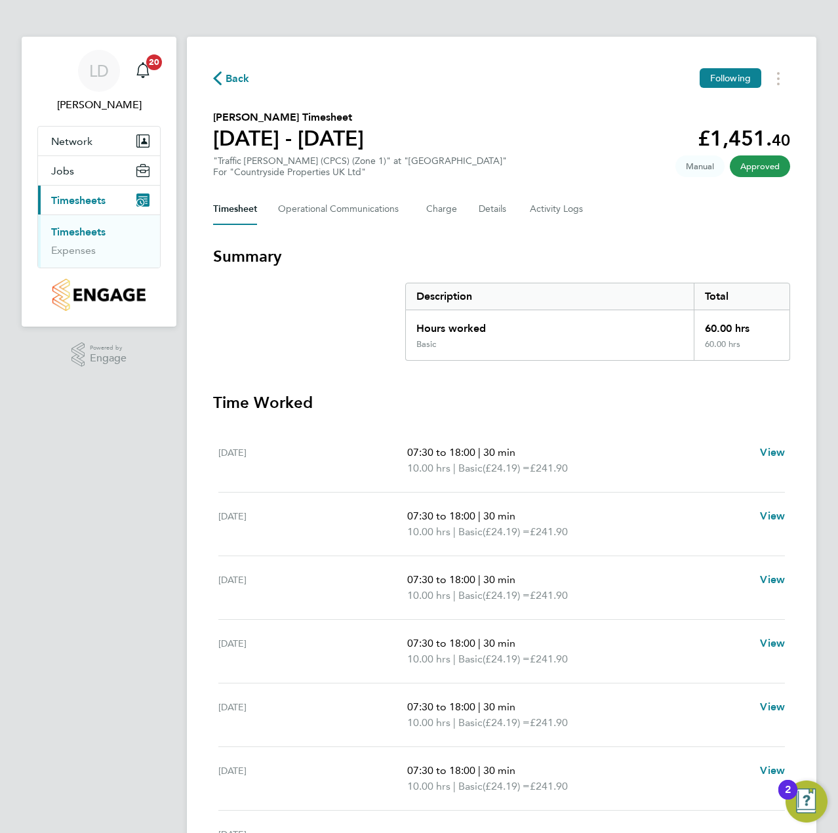
click at [231, 74] on span "Back" at bounding box center [238, 79] width 24 height 16
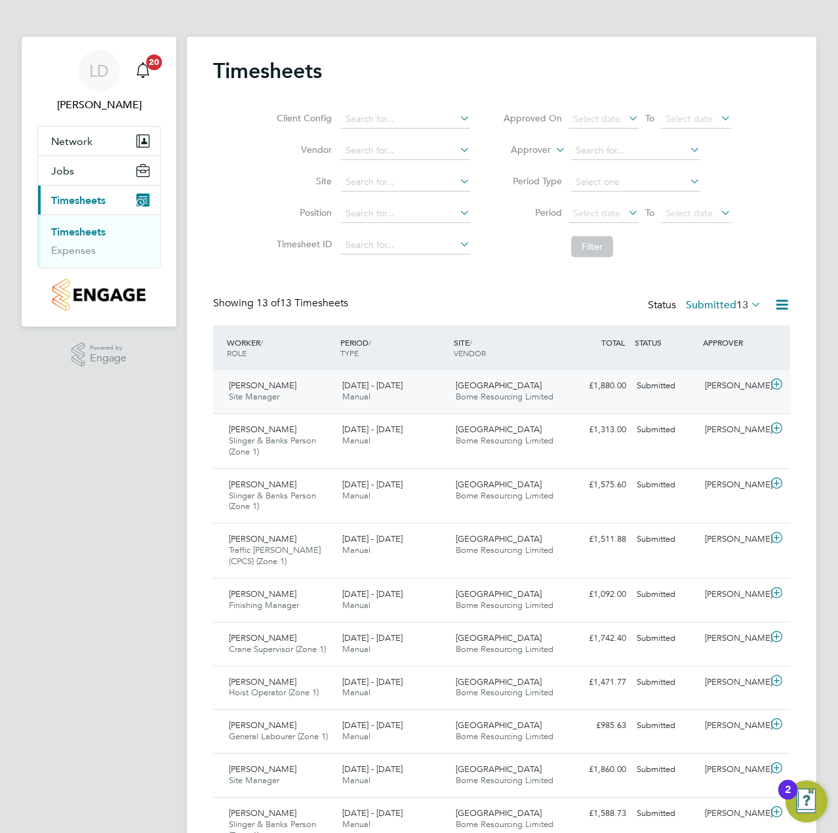
click at [784, 381] on icon at bounding box center [777, 384] width 16 height 10
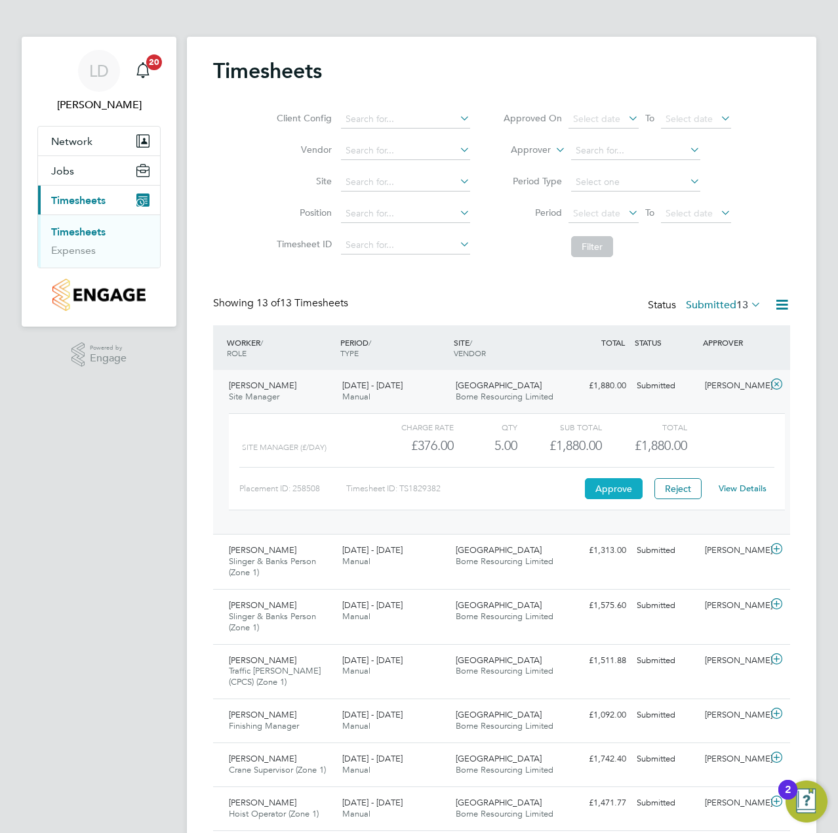
click at [615, 481] on button "Approve" at bounding box center [614, 488] width 58 height 21
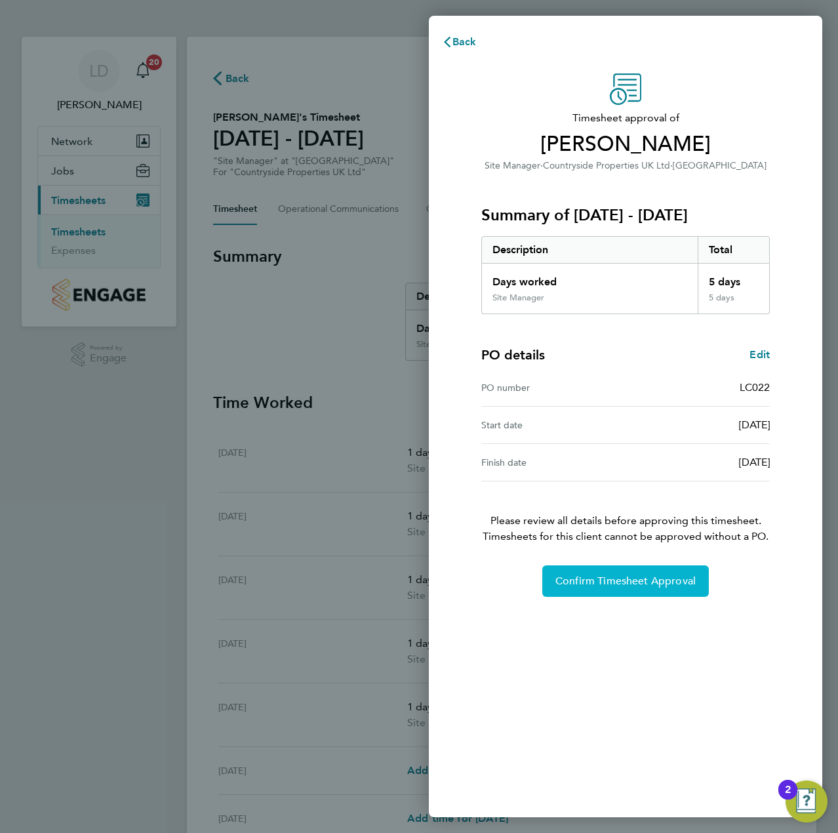
click at [584, 577] on span "Confirm Timesheet Approval" at bounding box center [626, 581] width 140 height 13
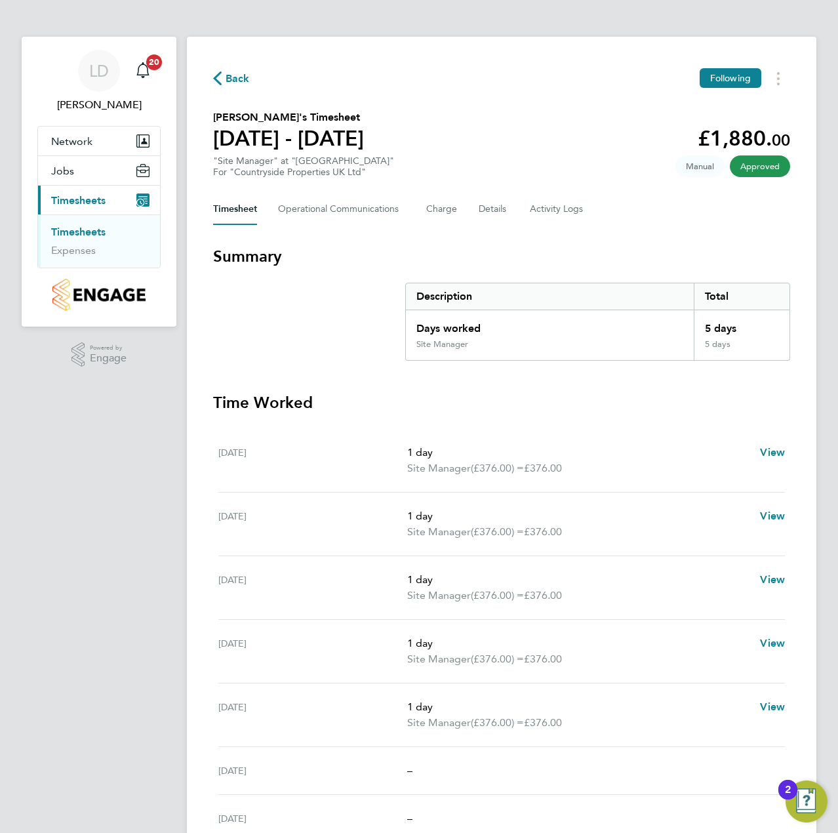
click at [232, 84] on span "Back" at bounding box center [238, 79] width 24 height 16
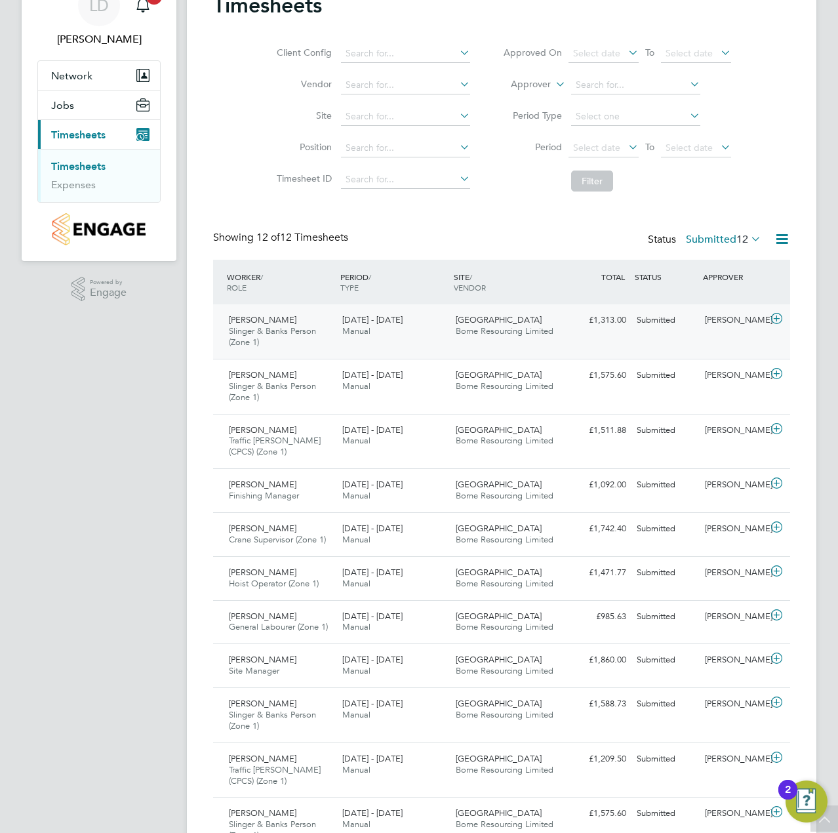
click at [775, 319] on icon at bounding box center [777, 319] width 16 height 10
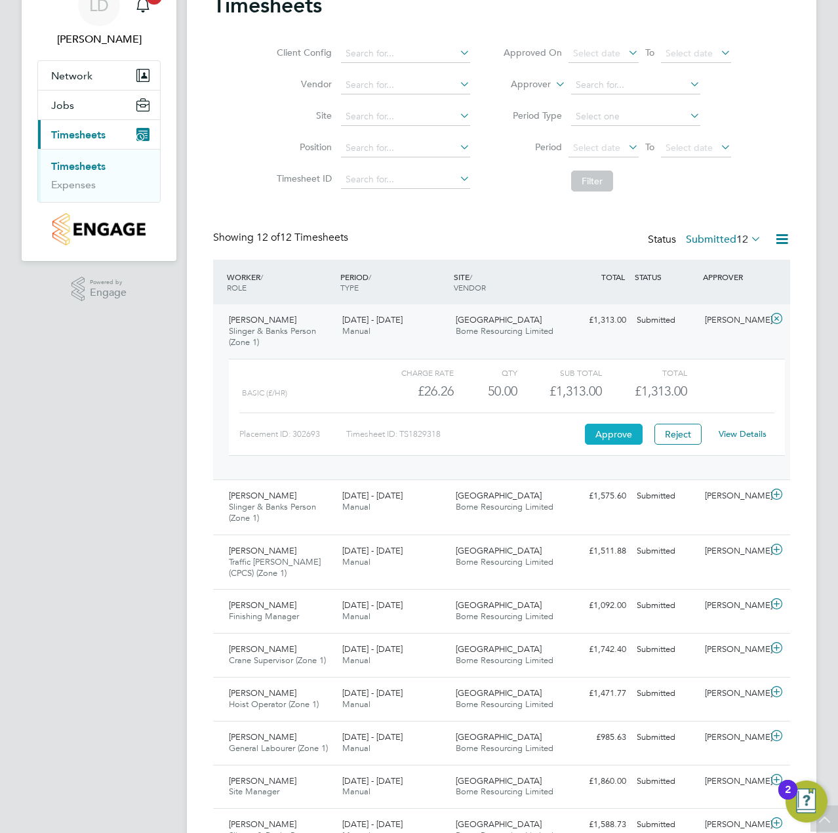
click at [615, 436] on button "Approve" at bounding box center [614, 434] width 58 height 21
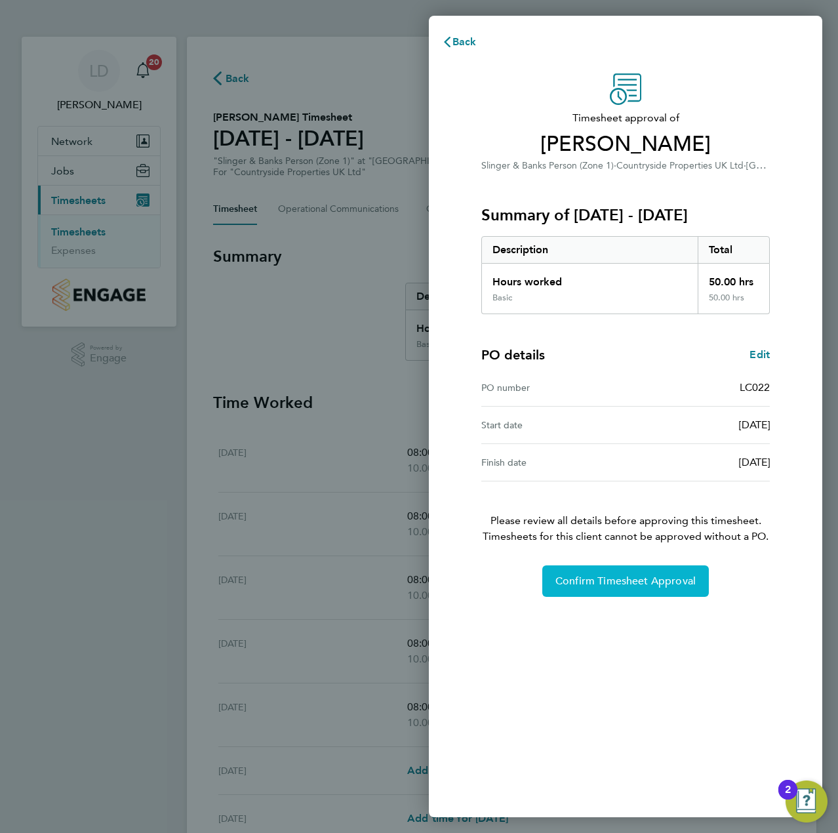
click at [575, 569] on button "Confirm Timesheet Approval" at bounding box center [625, 580] width 167 height 31
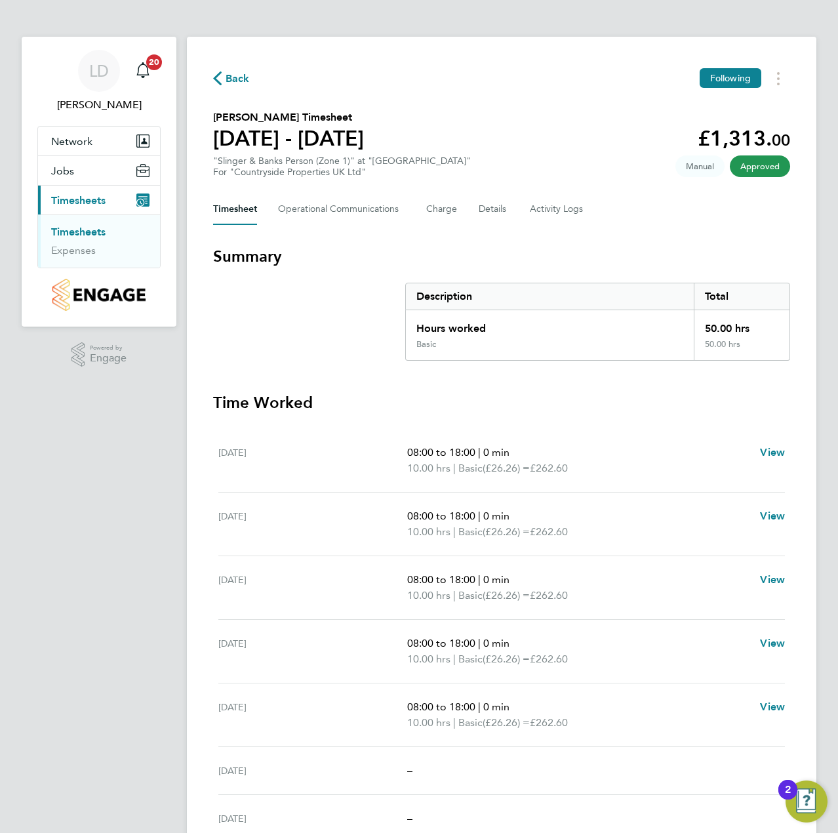
click at [227, 84] on span "Back" at bounding box center [238, 79] width 24 height 16
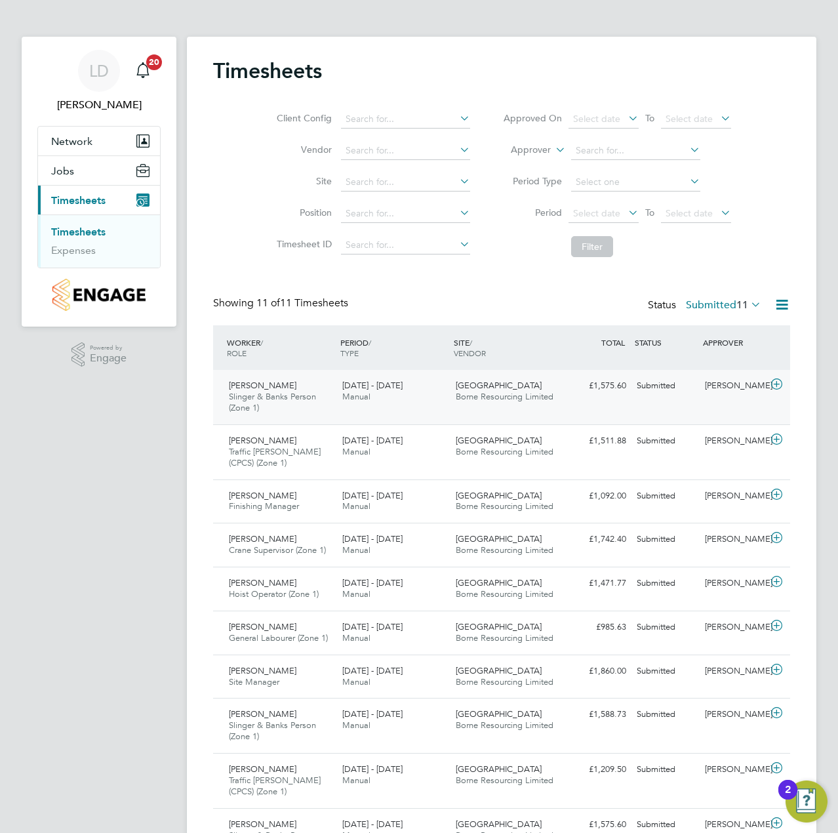
click at [774, 386] on icon at bounding box center [777, 384] width 16 height 10
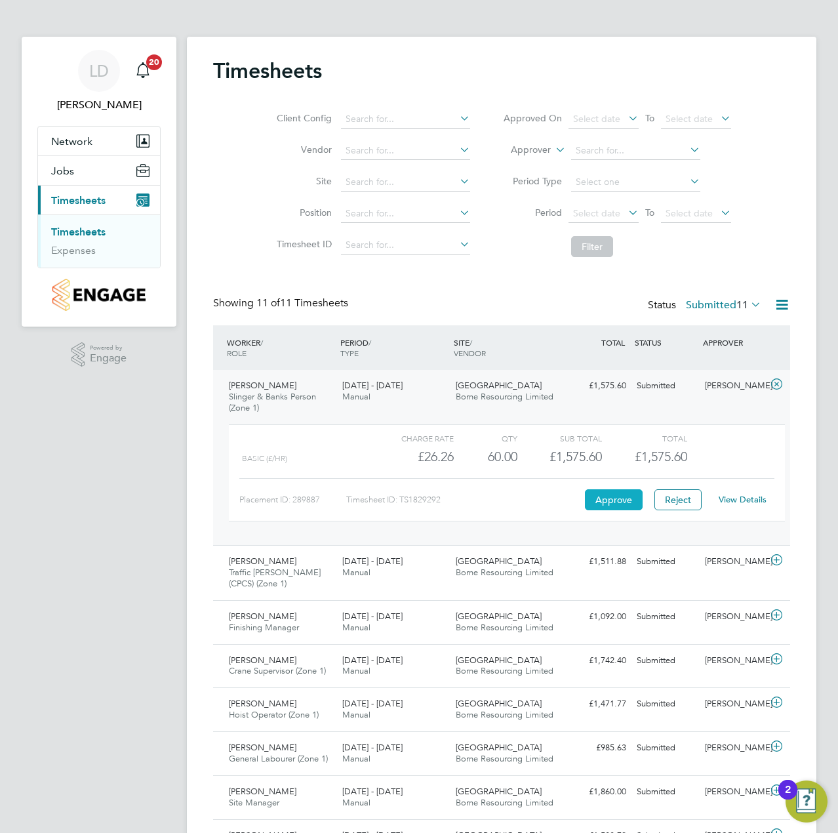
click at [597, 489] on button "Approve" at bounding box center [614, 499] width 58 height 21
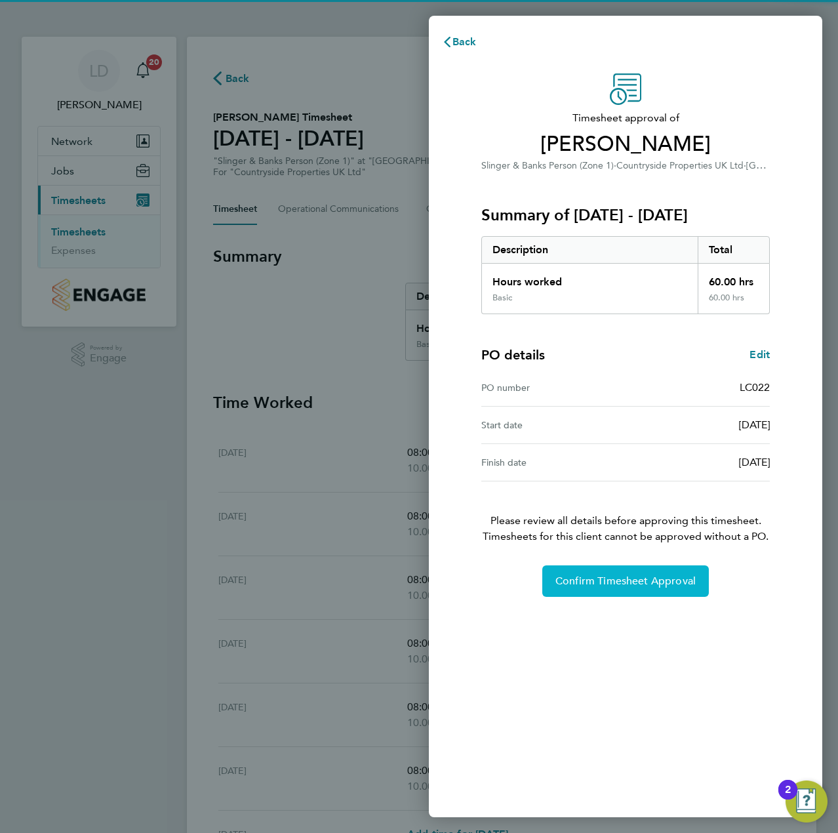
click at [616, 592] on button "Confirm Timesheet Approval" at bounding box center [625, 580] width 167 height 31
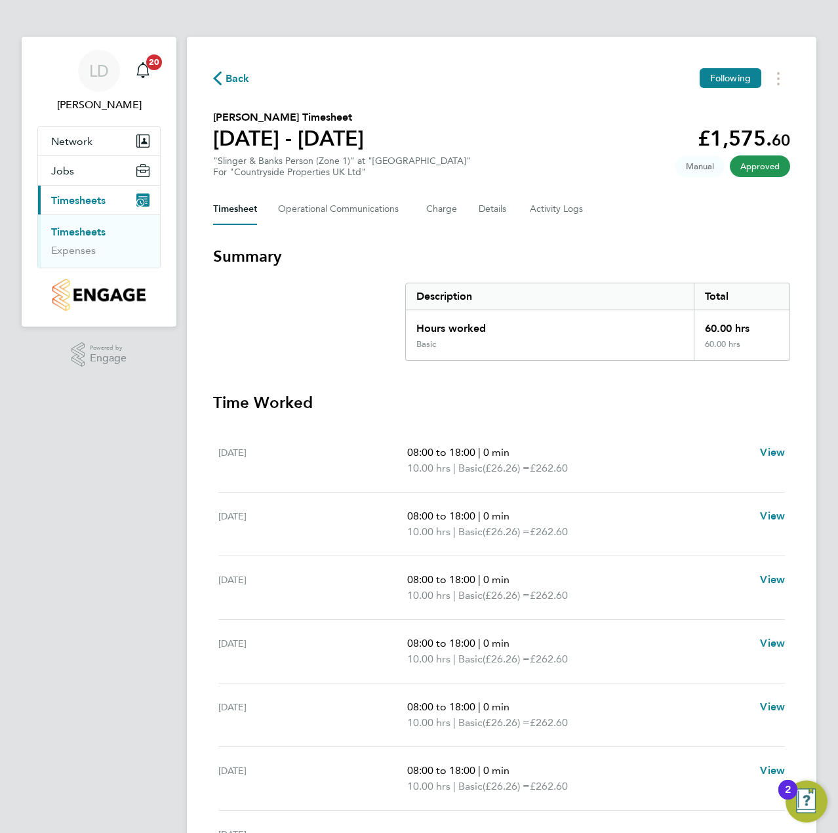
click at [236, 75] on span "Back" at bounding box center [238, 79] width 24 height 16
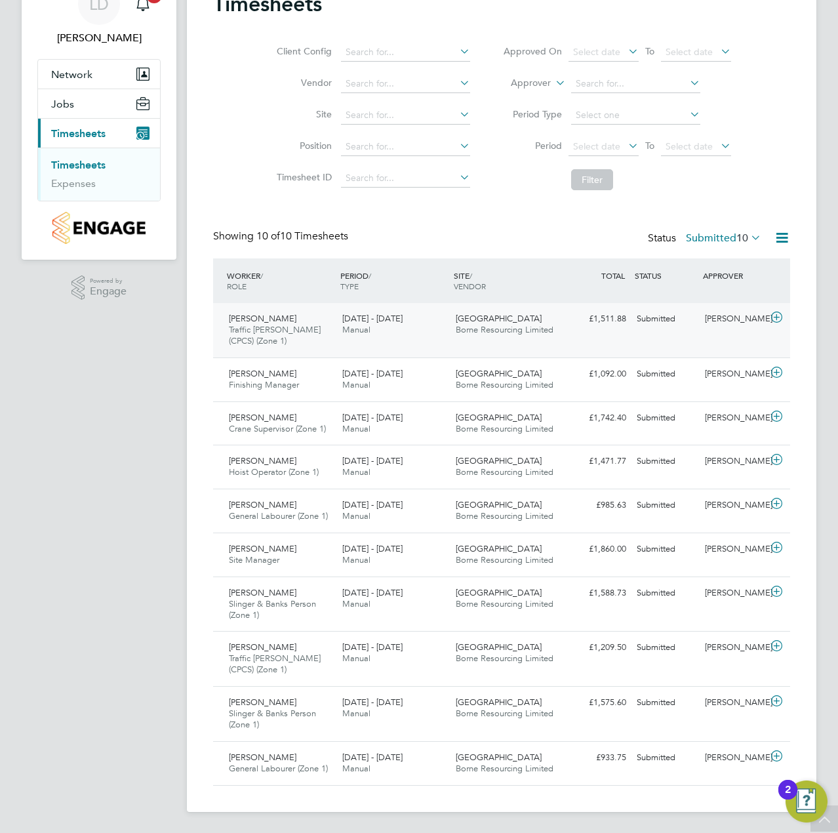
drag, startPoint x: 539, startPoint y: 317, endPoint x: 547, endPoint y: 319, distance: 8.9
click at [539, 317] on div "[GEOGRAPHIC_DATA] Borne Resourcing Limited" at bounding box center [507, 324] width 113 height 33
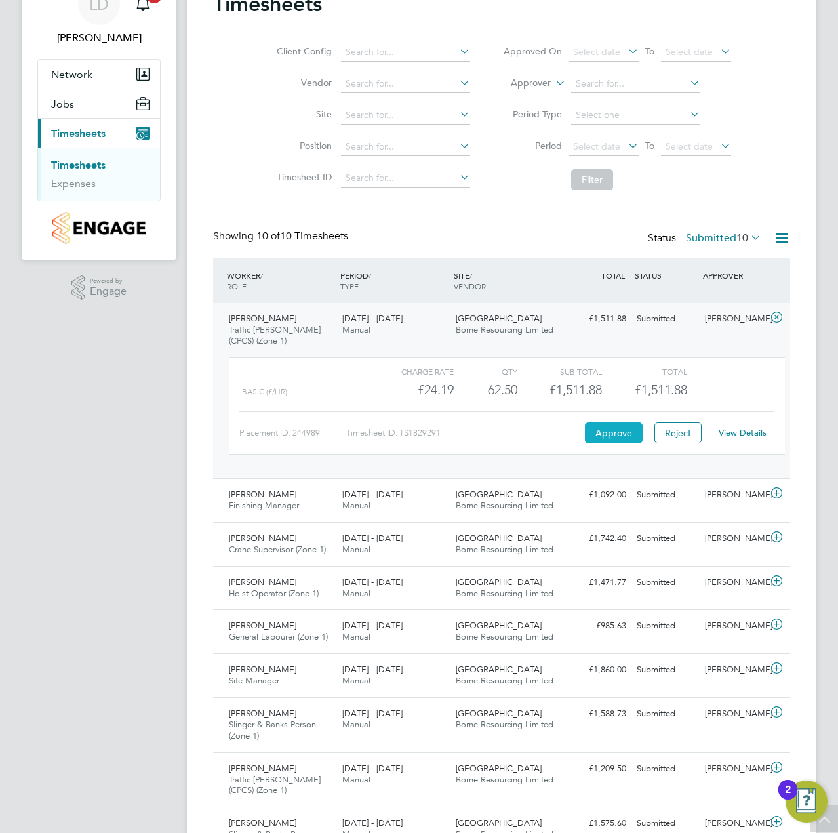
click at [621, 434] on button "Approve" at bounding box center [614, 432] width 58 height 21
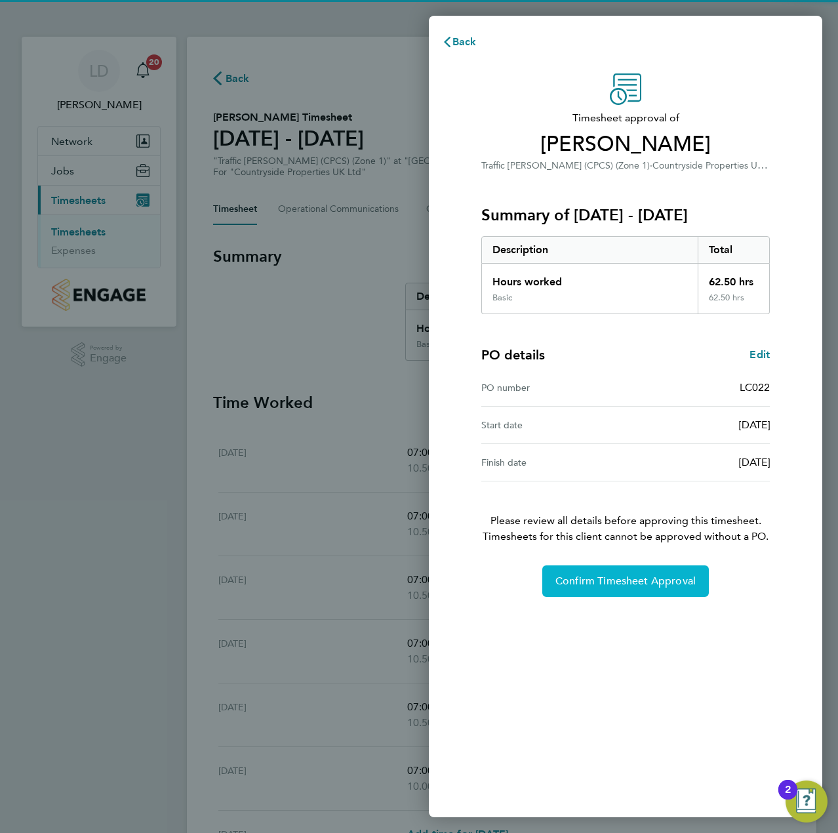
click at [603, 585] on span "Confirm Timesheet Approval" at bounding box center [626, 581] width 140 height 13
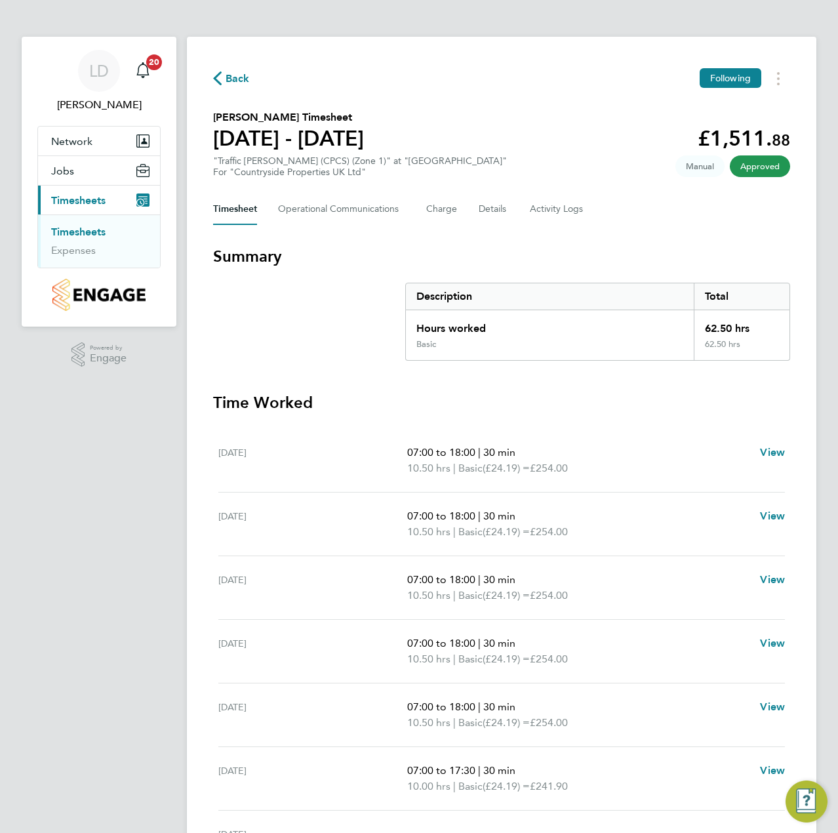
click at [231, 70] on div "Back Following" at bounding box center [501, 78] width 577 height 20
click at [241, 79] on span "Back" at bounding box center [238, 79] width 24 height 16
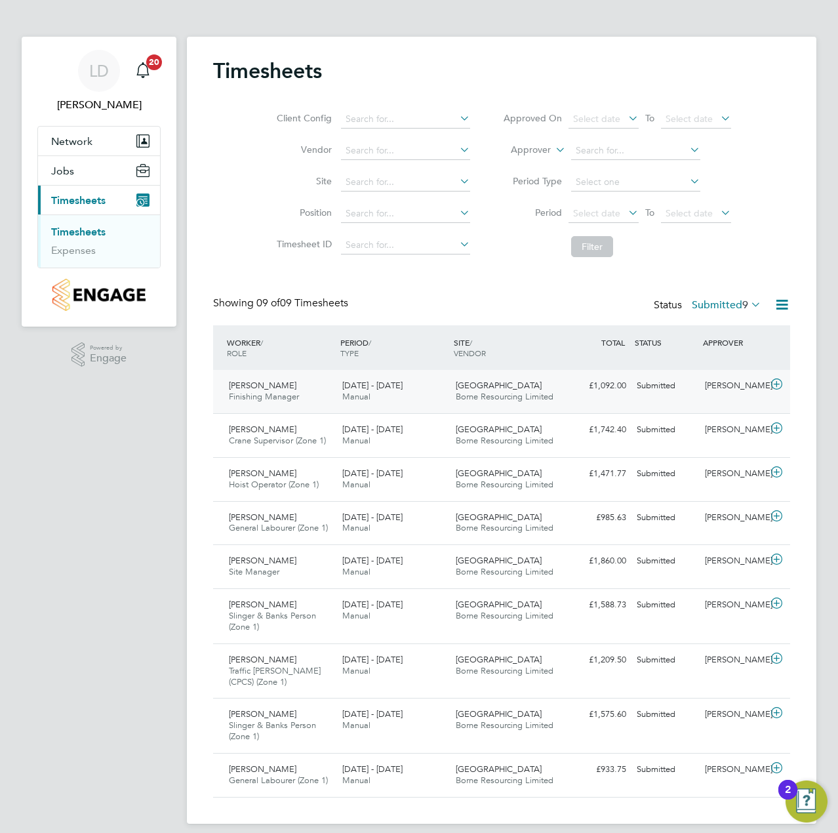
click at [778, 381] on icon at bounding box center [777, 384] width 16 height 10
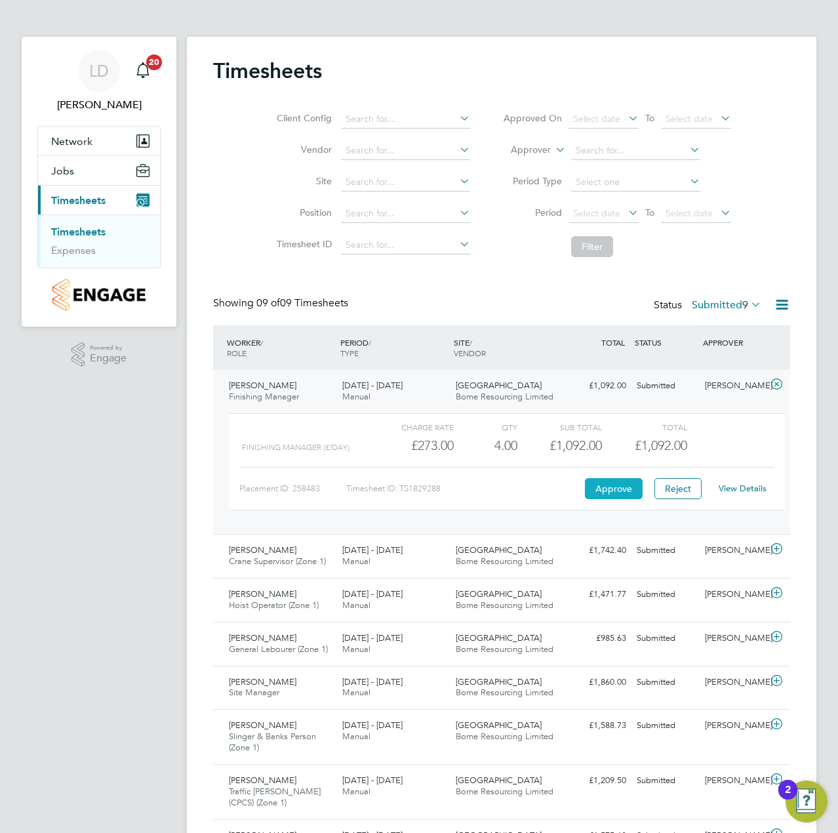
click at [609, 491] on button "Approve" at bounding box center [614, 488] width 58 height 21
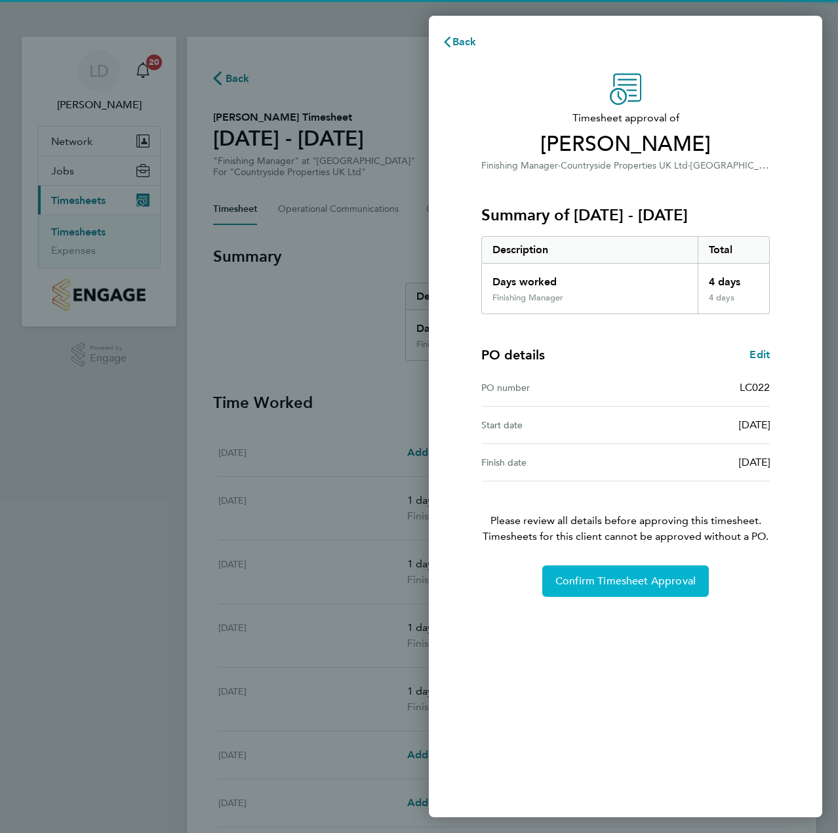
click at [573, 575] on span "Confirm Timesheet Approval" at bounding box center [626, 581] width 140 height 13
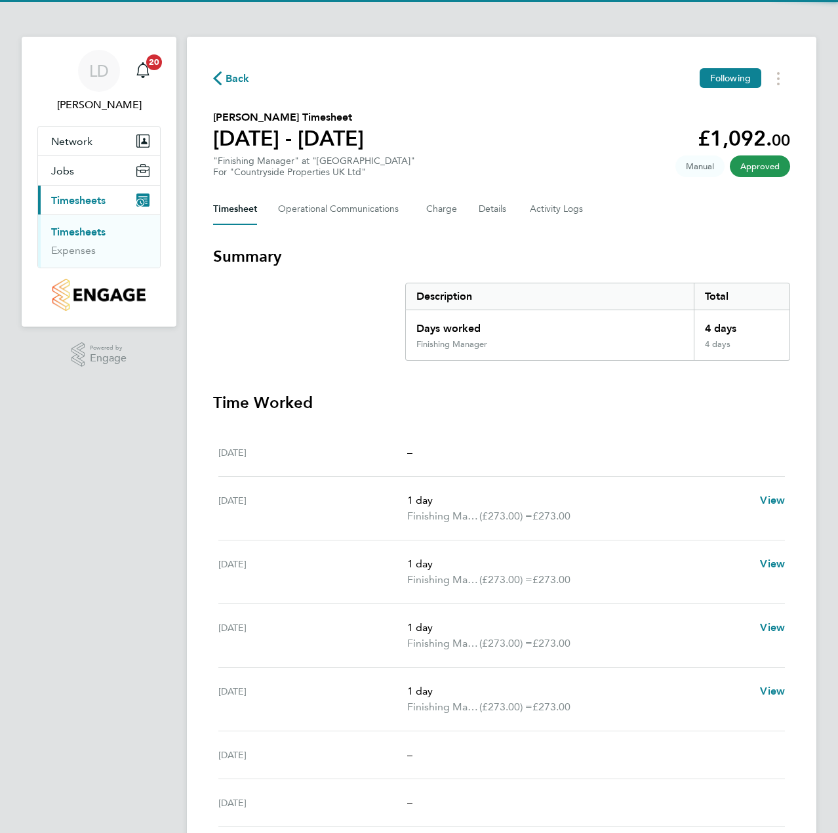
click at [222, 72] on span "Back" at bounding box center [231, 77] width 37 height 12
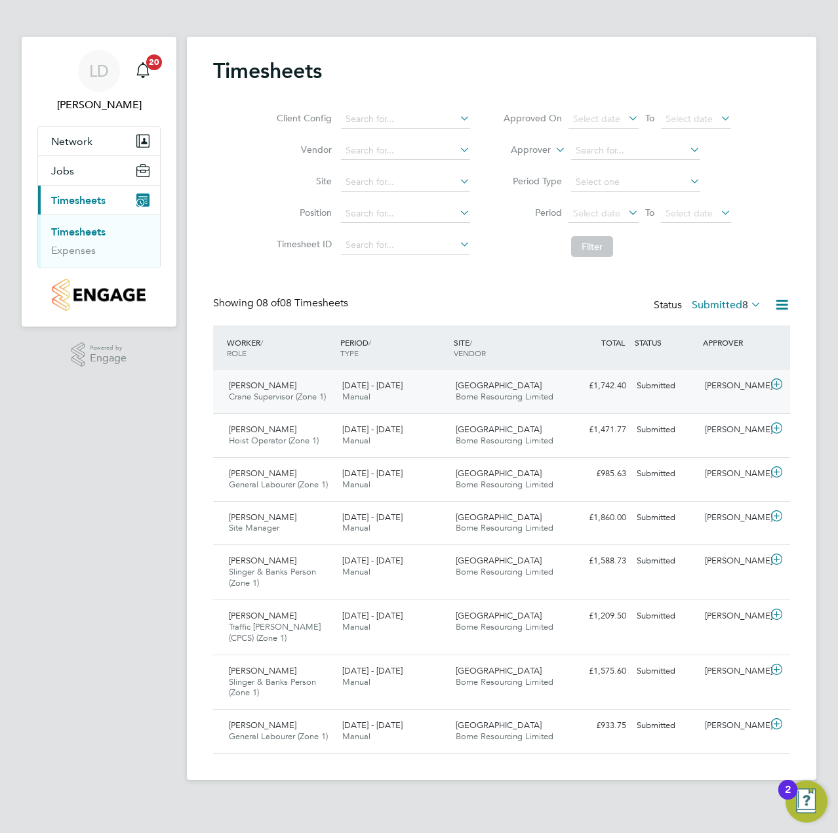
click at [779, 379] on icon at bounding box center [777, 384] width 16 height 10
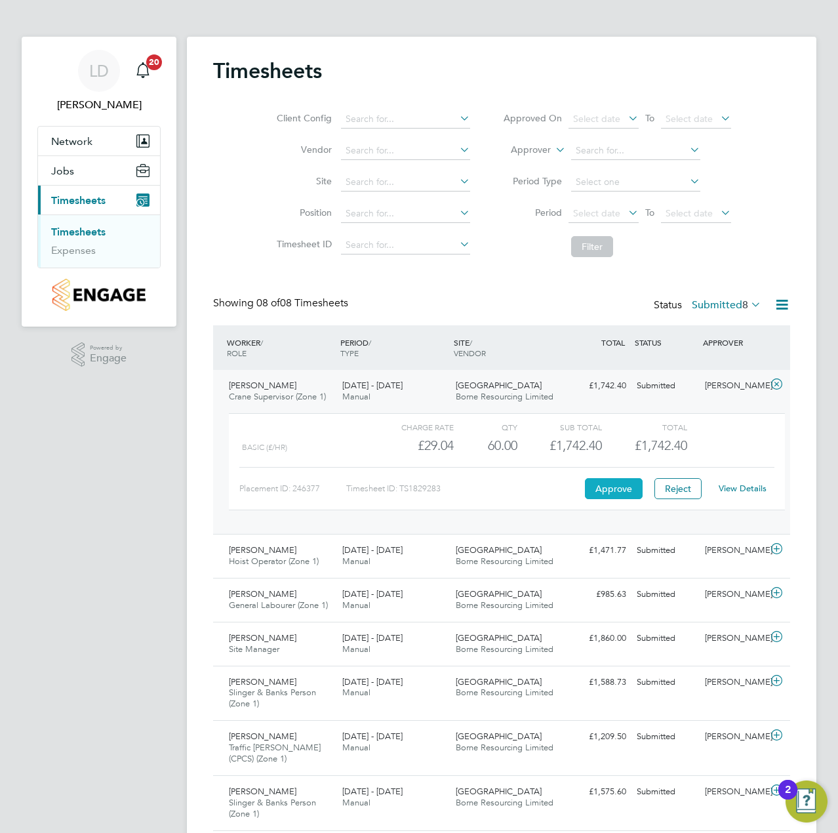
click at [615, 487] on button "Approve" at bounding box center [614, 488] width 58 height 21
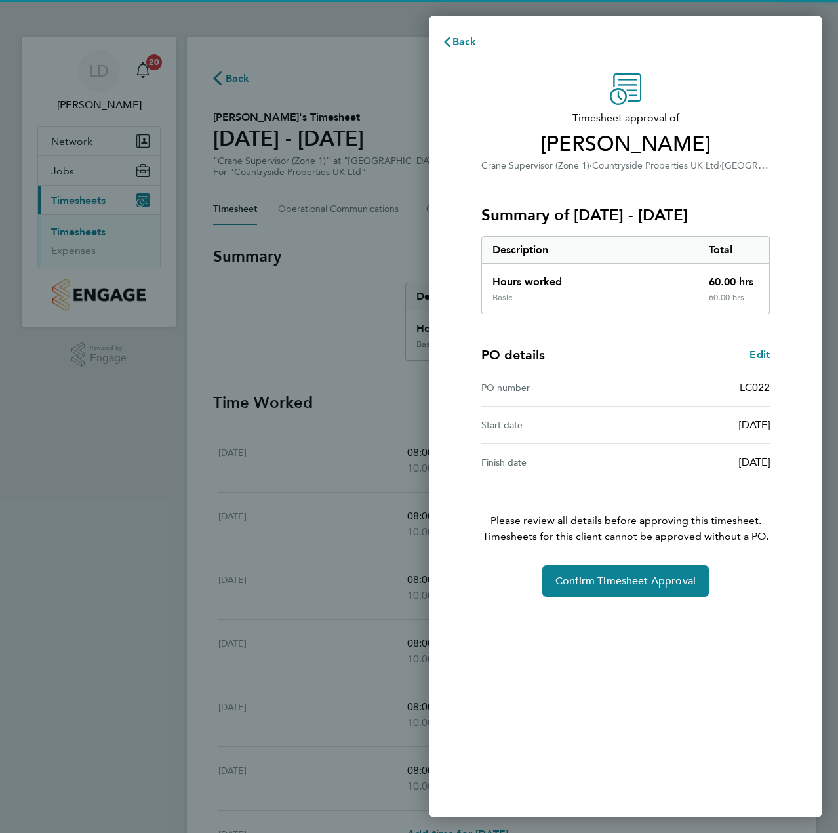
click at [539, 594] on div "Confirm Timesheet Approval" at bounding box center [626, 580] width 320 height 31
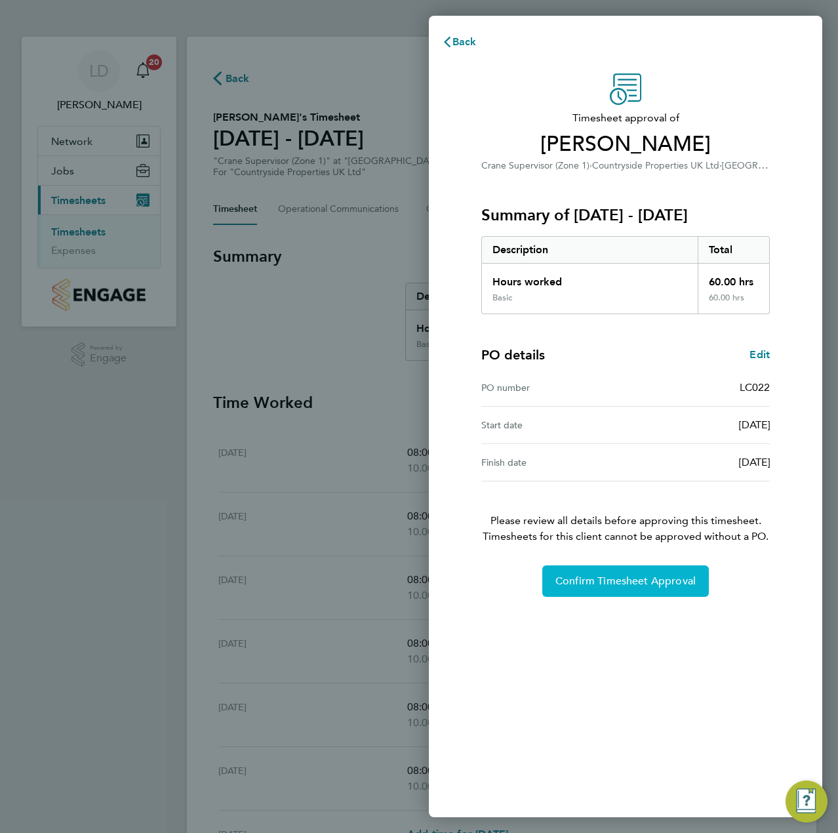
click at [583, 585] on span "Confirm Timesheet Approval" at bounding box center [626, 581] width 140 height 13
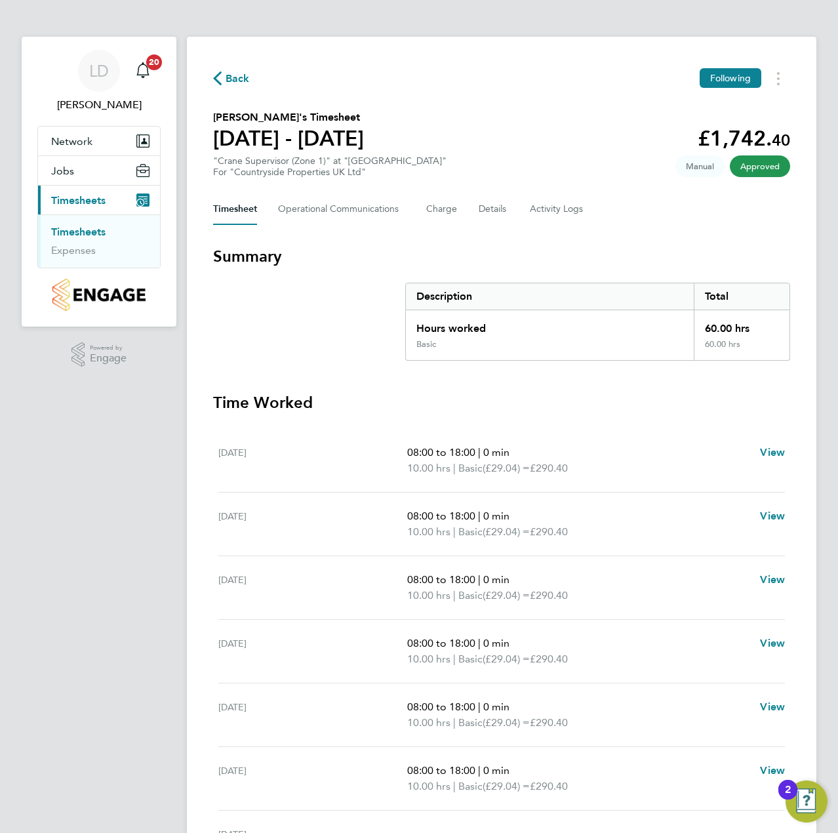
click at [234, 78] on span "Back" at bounding box center [238, 79] width 24 height 16
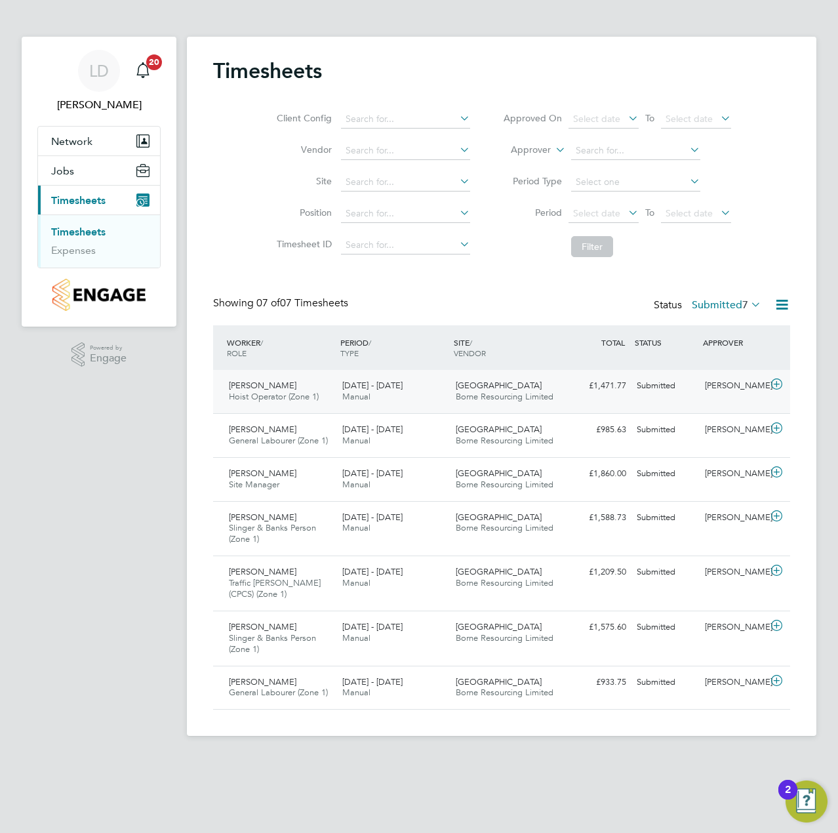
click at [778, 387] on icon at bounding box center [777, 384] width 16 height 10
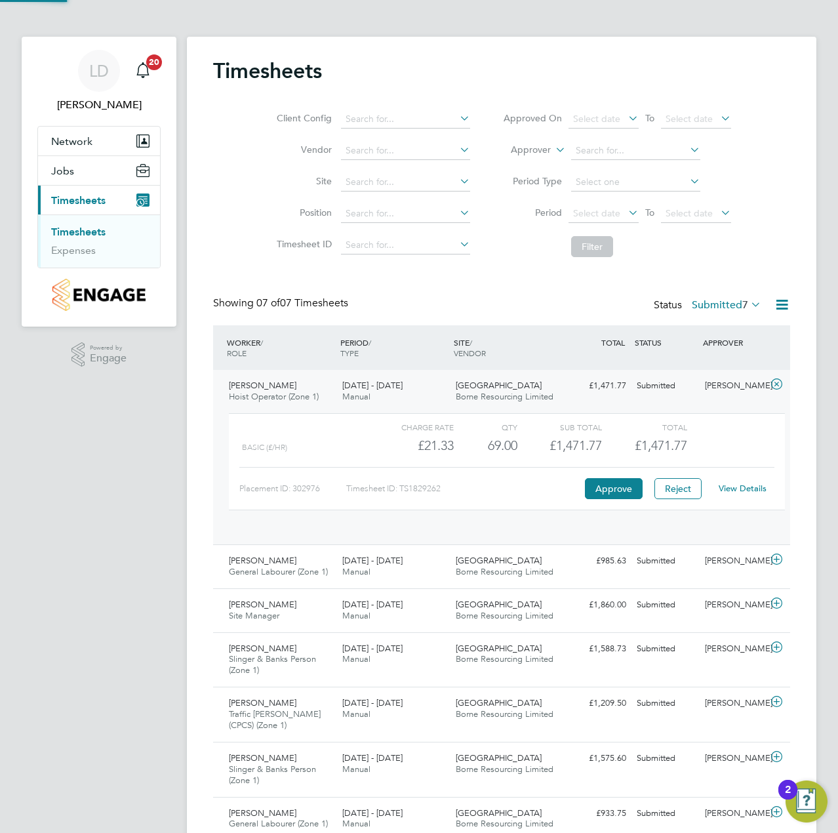
scroll to position [7, 7]
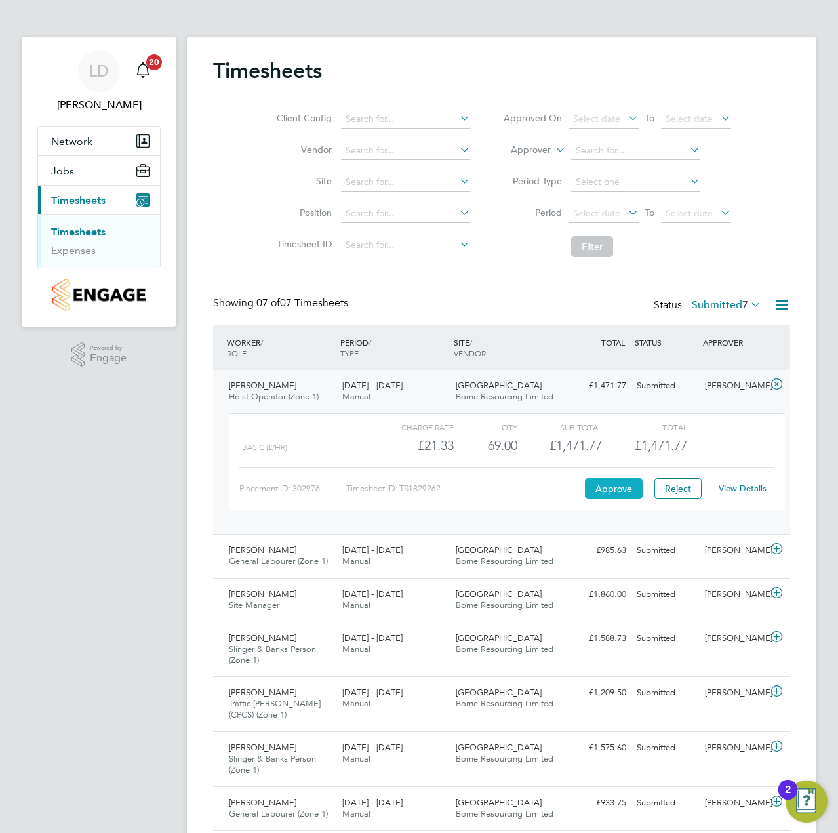
click at [605, 493] on button "Approve" at bounding box center [614, 488] width 58 height 21
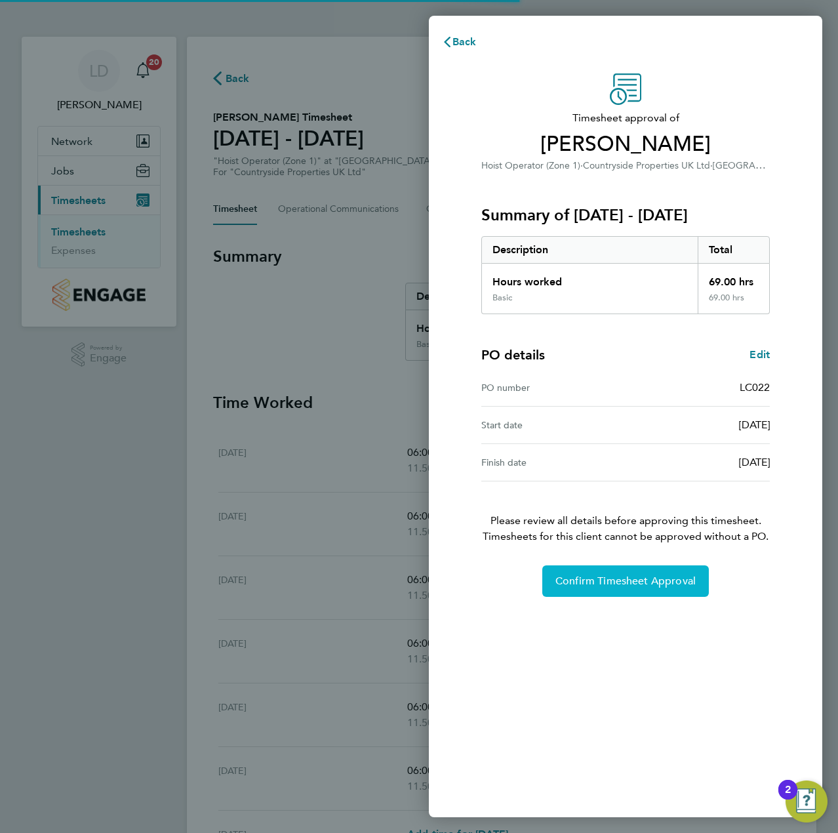
click at [642, 569] on button "Confirm Timesheet Approval" at bounding box center [625, 580] width 167 height 31
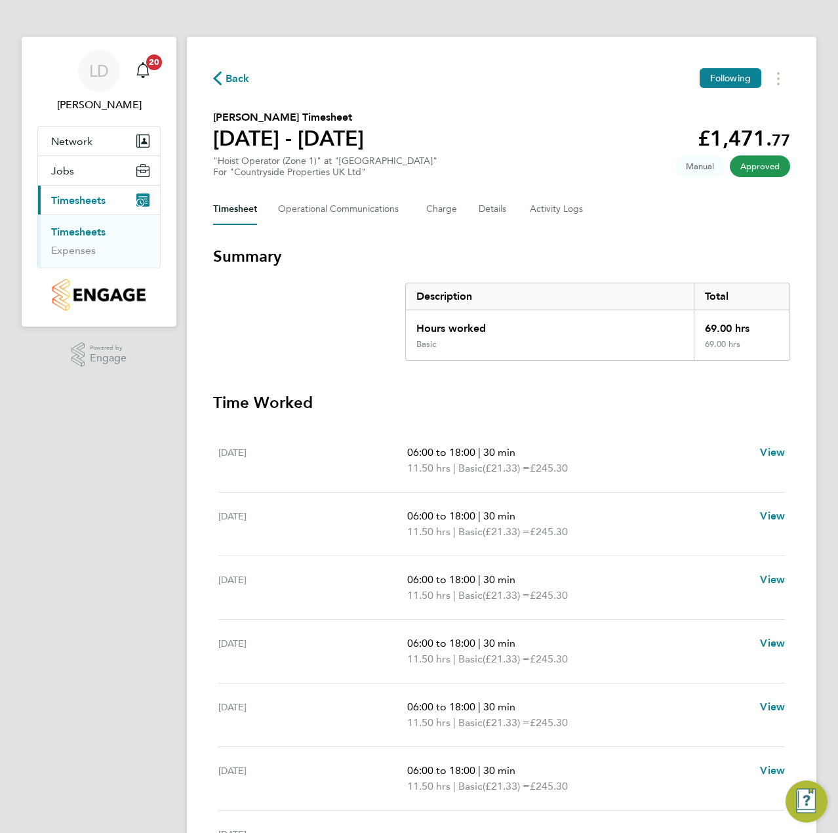
click at [234, 73] on span "Back" at bounding box center [238, 79] width 24 height 16
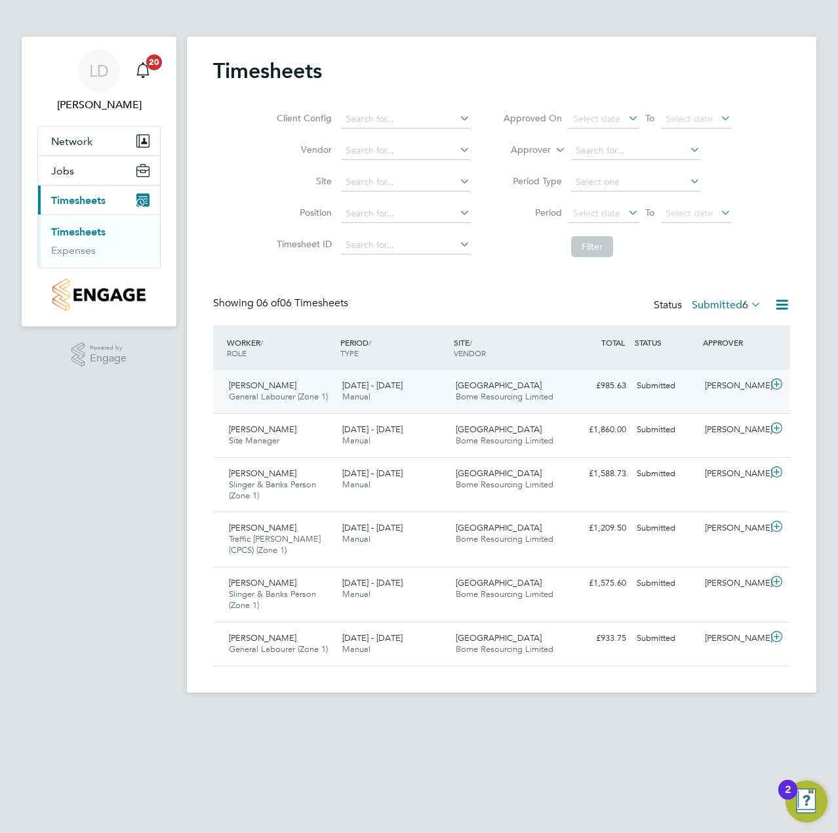
click at [779, 384] on icon at bounding box center [777, 384] width 16 height 10
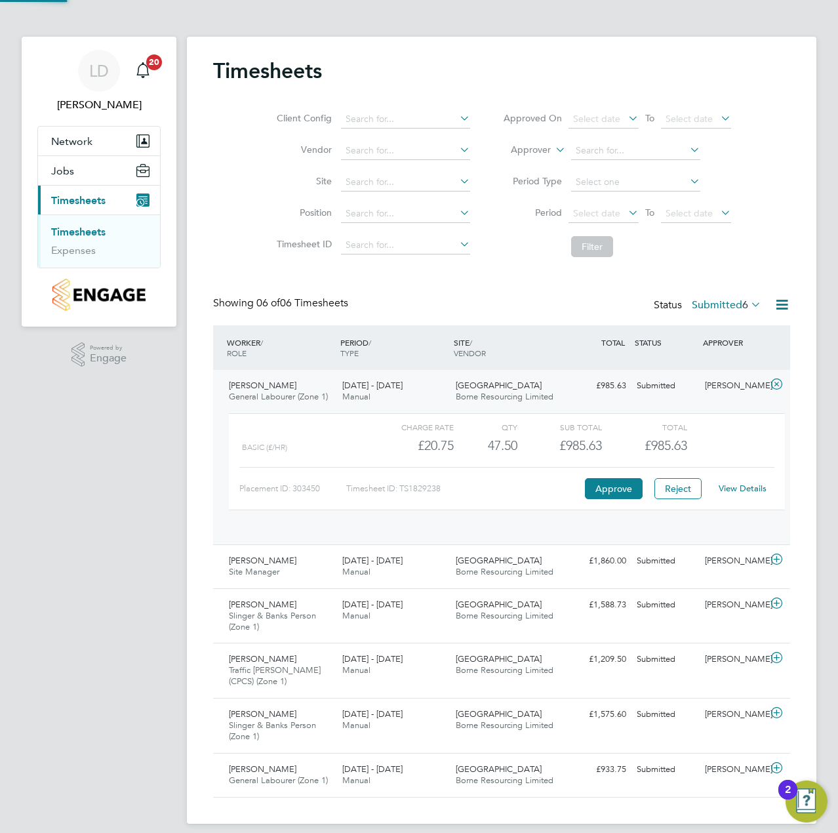
scroll to position [22, 128]
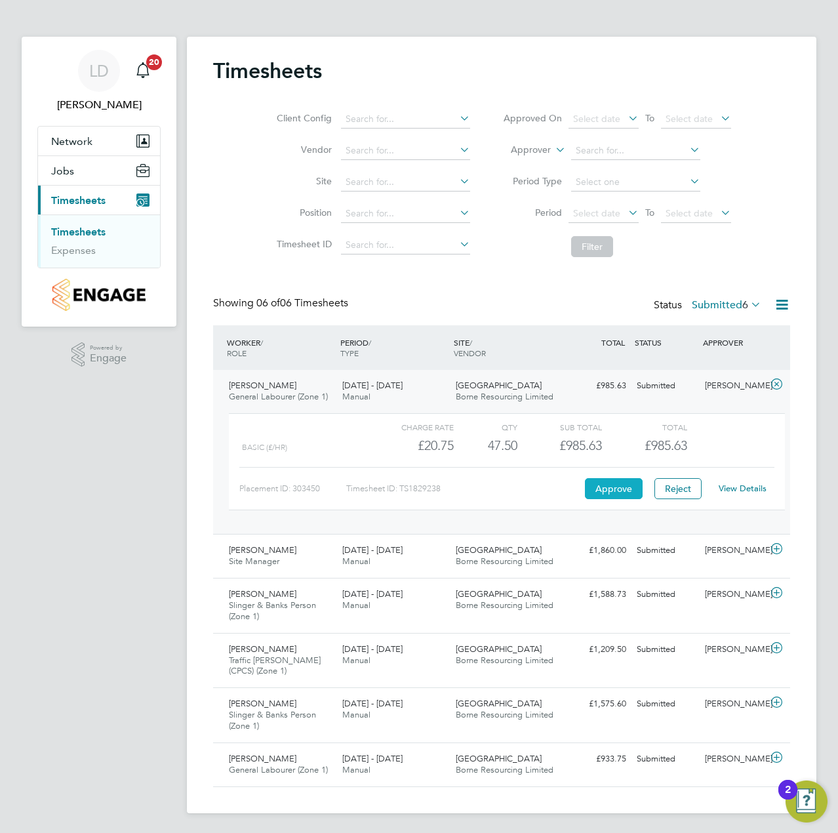
click at [588, 488] on button "Approve" at bounding box center [614, 488] width 58 height 21
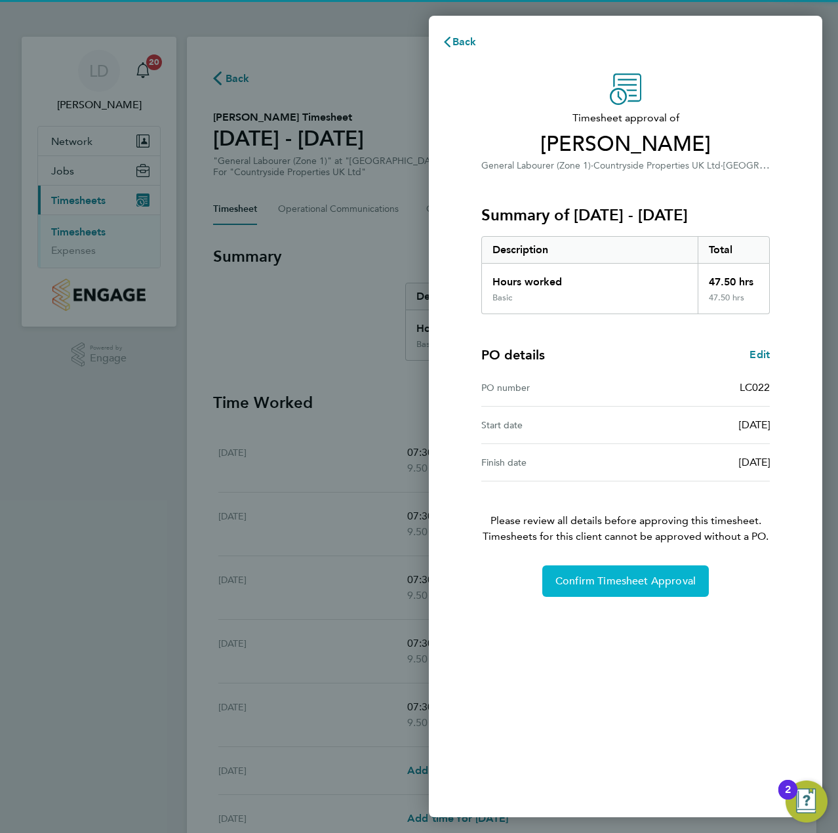
click at [605, 579] on span "Confirm Timesheet Approval" at bounding box center [626, 581] width 140 height 13
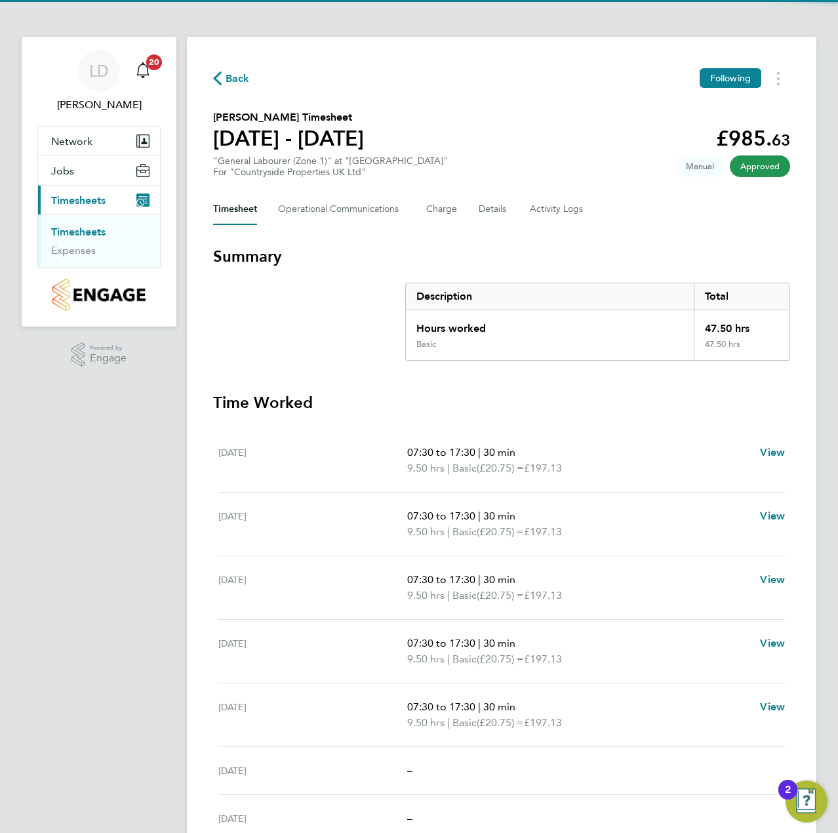
click at [238, 80] on span "Back" at bounding box center [238, 79] width 24 height 16
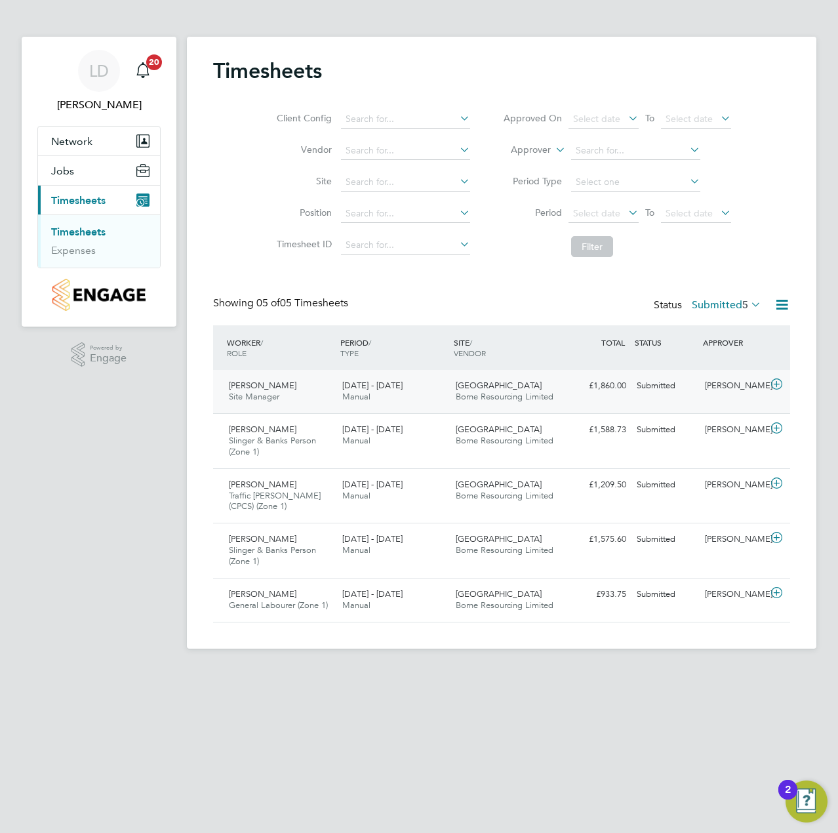
click at [773, 384] on icon at bounding box center [777, 384] width 16 height 10
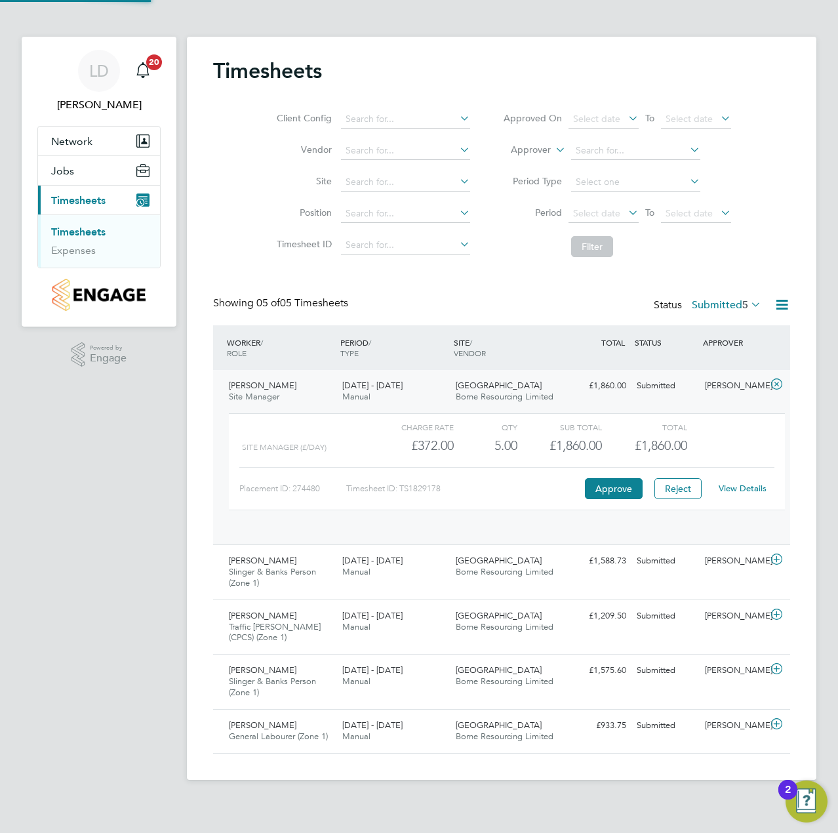
scroll to position [22, 128]
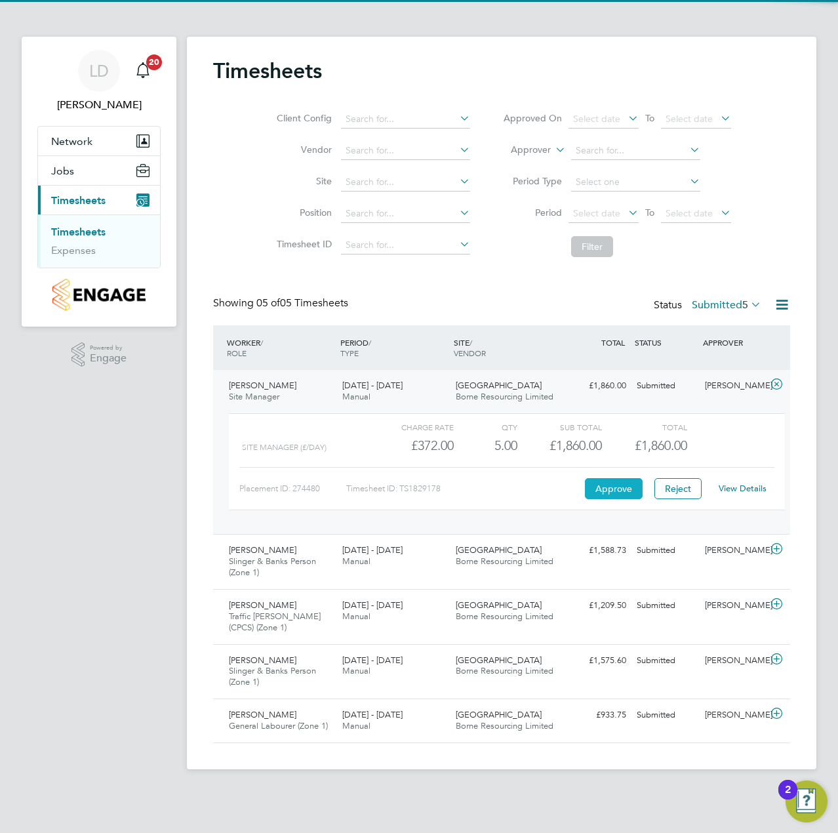
click at [617, 481] on button "Approve" at bounding box center [614, 488] width 58 height 21
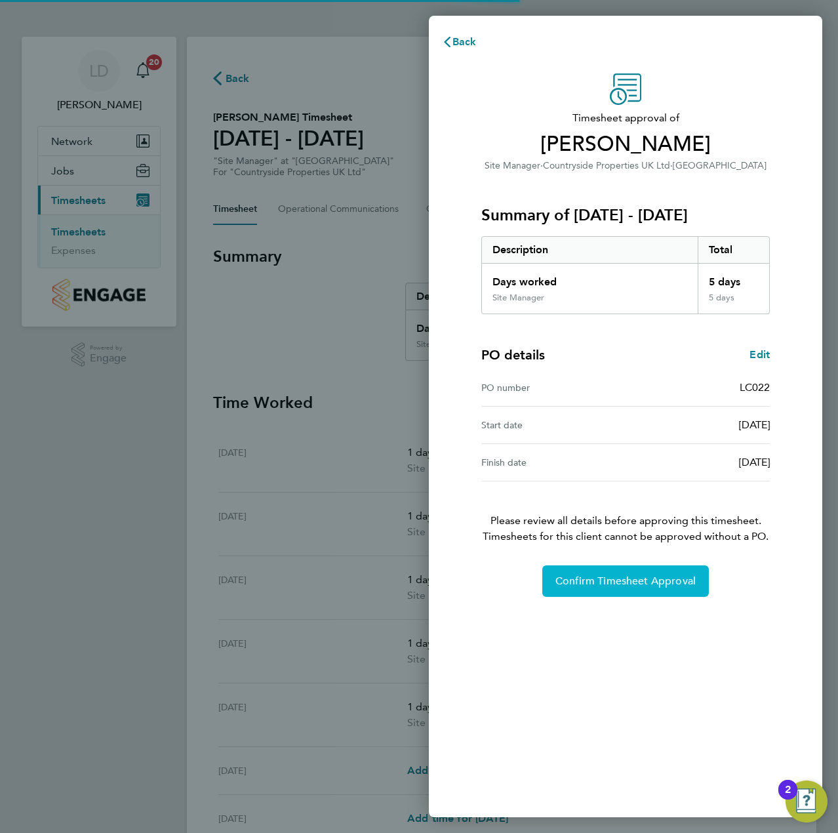
click at [601, 577] on span "Confirm Timesheet Approval" at bounding box center [626, 581] width 140 height 13
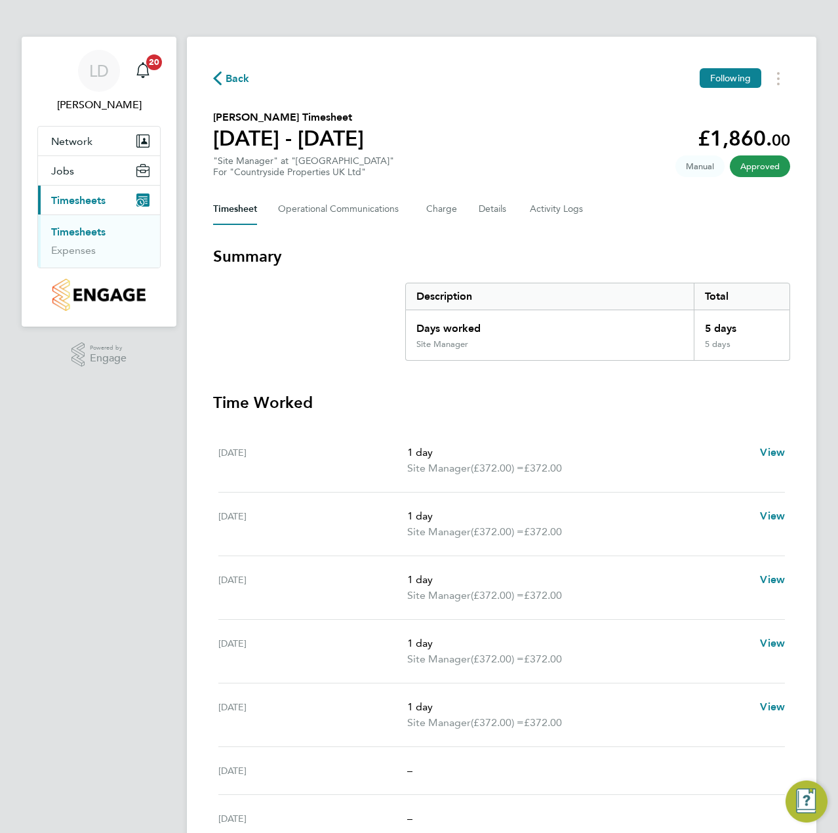
click at [242, 83] on span "Back" at bounding box center [238, 79] width 24 height 16
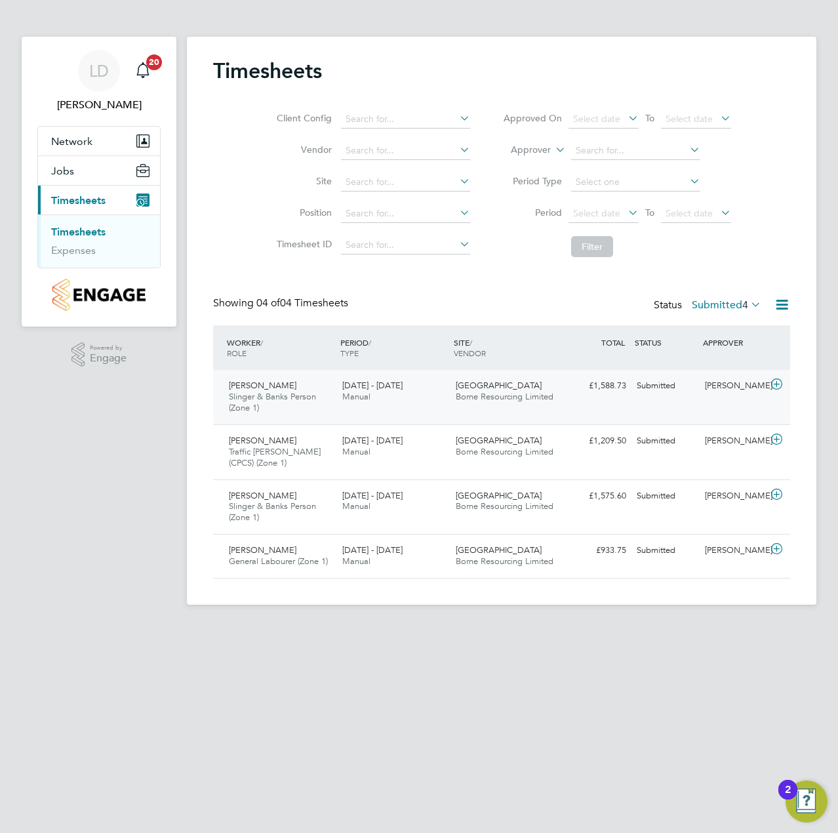
click at [776, 384] on icon at bounding box center [777, 384] width 16 height 10
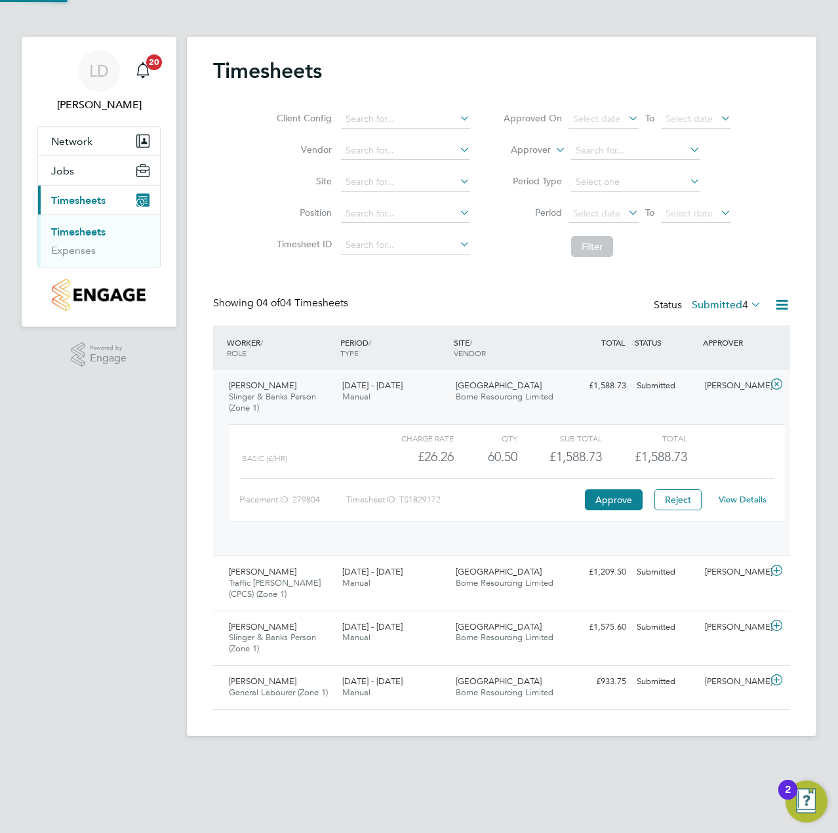
scroll to position [22, 128]
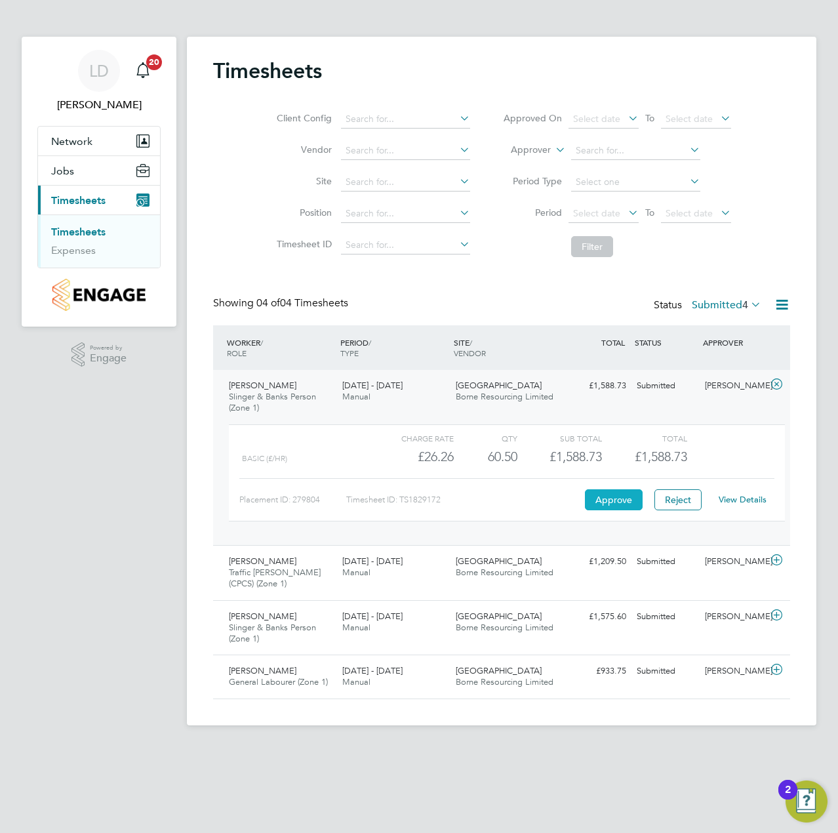
click at [617, 493] on button "Approve" at bounding box center [614, 499] width 58 height 21
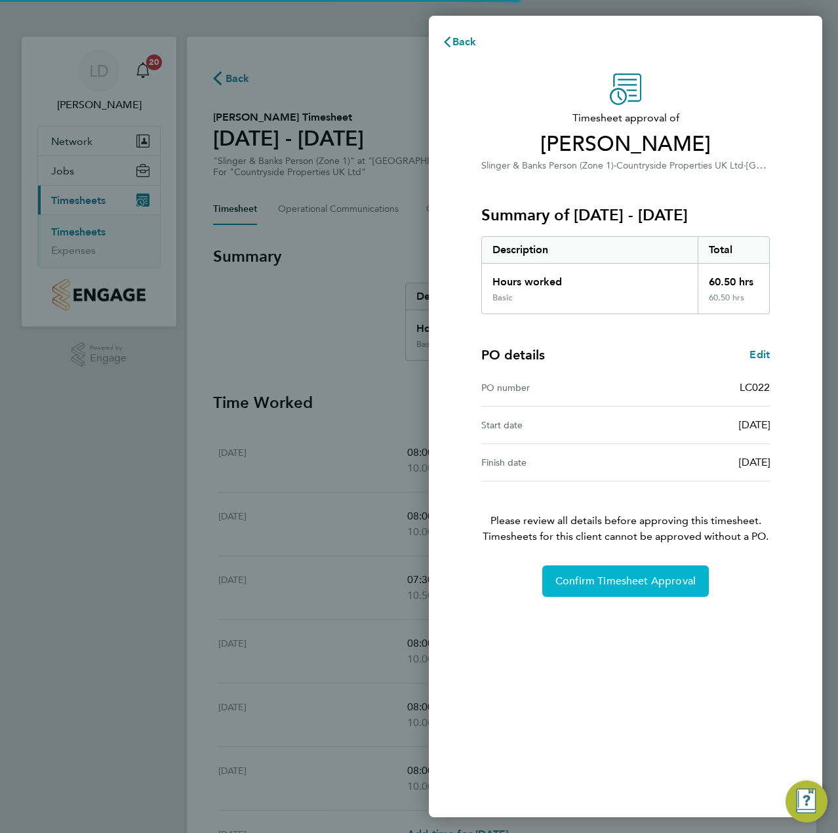
click at [577, 592] on button "Confirm Timesheet Approval" at bounding box center [625, 580] width 167 height 31
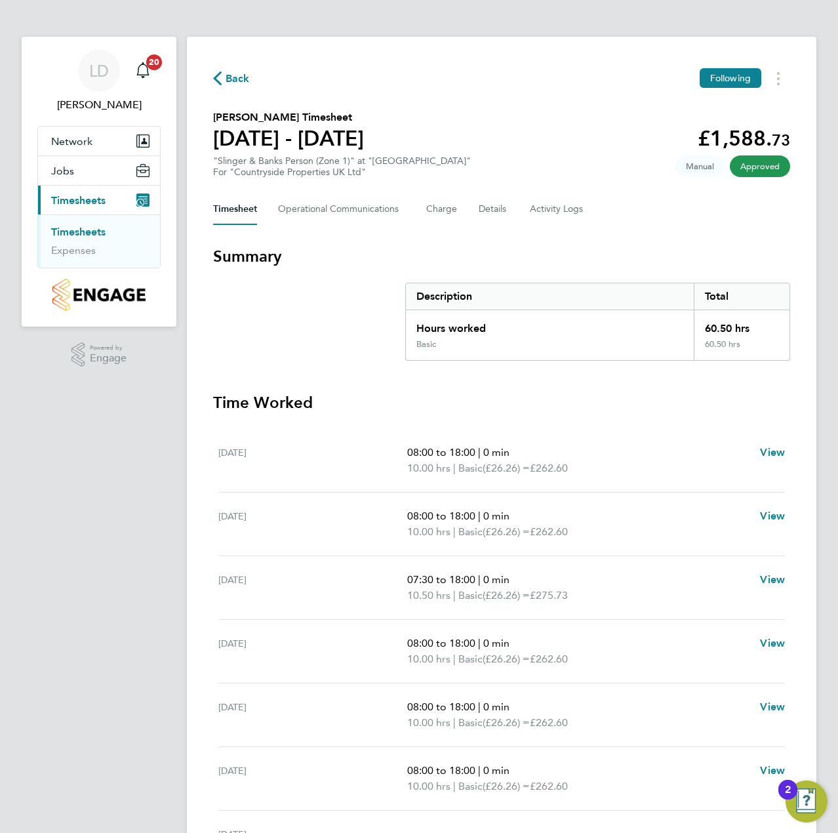
click at [230, 77] on span "Back" at bounding box center [238, 79] width 24 height 16
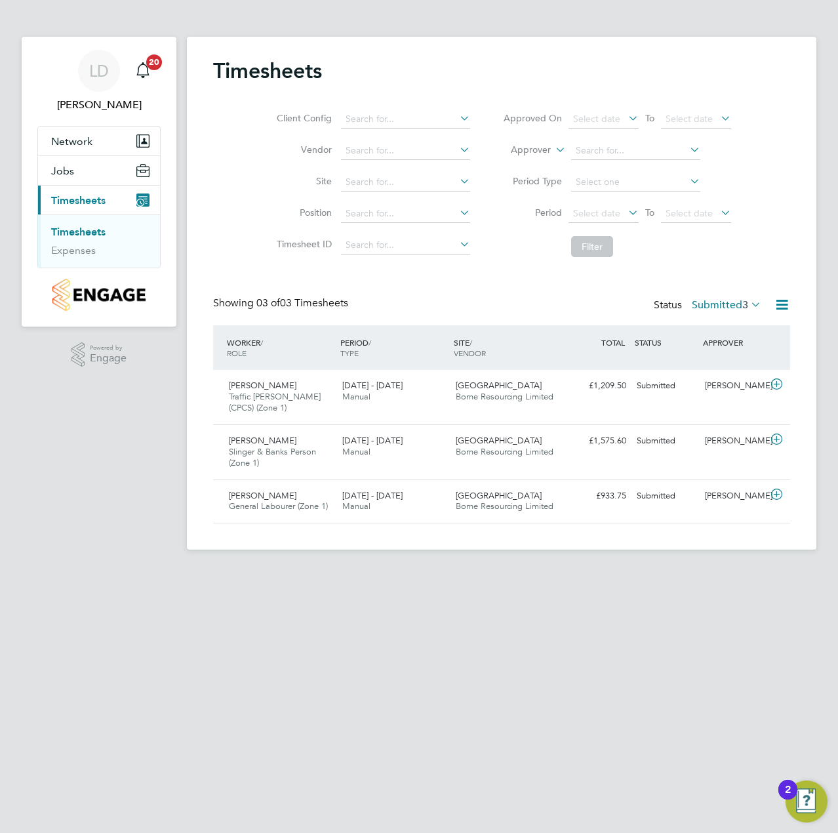
drag, startPoint x: 773, startPoint y: 384, endPoint x: 807, endPoint y: 296, distance: 94.3
click at [773, 384] on icon at bounding box center [777, 384] width 16 height 10
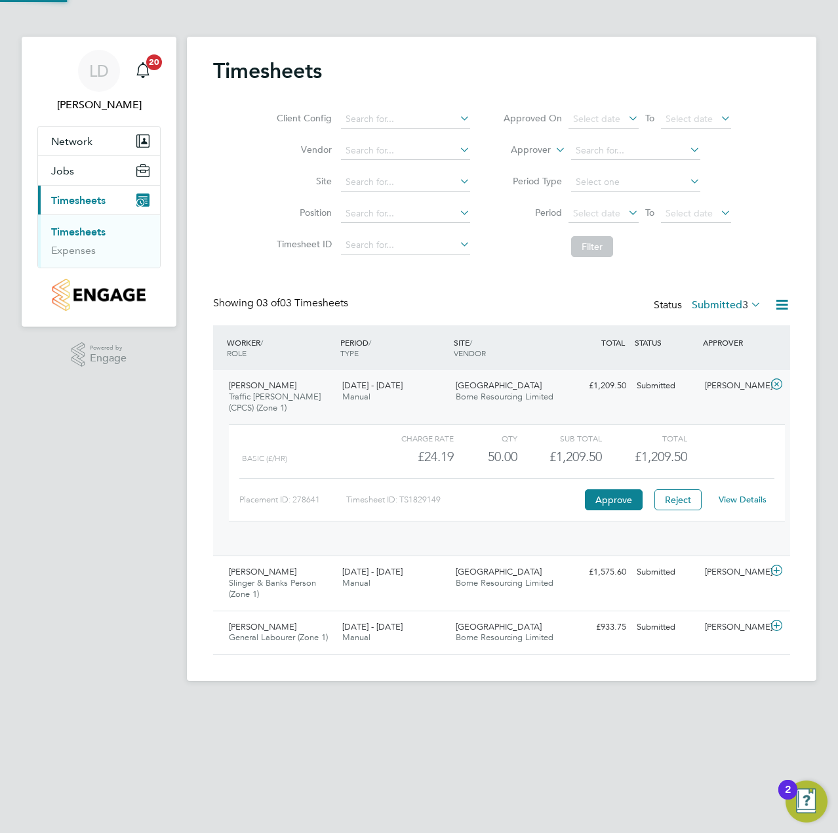
scroll to position [22, 128]
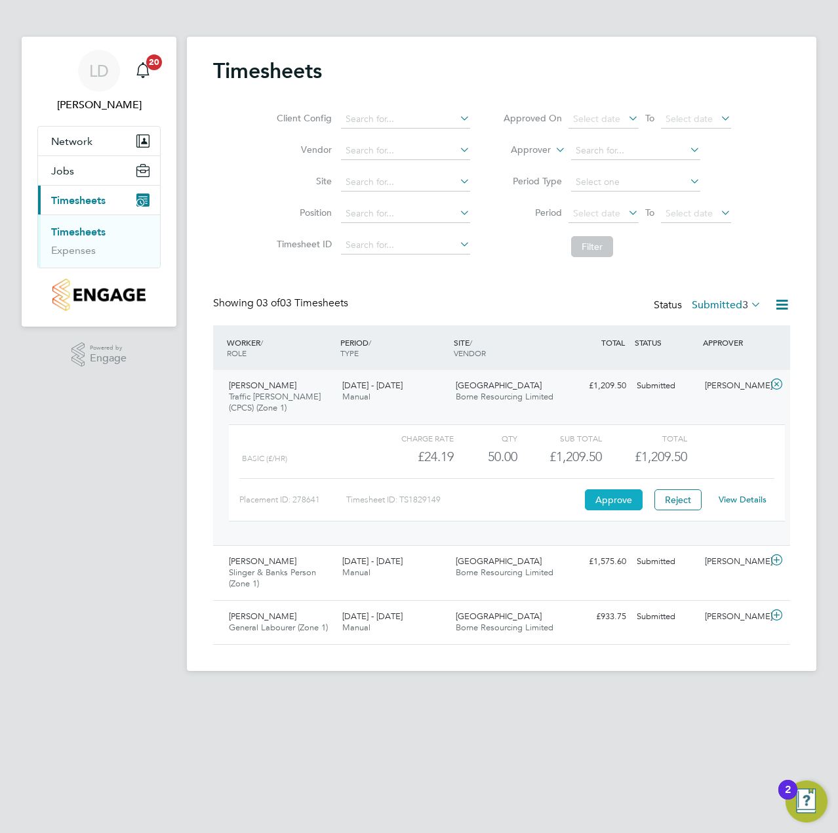
click at [616, 495] on button "Approve" at bounding box center [614, 499] width 58 height 21
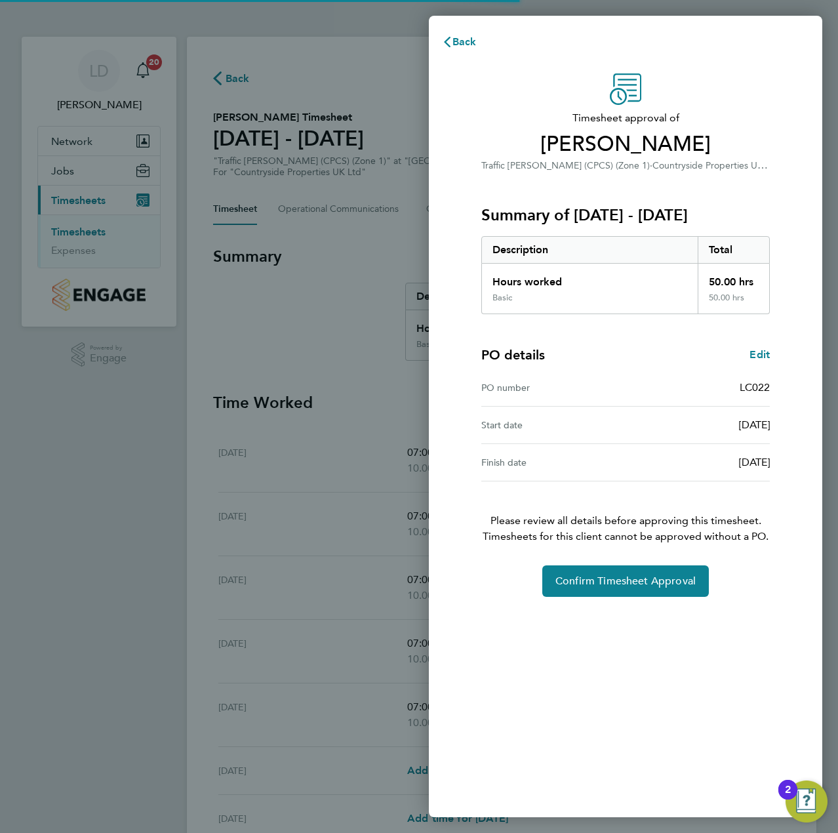
click at [645, 563] on div "Timesheet approval of [PERSON_NAME] Traffic [PERSON_NAME] (CPCS) (Zone 1) · Cou…" at bounding box center [626, 334] width 320 height 523
click at [606, 577] on span "Confirm Timesheet Approval" at bounding box center [626, 581] width 140 height 13
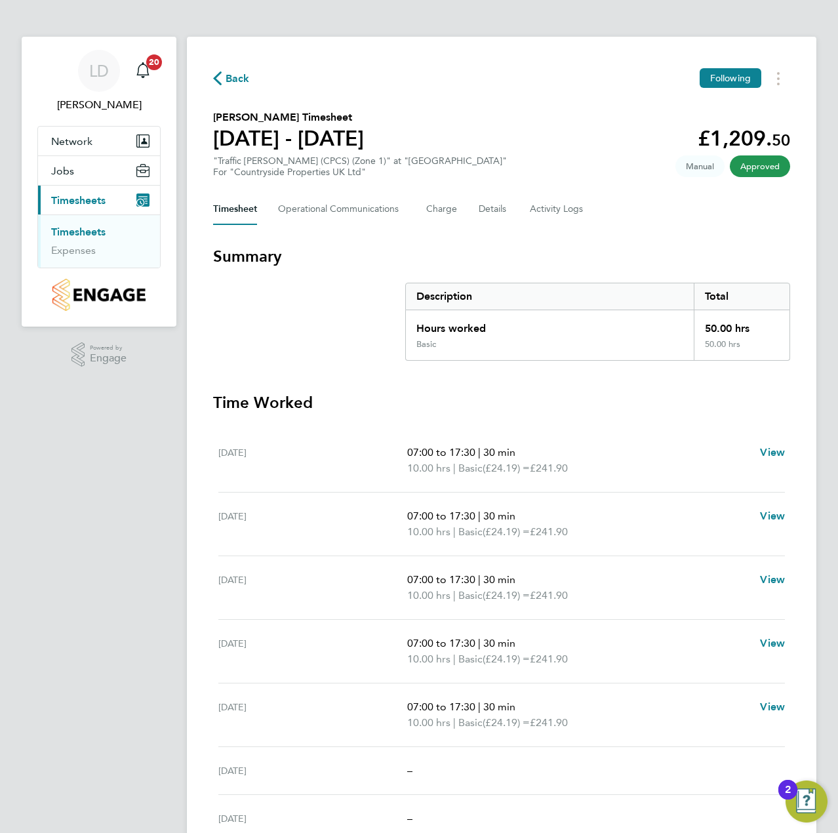
click at [229, 82] on span "Back" at bounding box center [238, 79] width 24 height 16
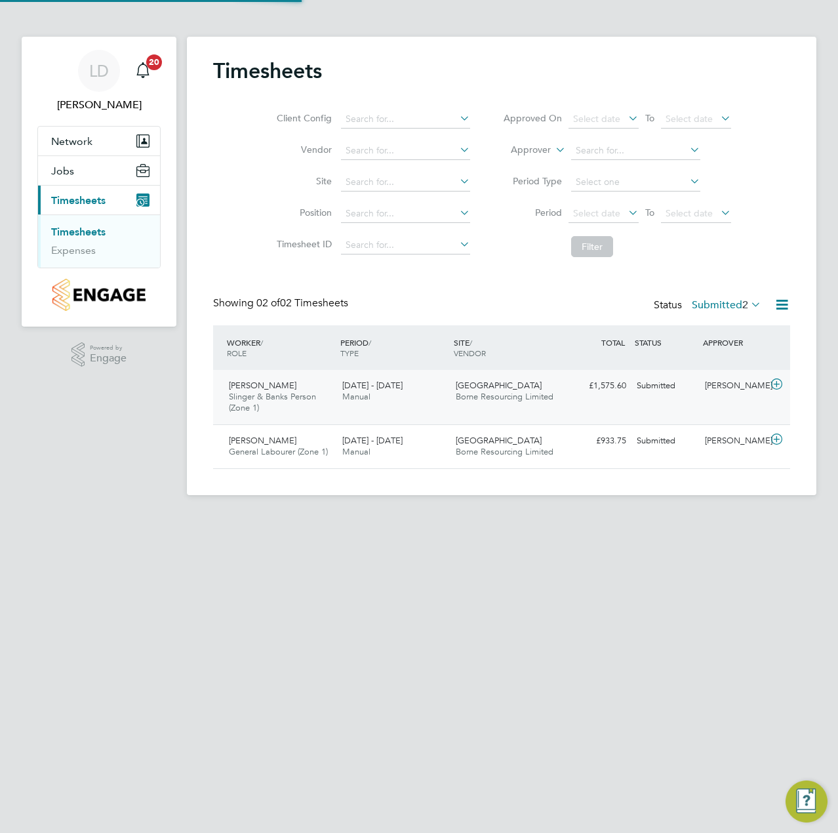
scroll to position [33, 114]
click at [779, 381] on icon at bounding box center [777, 384] width 16 height 10
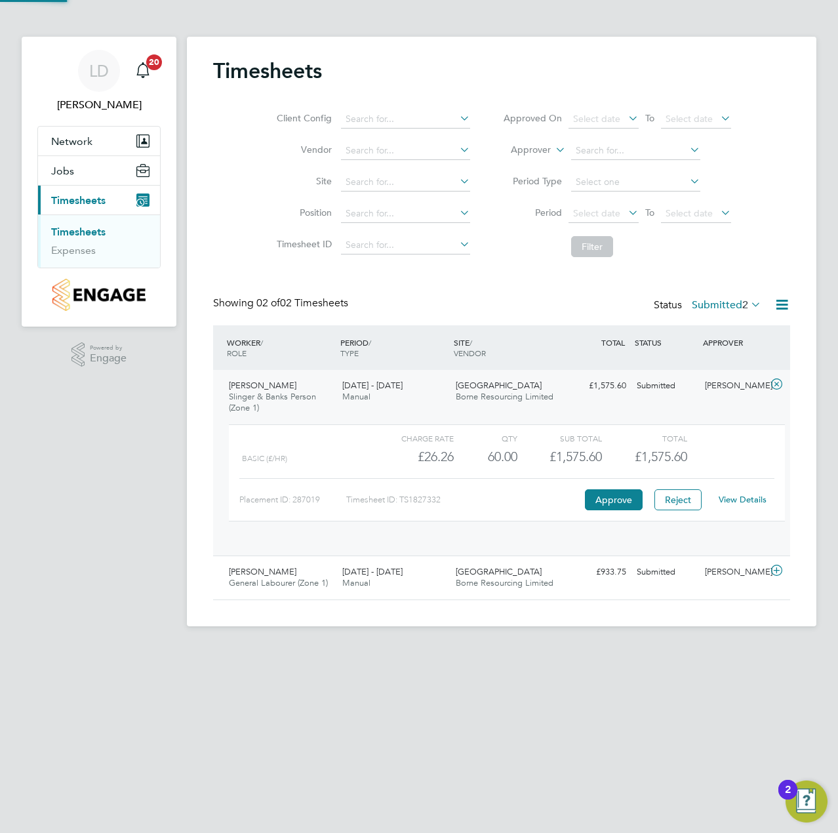
scroll to position [22, 128]
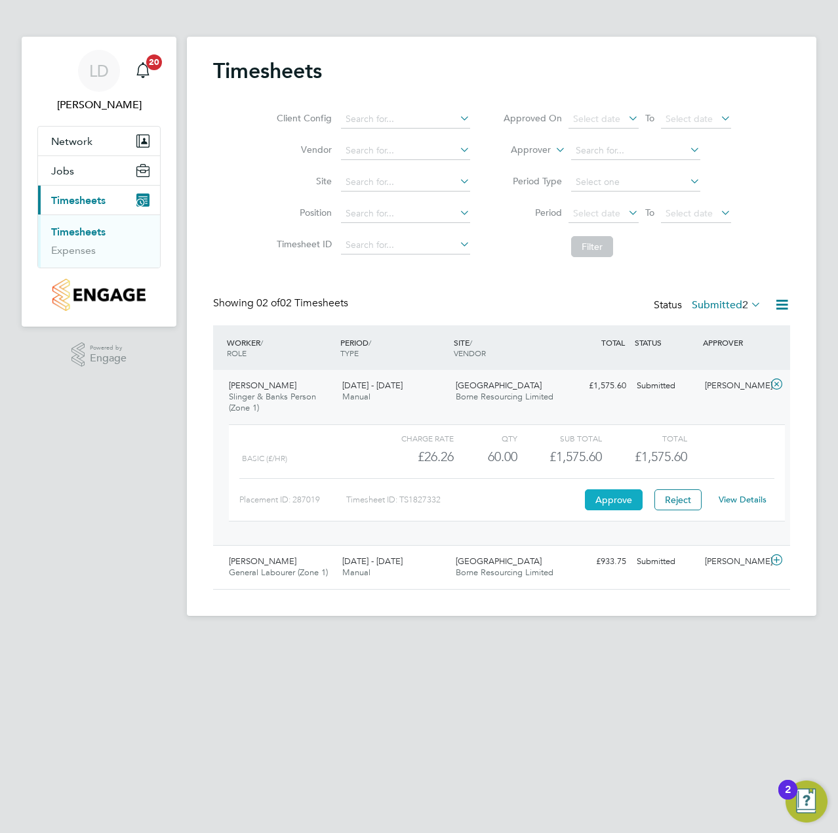
click at [616, 504] on button "Approve" at bounding box center [614, 499] width 58 height 21
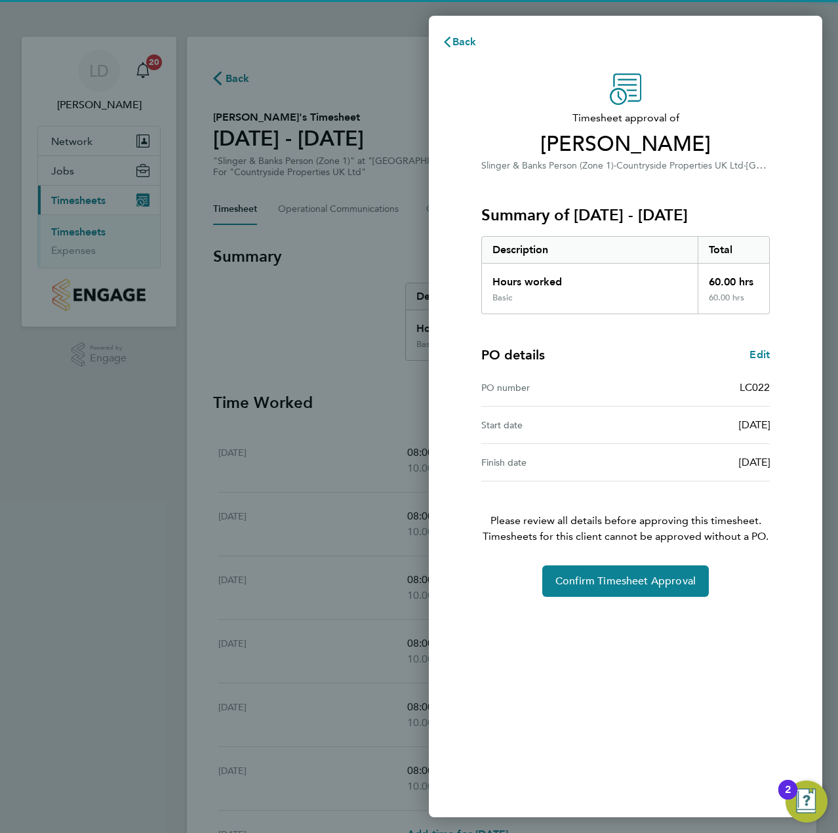
click at [571, 601] on div "Timesheet approval of [PERSON_NAME] Slinger & Banks Person (Zone 1) · Countrysi…" at bounding box center [626, 438] width 394 height 760
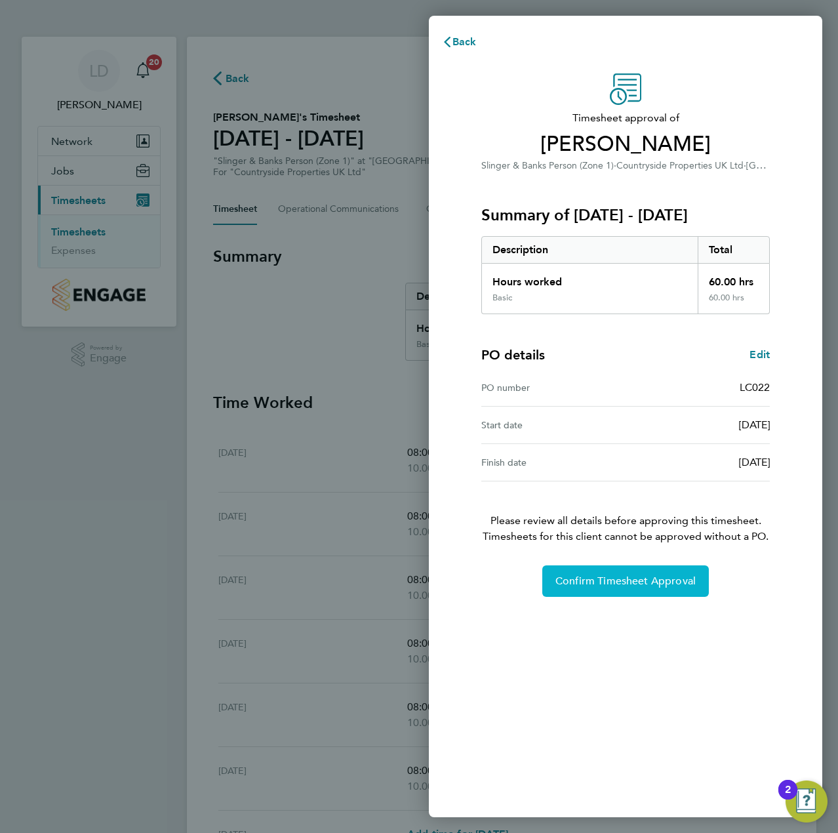
click at [582, 586] on span "Confirm Timesheet Approval" at bounding box center [626, 581] width 140 height 13
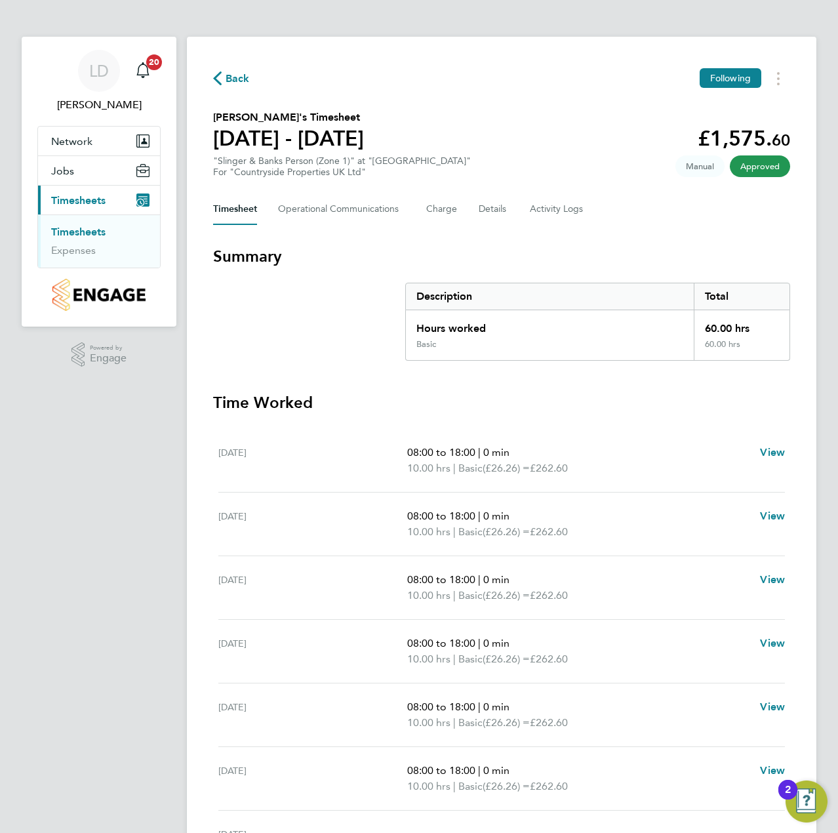
click at [235, 77] on span "Back" at bounding box center [238, 79] width 24 height 16
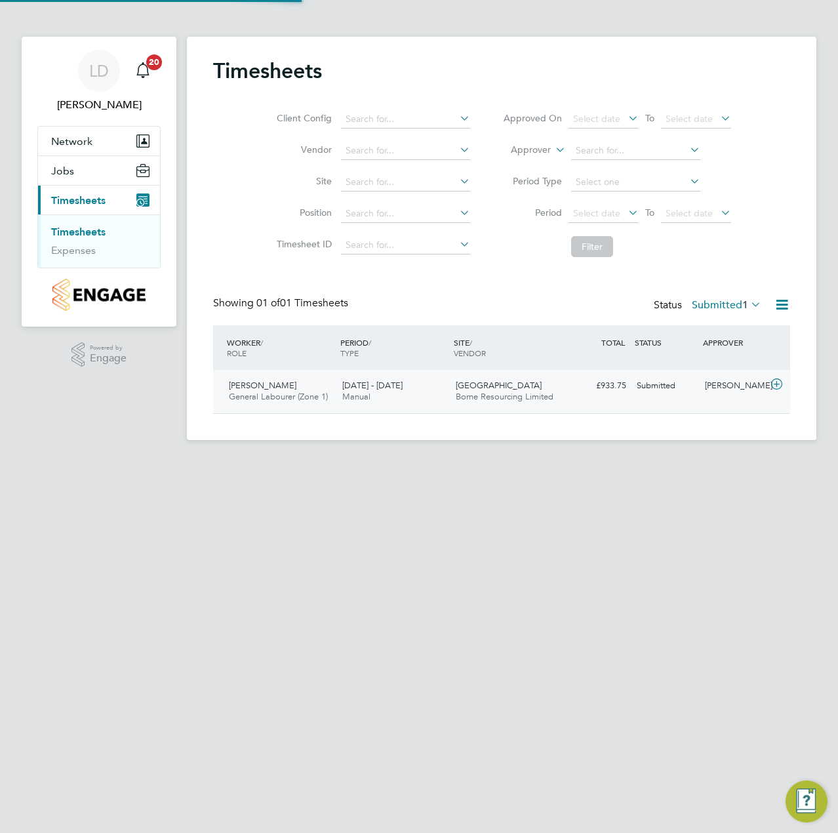
scroll to position [33, 114]
click at [782, 384] on icon at bounding box center [777, 384] width 16 height 10
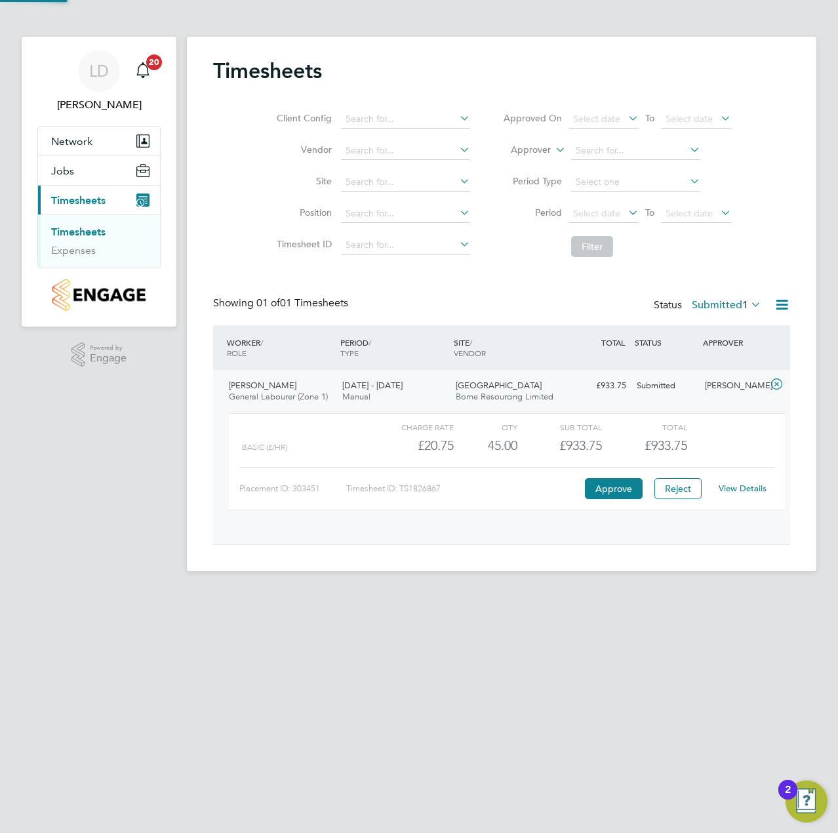
scroll to position [22, 128]
click at [609, 493] on button "Approve" at bounding box center [614, 488] width 58 height 21
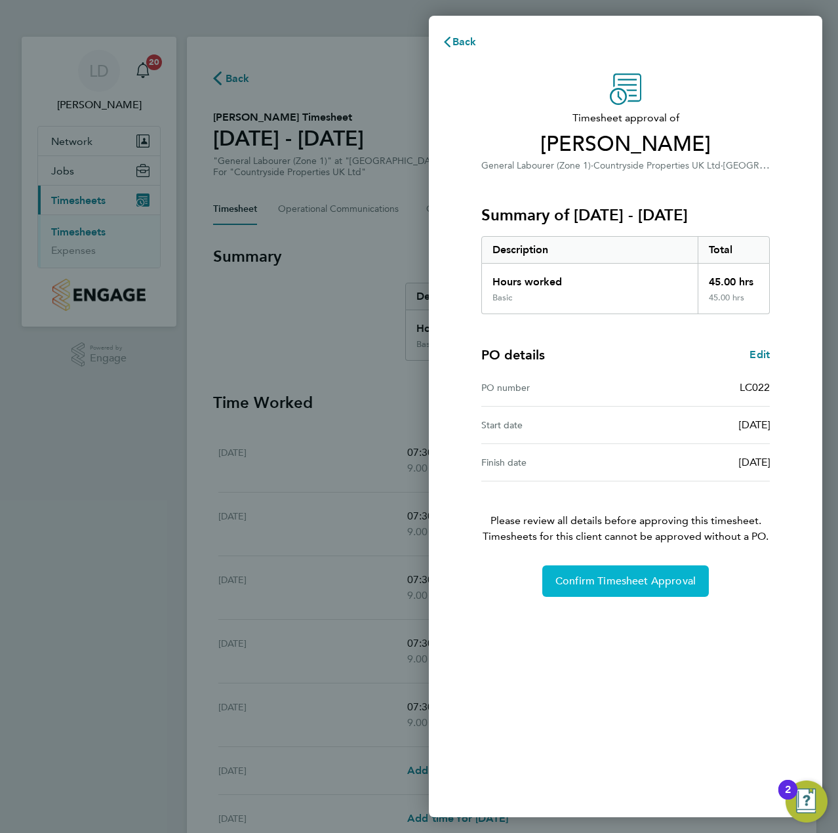
click at [578, 583] on span "Confirm Timesheet Approval" at bounding box center [626, 581] width 140 height 13
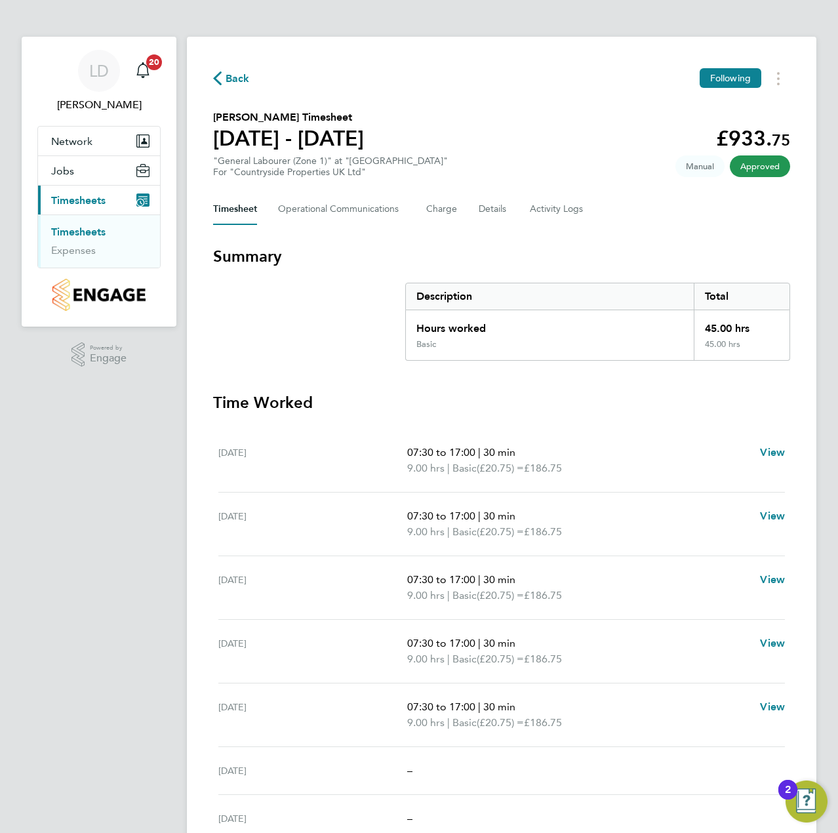
click at [241, 83] on span "Back" at bounding box center [238, 79] width 24 height 16
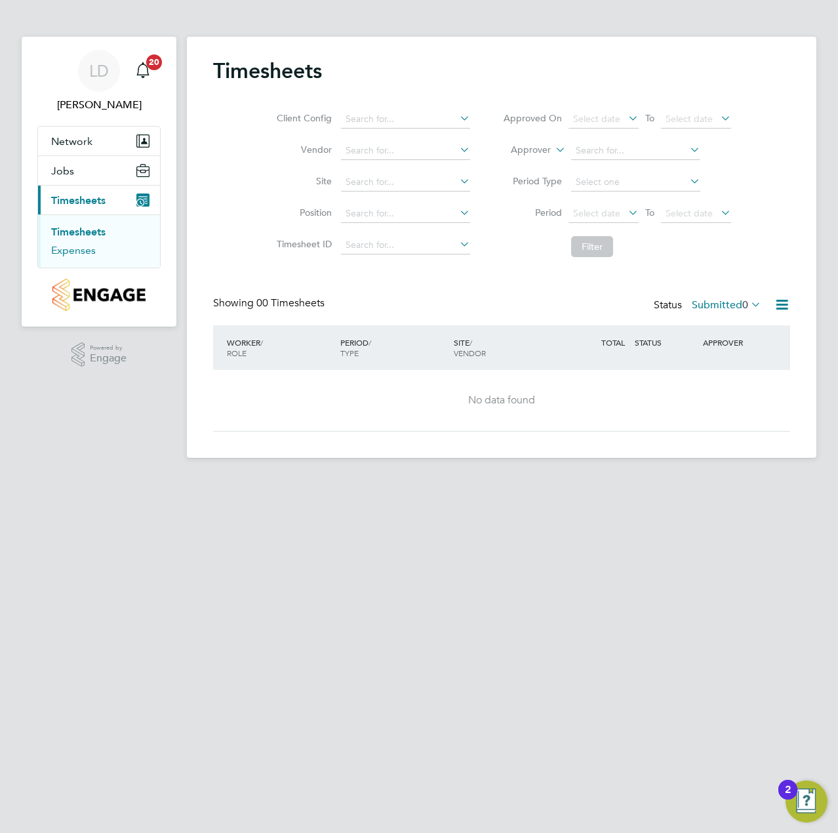
click at [79, 248] on link "Expenses" at bounding box center [73, 250] width 45 height 12
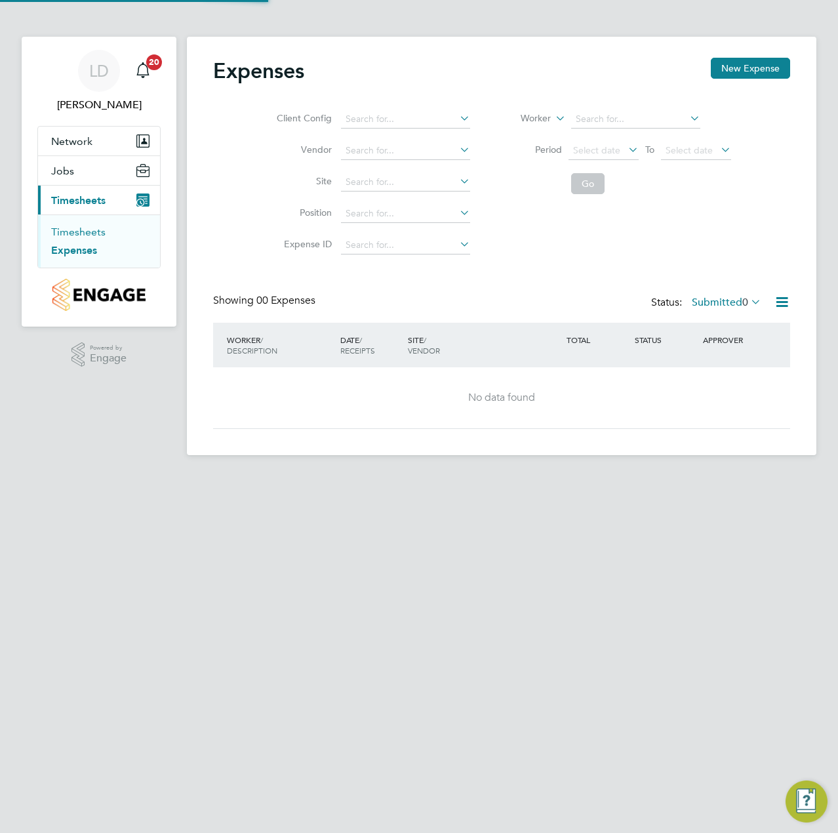
click at [91, 233] on link "Timesheets" at bounding box center [78, 232] width 54 height 12
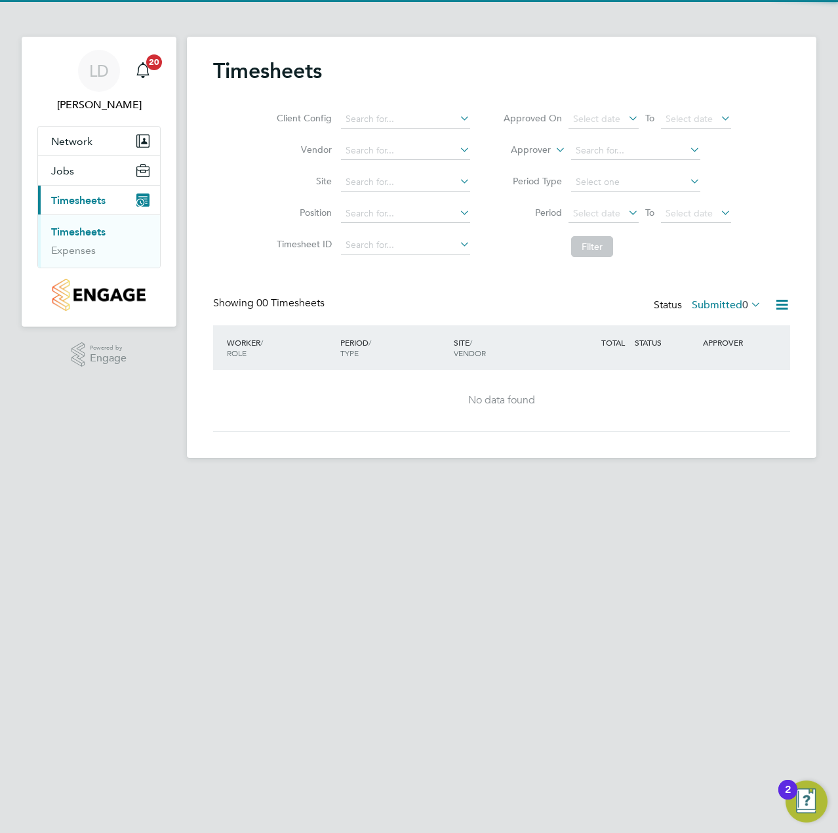
click at [706, 312] on div "Status Submitted 0" at bounding box center [709, 305] width 110 height 18
click at [715, 311] on label "Submitted 0" at bounding box center [727, 304] width 70 height 13
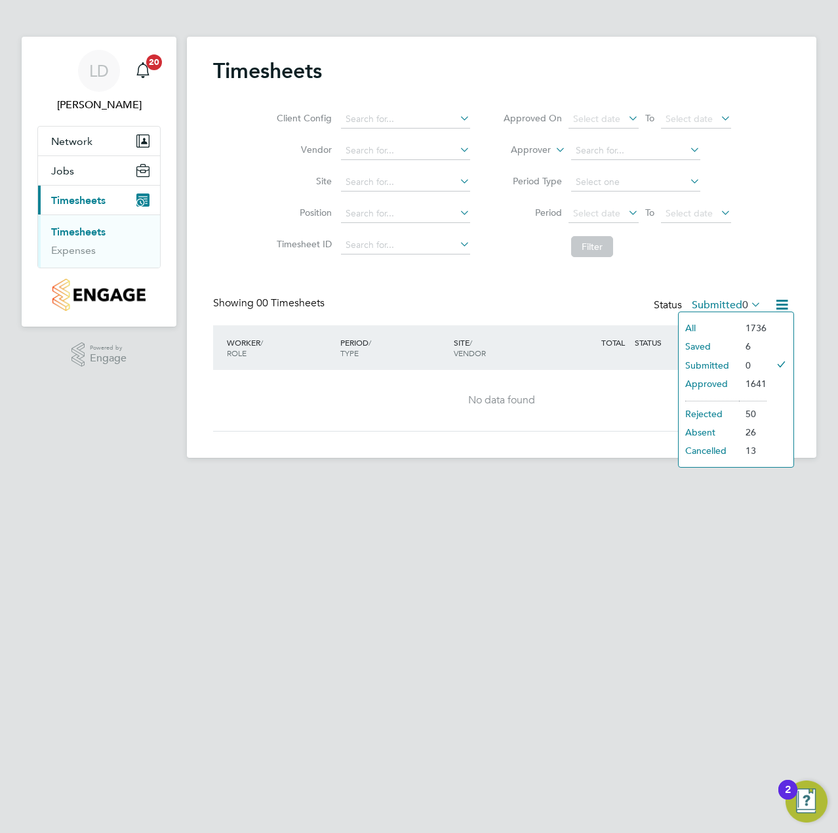
click at [725, 383] on li "Approved" at bounding box center [709, 384] width 60 height 18
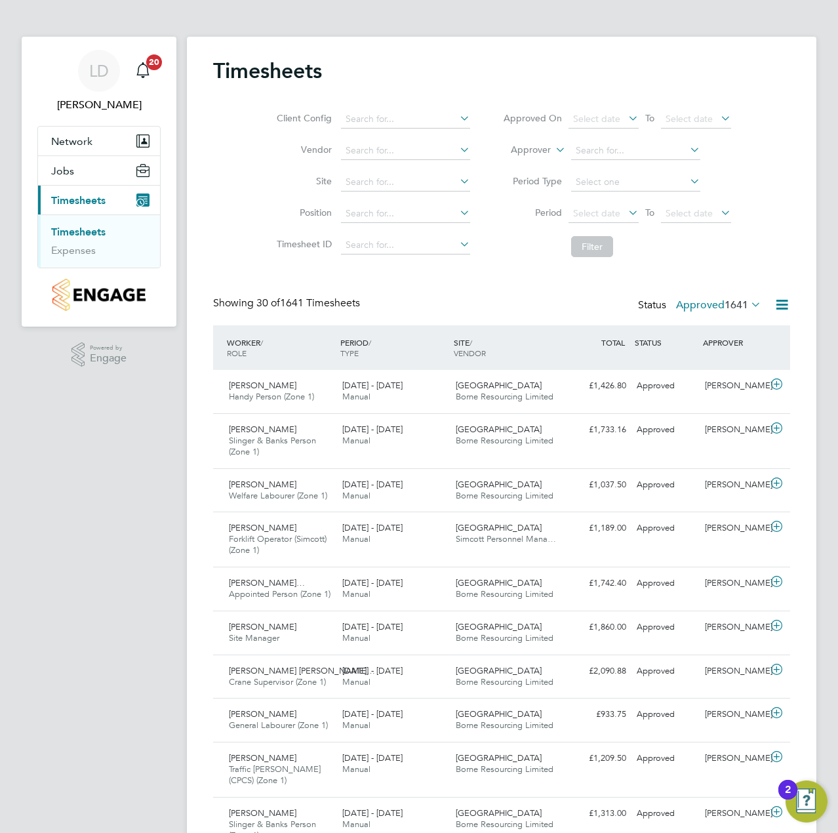
click at [720, 310] on label "Approved 1641" at bounding box center [718, 304] width 85 height 13
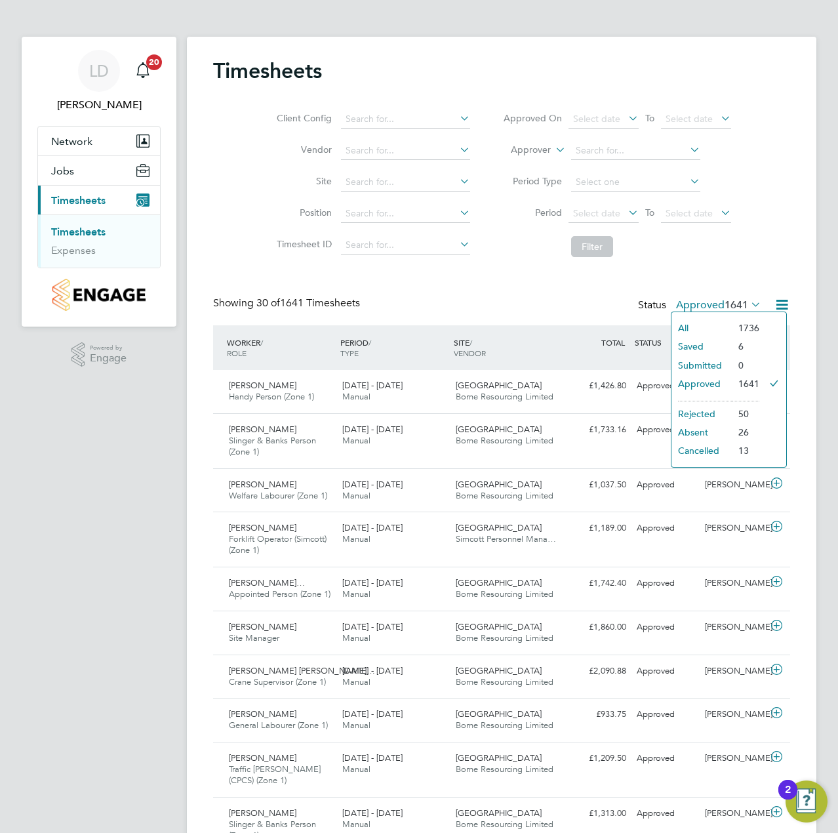
click at [713, 364] on li "Submitted" at bounding box center [702, 365] width 60 height 18
